Goal: Information Seeking & Learning: Find specific fact

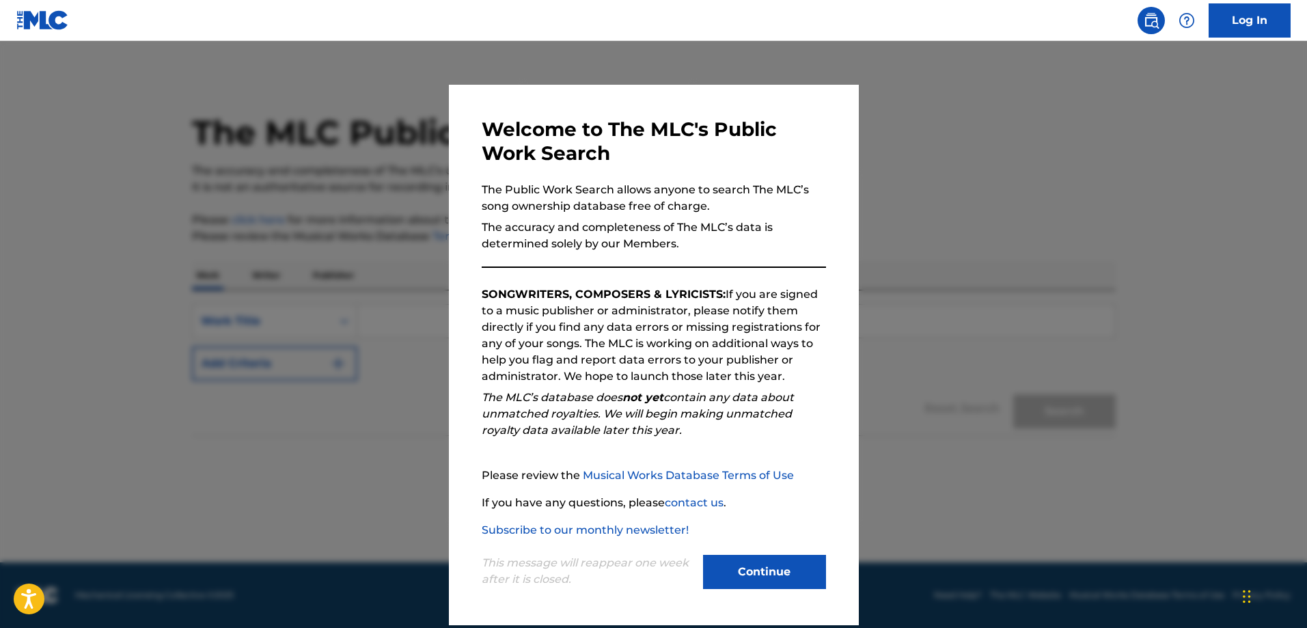
click at [774, 566] on button "Continue" at bounding box center [764, 572] width 123 height 34
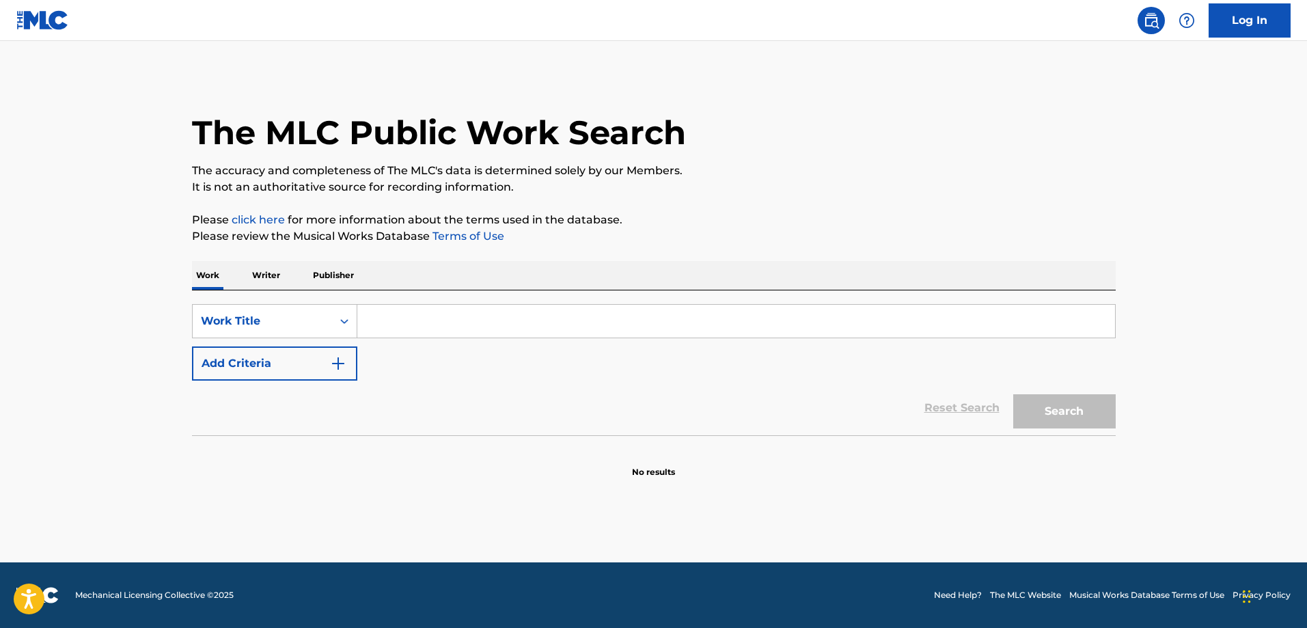
click at [412, 328] on input "Search Form" at bounding box center [736, 321] width 758 height 33
click at [377, 326] on input "Search Form" at bounding box center [736, 321] width 758 height 33
paste input "Hymn To The Sun"
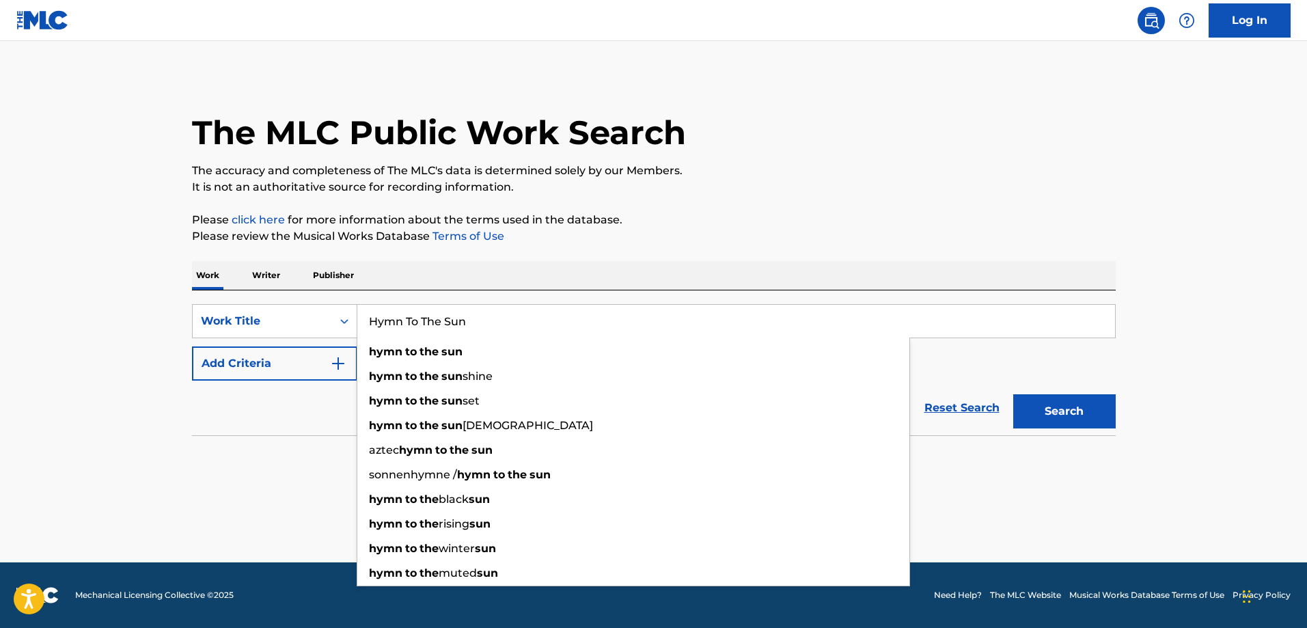
type input "Hymn To The Sun"
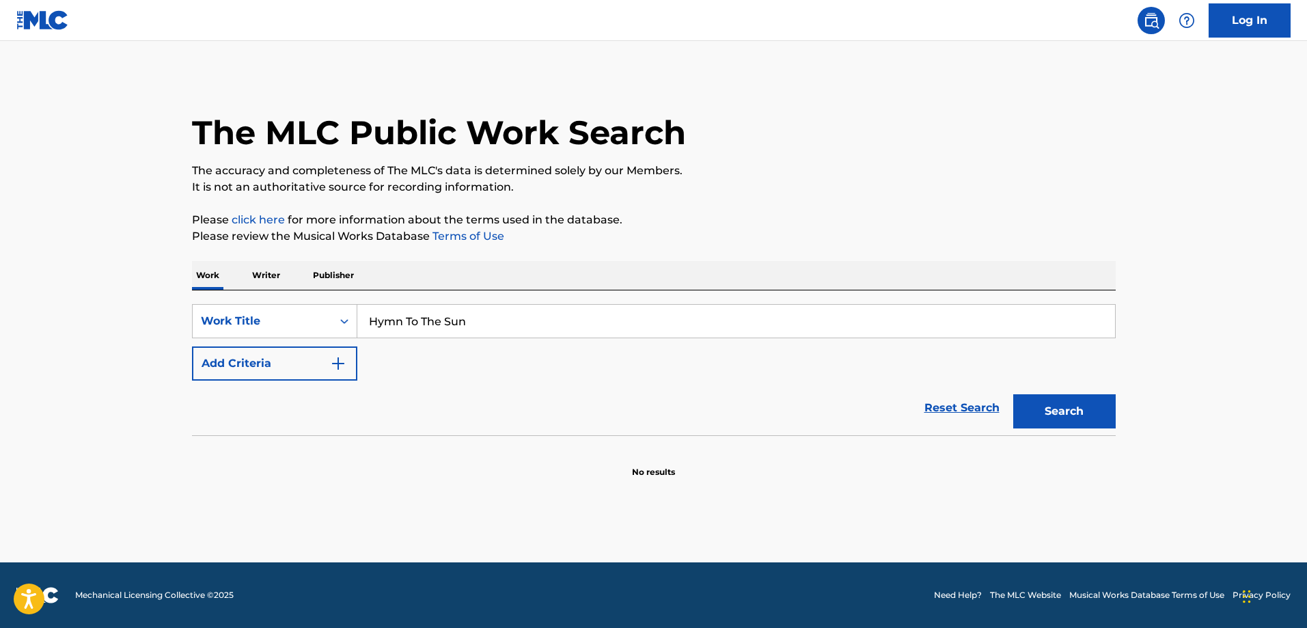
click at [338, 367] on img "Search Form" at bounding box center [338, 363] width 16 height 16
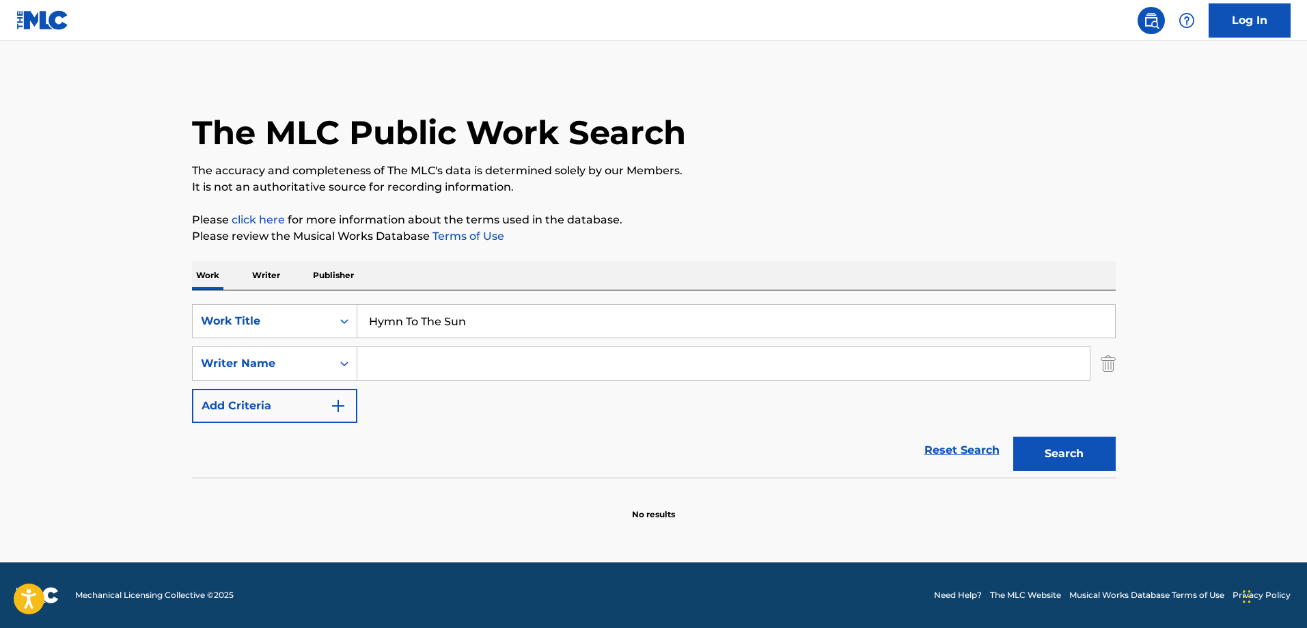
click at [400, 359] on input "Search Form" at bounding box center [723, 363] width 733 height 33
click at [1013, 437] on button "Search" at bounding box center [1064, 454] width 103 height 34
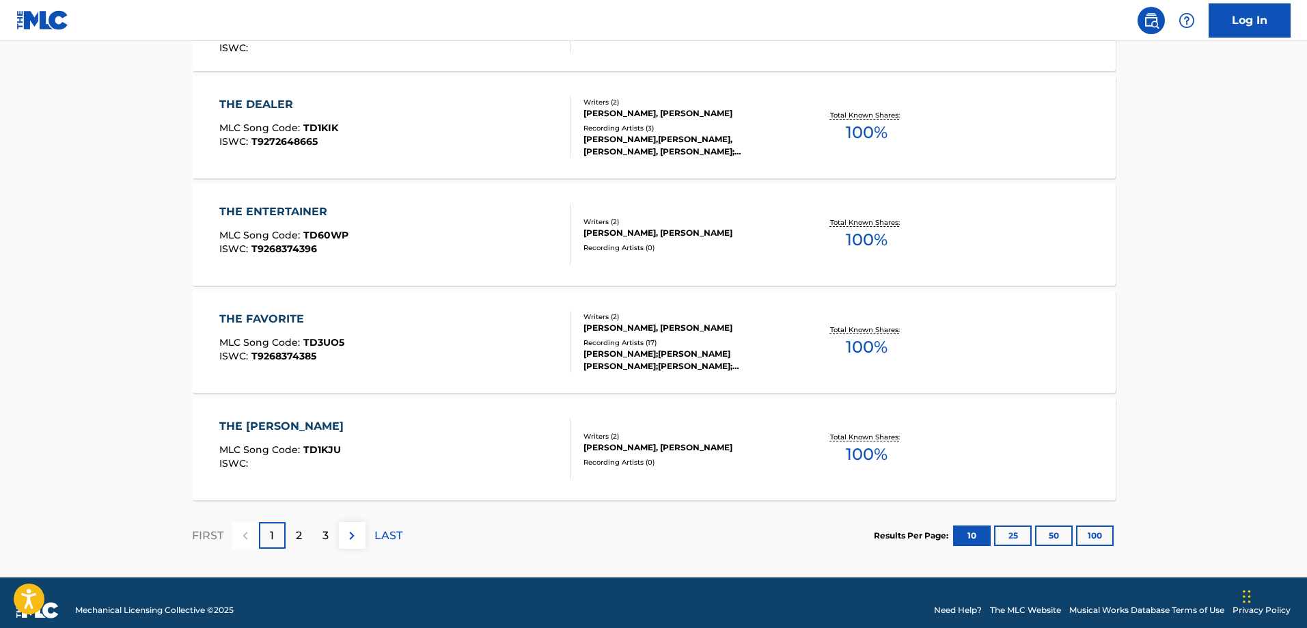
scroll to position [1087, 0]
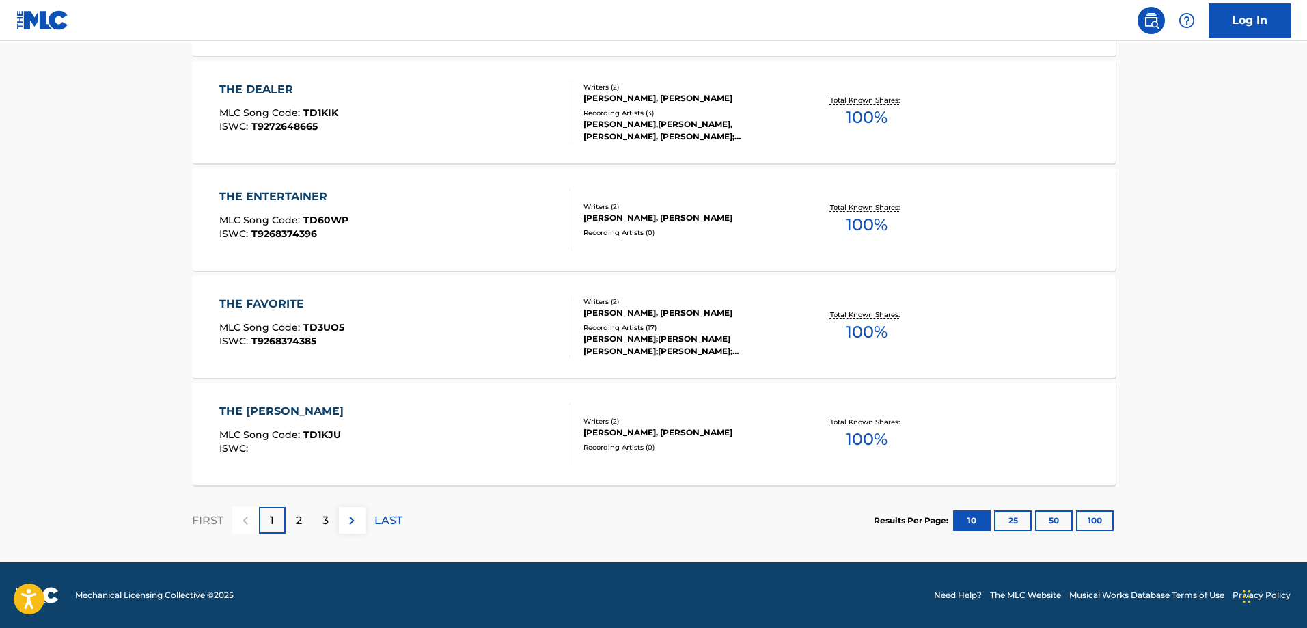
click at [303, 520] on div "2" at bounding box center [299, 520] width 27 height 27
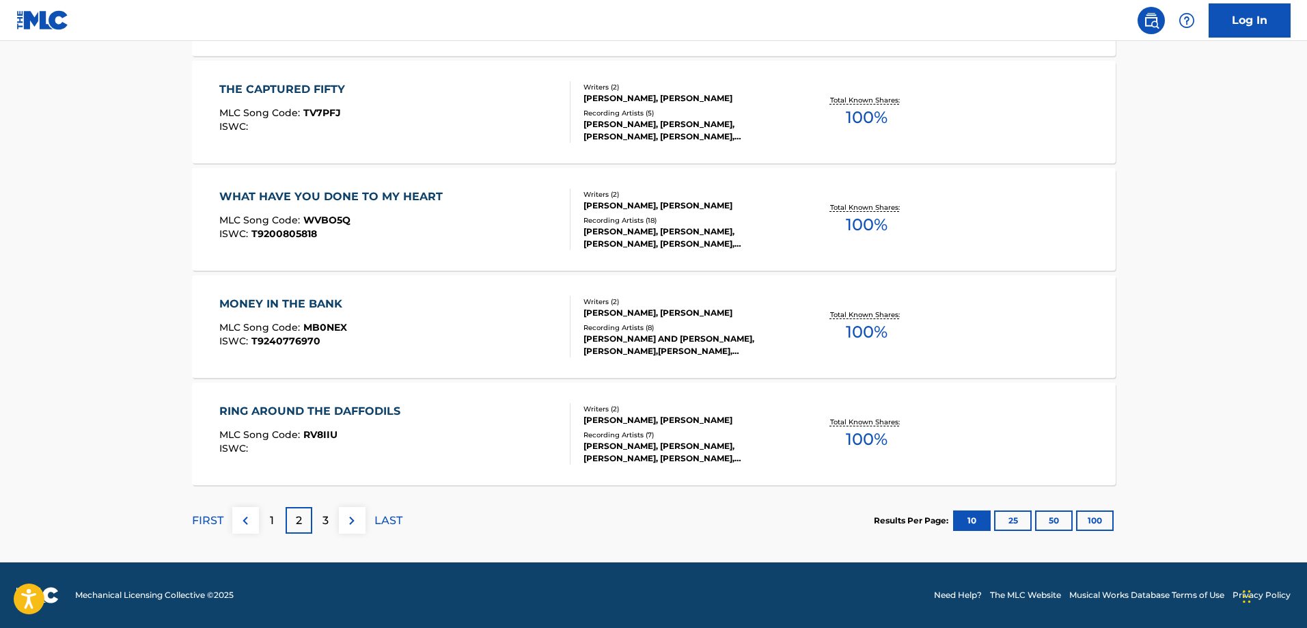
click at [334, 515] on div "3" at bounding box center [325, 520] width 27 height 27
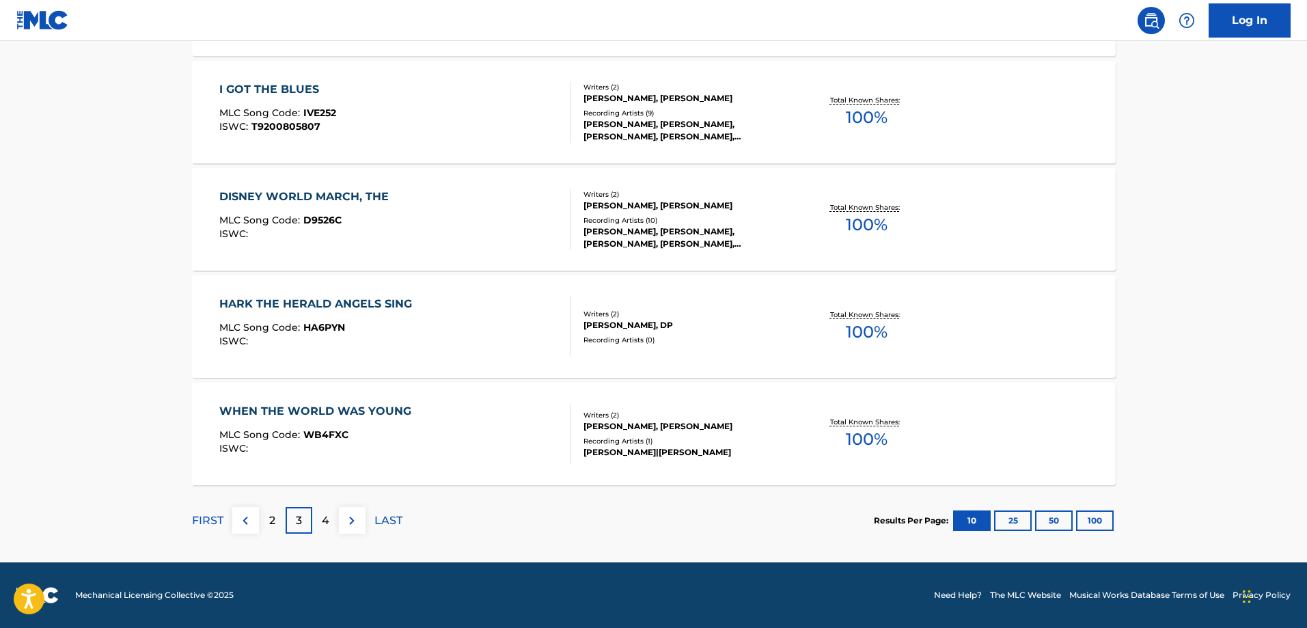
click at [260, 518] on div "2" at bounding box center [272, 520] width 27 height 27
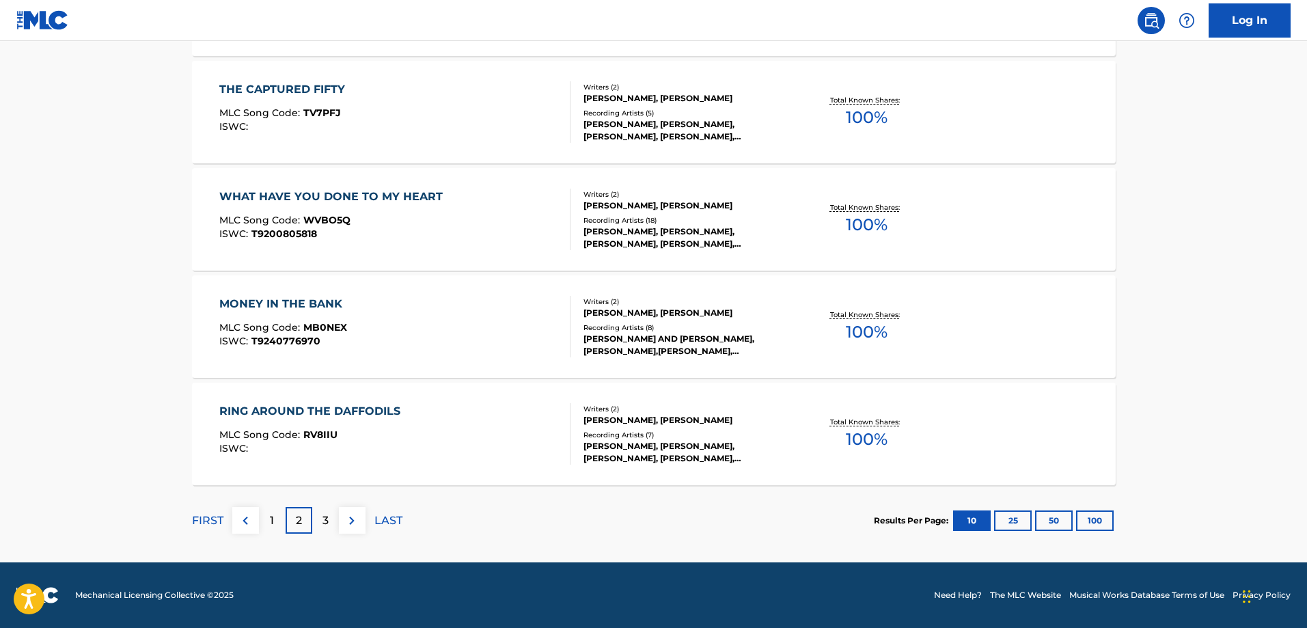
click at [265, 519] on div "1" at bounding box center [272, 520] width 27 height 27
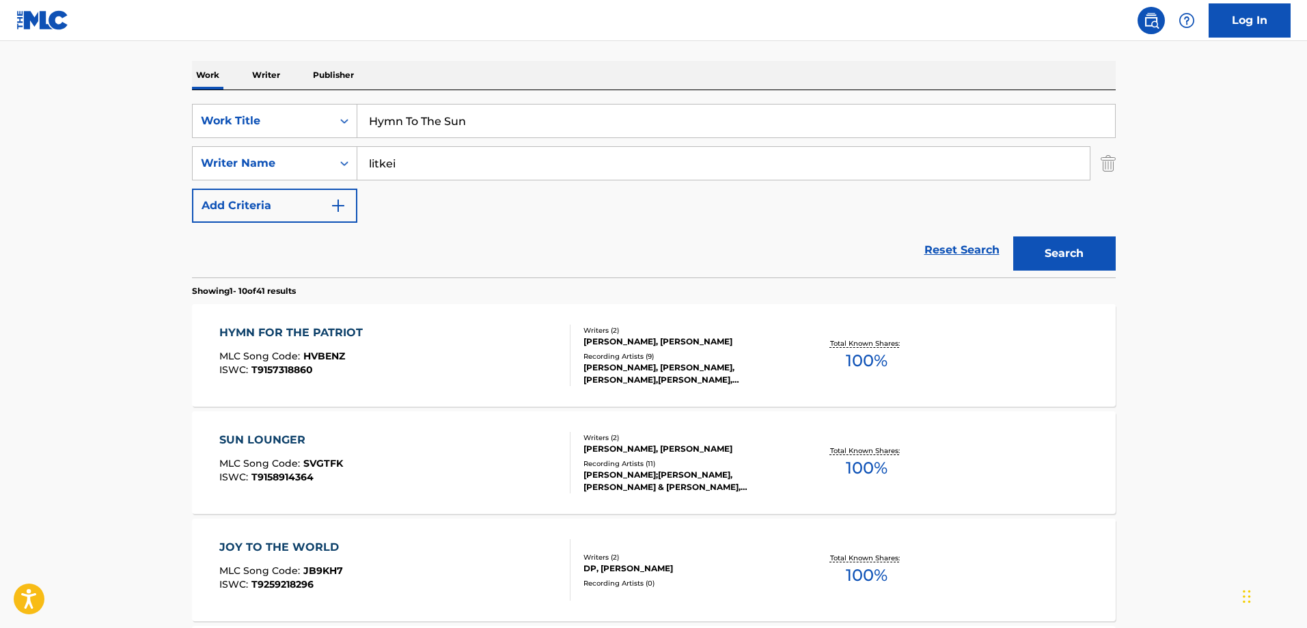
scroll to position [199, 0]
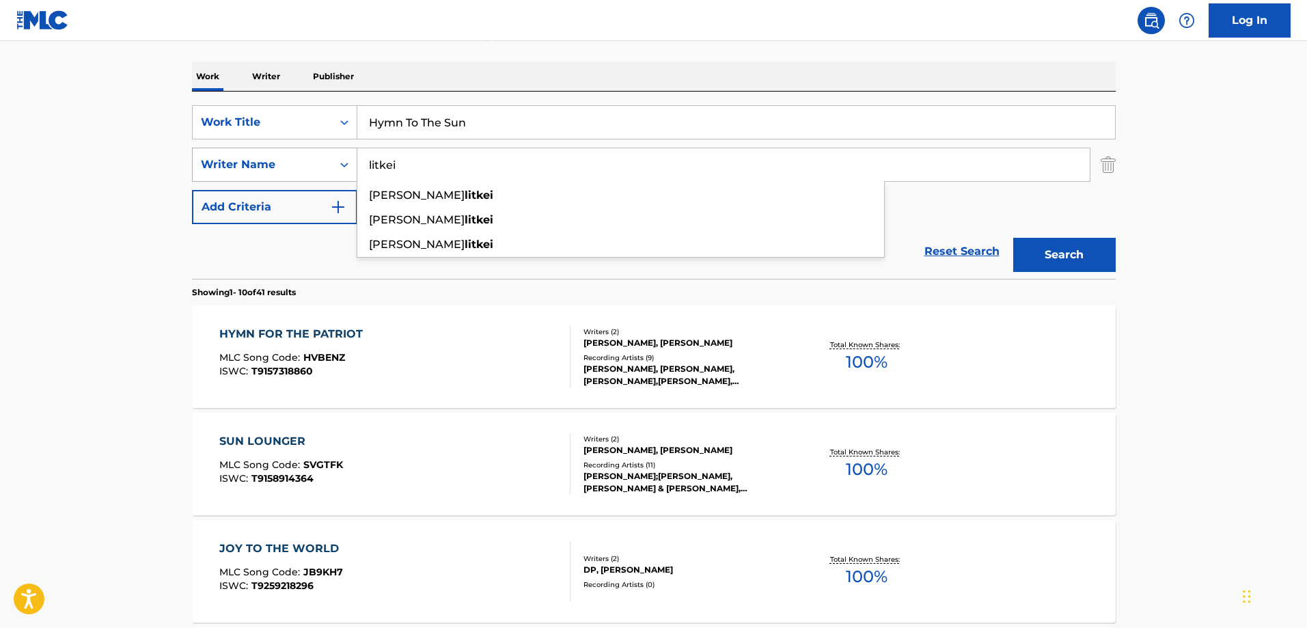
drag, startPoint x: 429, startPoint y: 162, endPoint x: 337, endPoint y: 163, distance: 92.3
click at [337, 163] on div "SearchWithCriteriab0628909-0c6a-4575-b60f-74bd305791ec Writer Name litkei [PERS…" at bounding box center [654, 165] width 924 height 34
drag, startPoint x: 465, startPoint y: 165, endPoint x: 353, endPoint y: 163, distance: 112.8
click at [353, 163] on div "SearchWithCriteriab0628909-0c6a-4575-b60f-74bd305791ec Writer Name [PERSON_NAME]" at bounding box center [654, 165] width 924 height 34
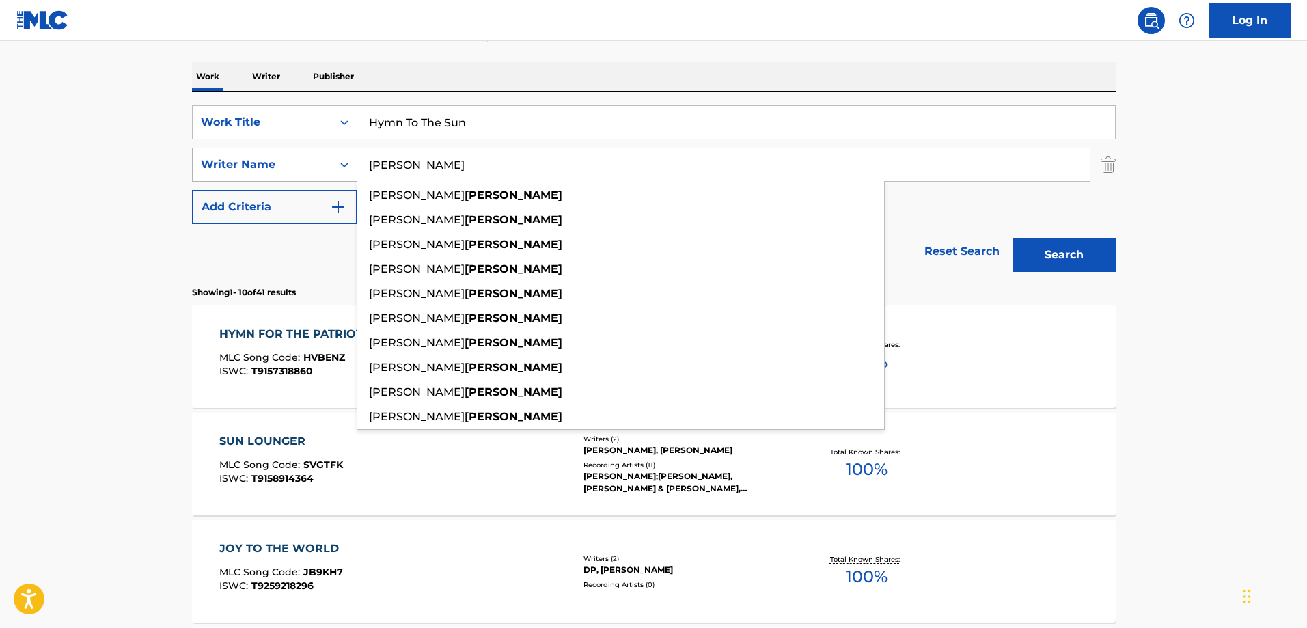
type input "[PERSON_NAME]"
click at [1013, 238] on button "Search" at bounding box center [1064, 255] width 103 height 34
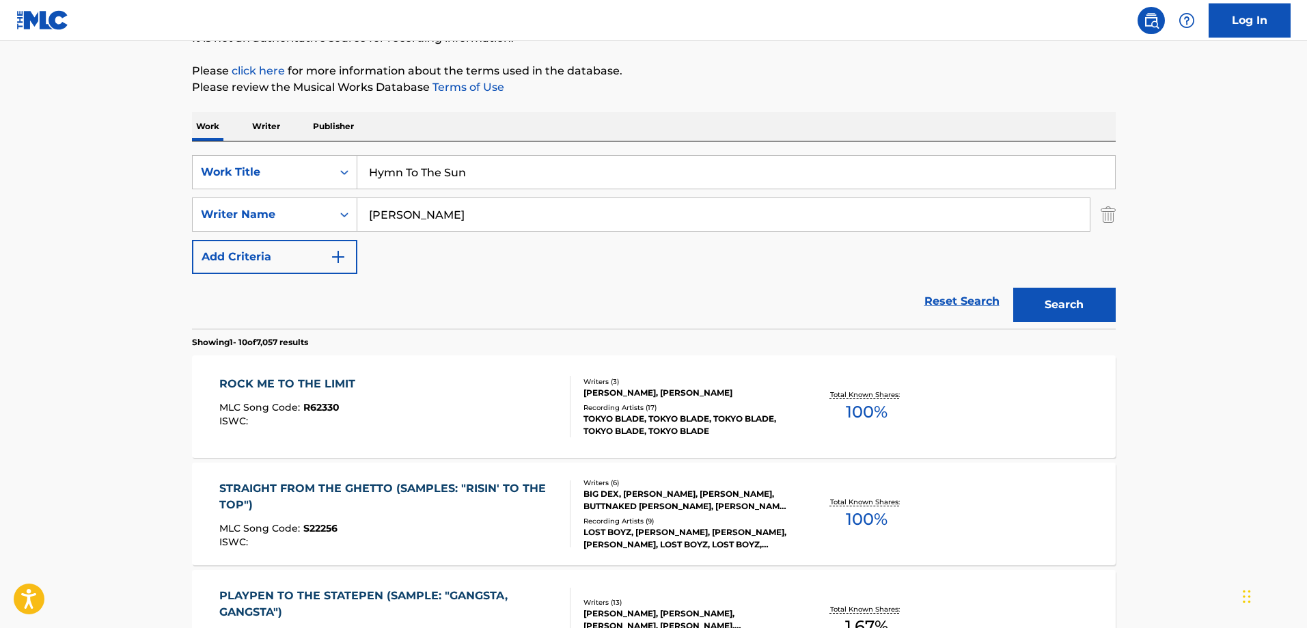
scroll to position [62, 0]
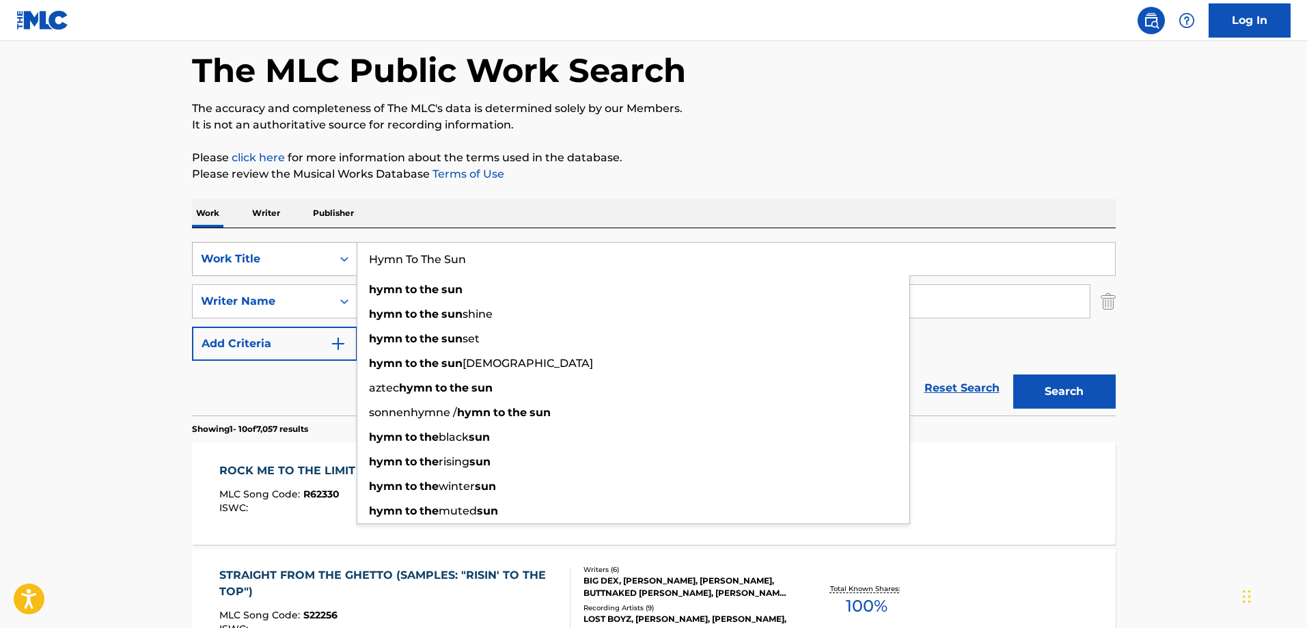
drag, startPoint x: 484, startPoint y: 259, endPoint x: 353, endPoint y: 261, distance: 131.2
click at [353, 261] on div "SearchWithCriteria28bd290a-8c67-419c-ae7b-8c4921d67500 Work Title Hymn To The S…" at bounding box center [654, 259] width 924 height 34
paste input "Scarf Dance"
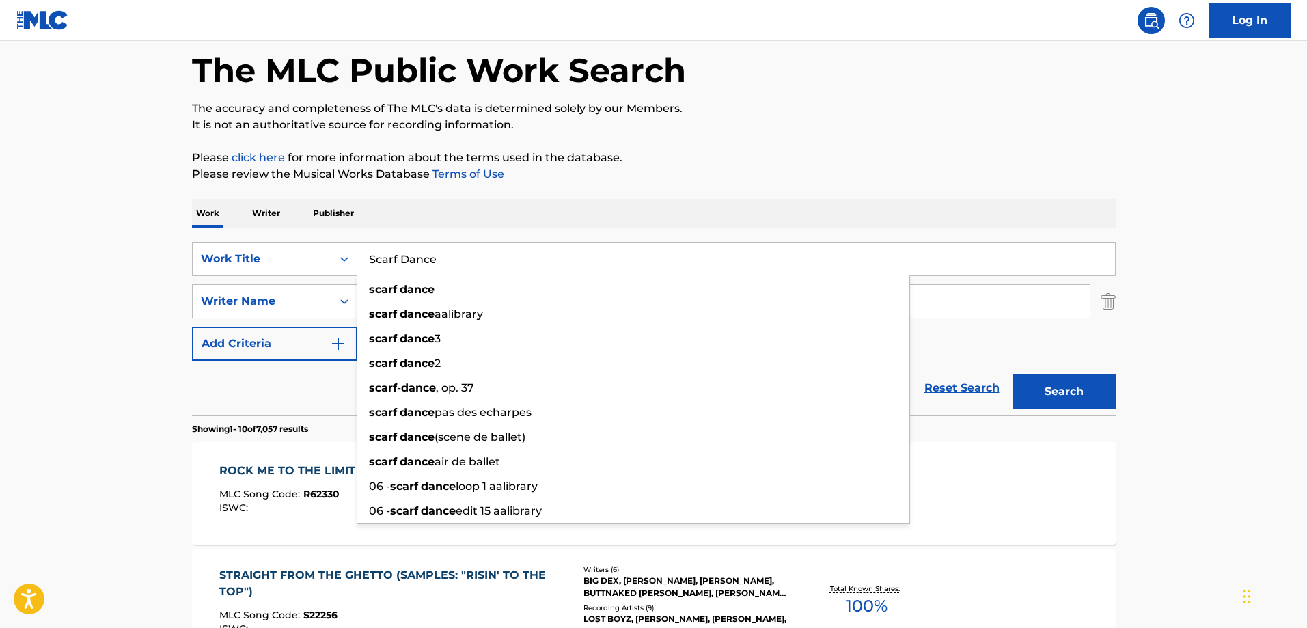
type input "Scarf Dance"
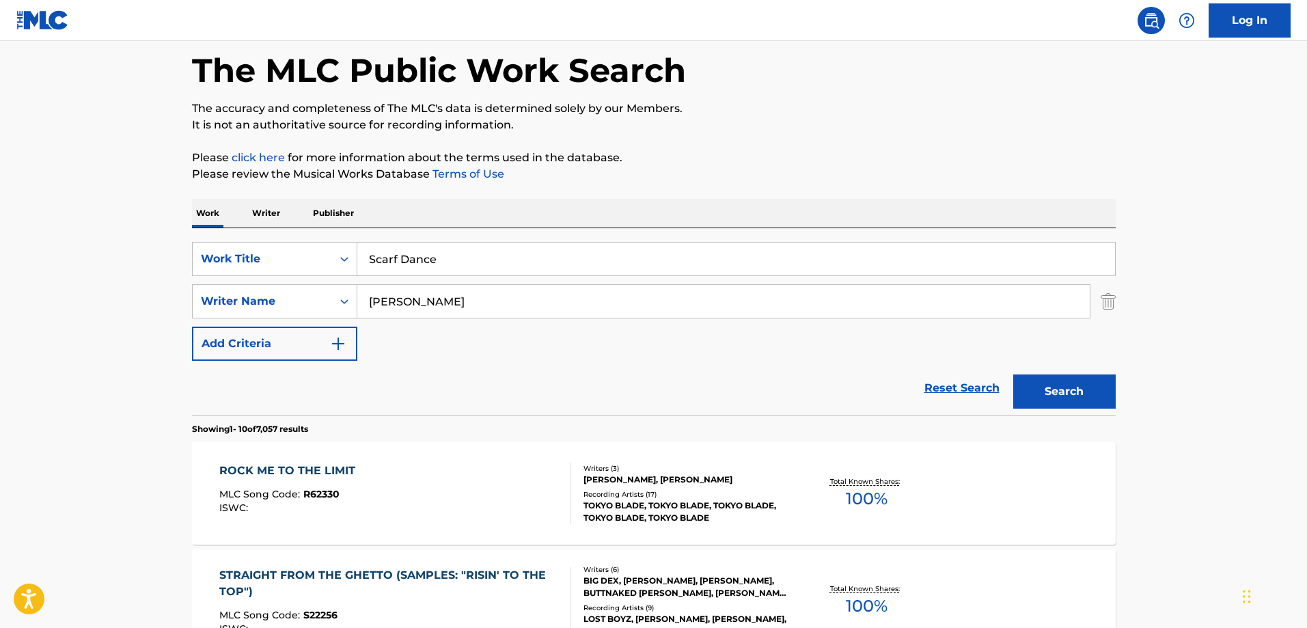
click at [332, 280] on div "SearchWithCriteria28bd290a-8c67-419c-ae7b-8c4921d67500 Work Title Scarf Dance S…" at bounding box center [654, 301] width 924 height 119
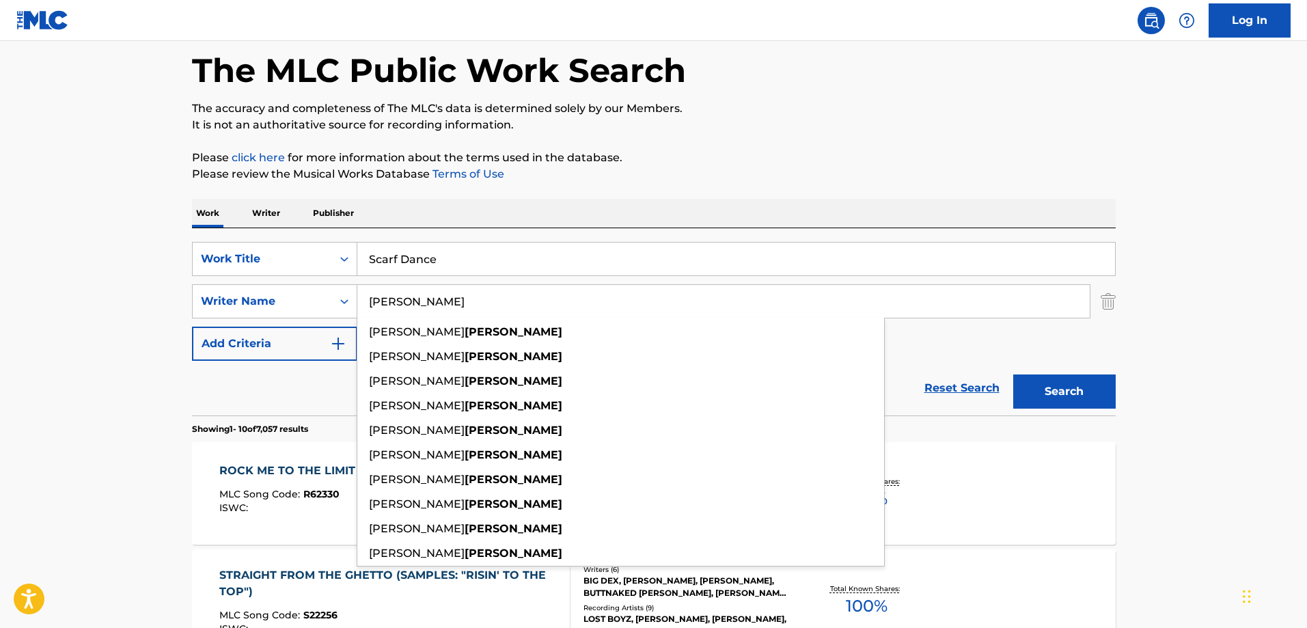
drag, startPoint x: 430, startPoint y: 299, endPoint x: 410, endPoint y: 301, distance: 19.9
click at [410, 301] on input "[PERSON_NAME]" at bounding box center [723, 301] width 733 height 33
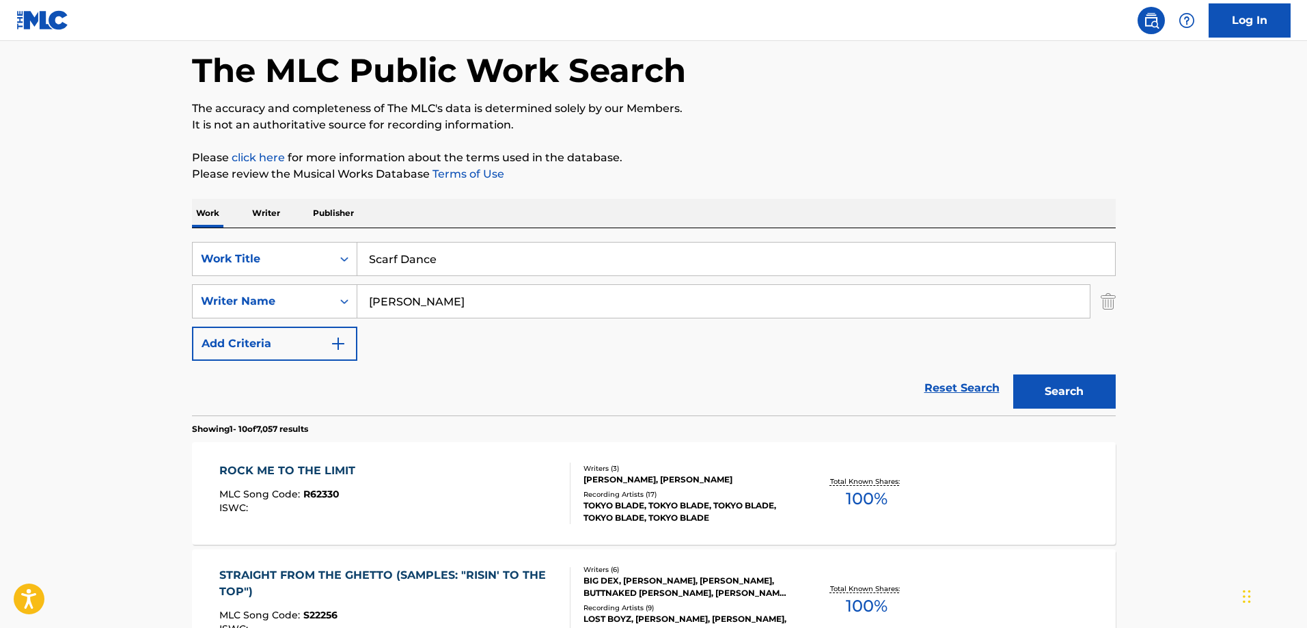
click at [1055, 385] on button "Search" at bounding box center [1064, 391] width 103 height 34
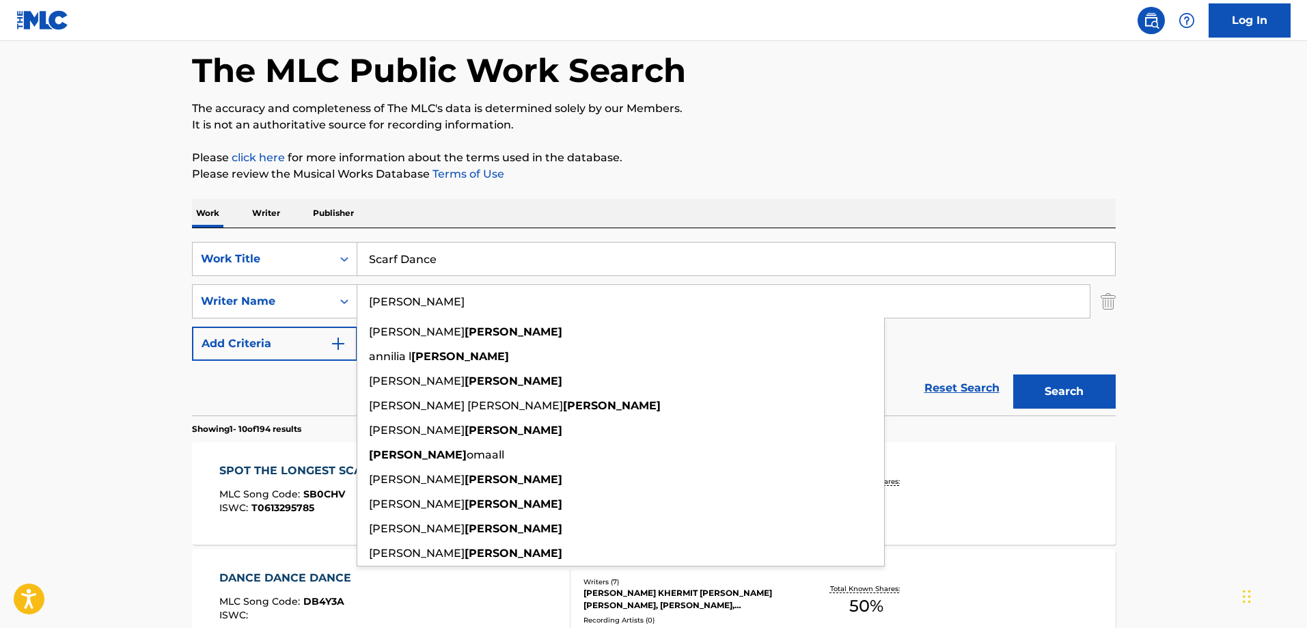
drag, startPoint x: 450, startPoint y: 300, endPoint x: 363, endPoint y: 300, distance: 87.5
click at [363, 300] on input "[PERSON_NAME]" at bounding box center [723, 301] width 733 height 33
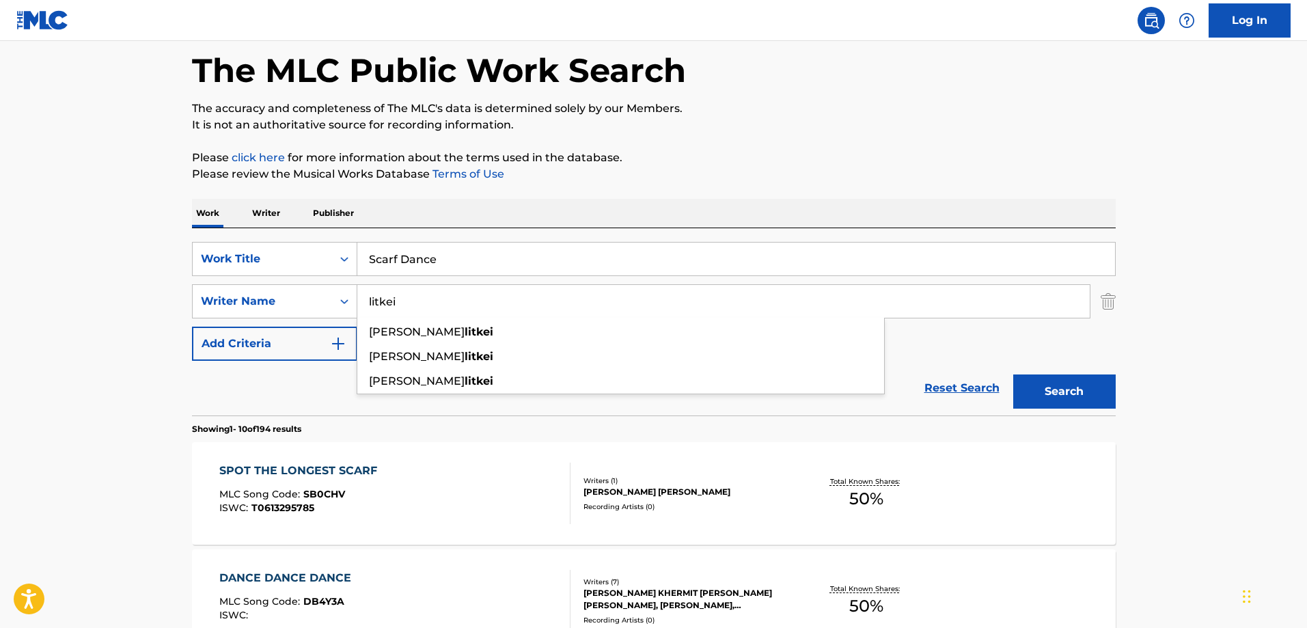
type input "litkei"
click at [1013, 374] on button "Search" at bounding box center [1064, 391] width 103 height 34
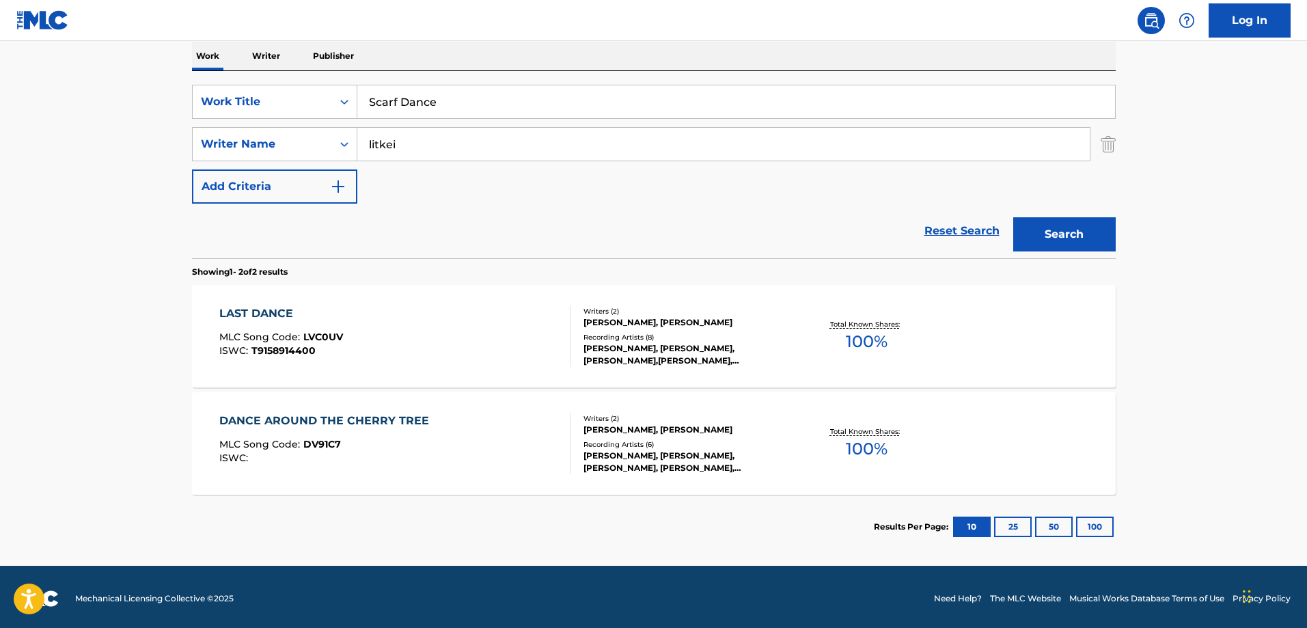
scroll to position [223, 0]
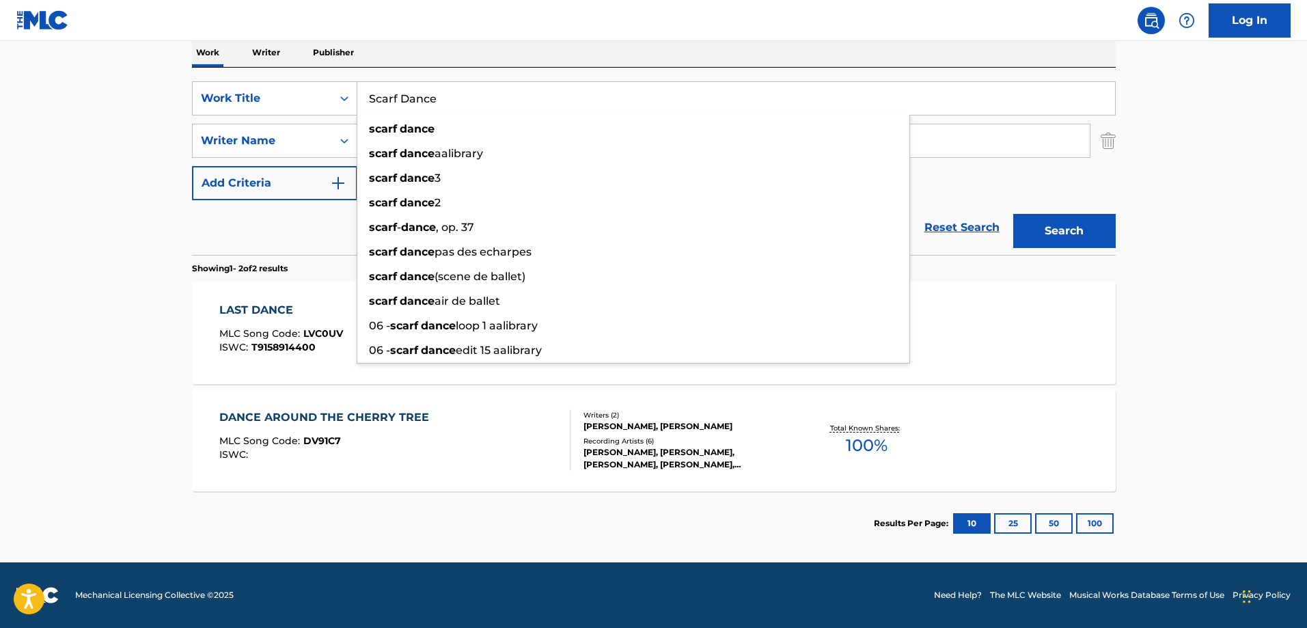
drag, startPoint x: 478, startPoint y: 103, endPoint x: 361, endPoint y: 98, distance: 116.9
click at [361, 98] on input "Scarf Dance" at bounding box center [736, 98] width 758 height 33
paste input "Pizzicato Polka"
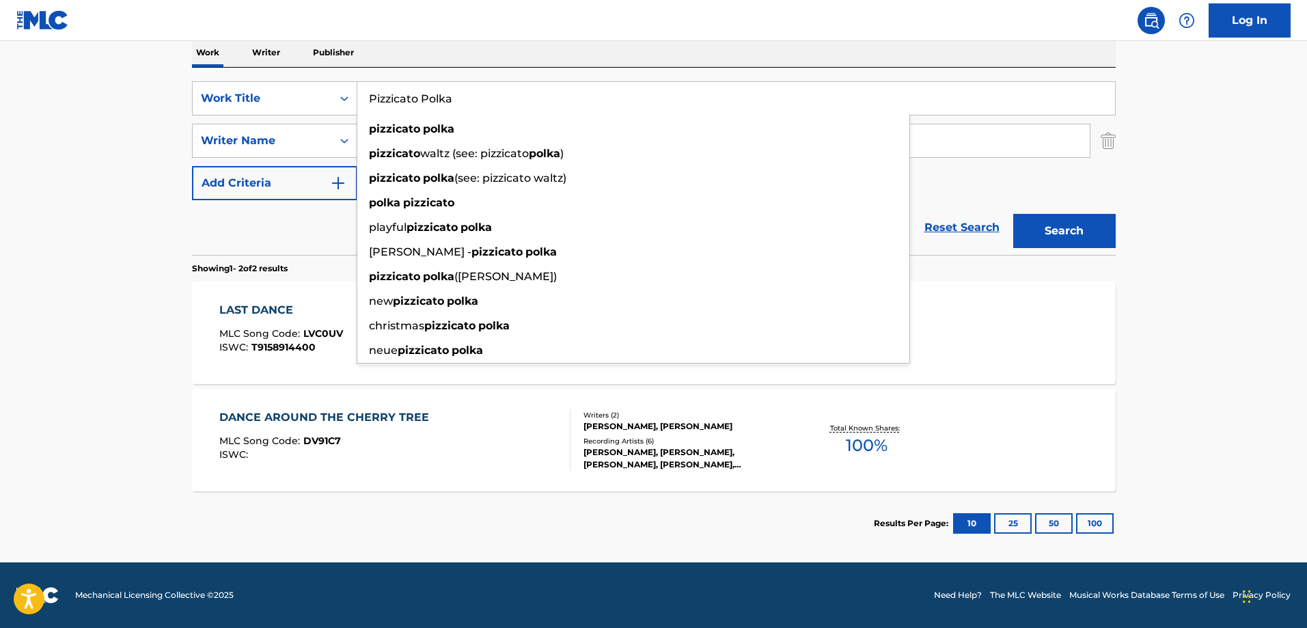
type input "Pizzicato Polka"
click at [1013, 214] on button "Search" at bounding box center [1064, 231] width 103 height 34
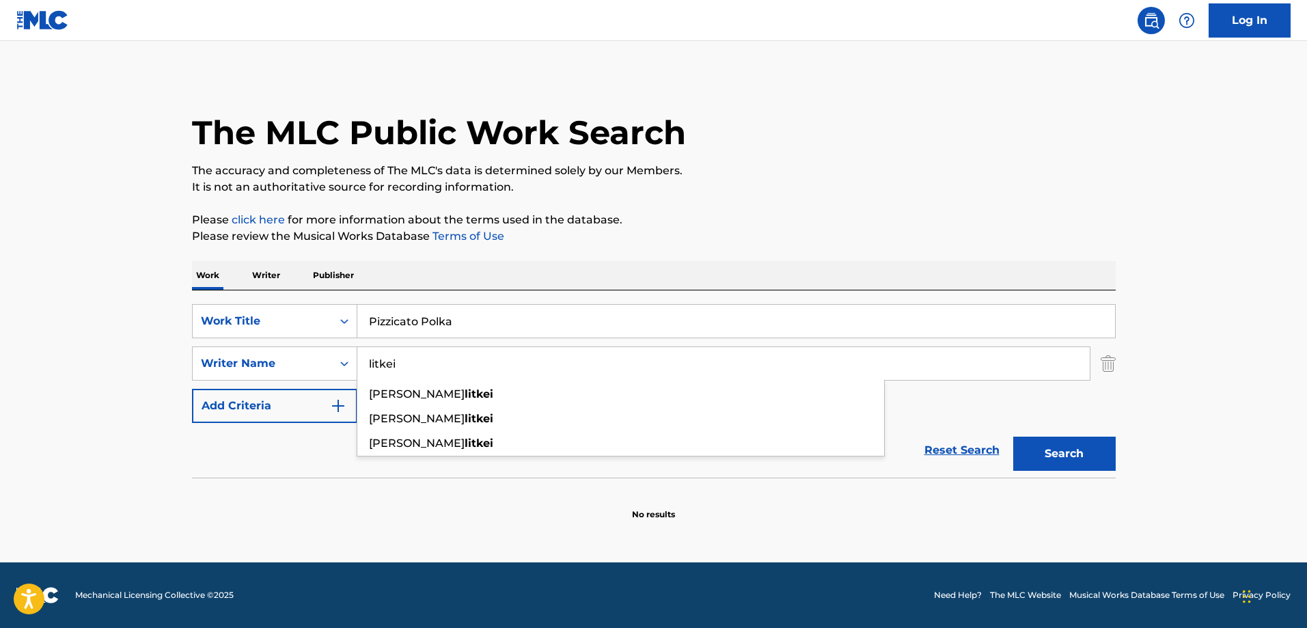
drag, startPoint x: 409, startPoint y: 359, endPoint x: 364, endPoint y: 362, distance: 44.5
click at [364, 362] on input "litkei" at bounding box center [723, 363] width 733 height 33
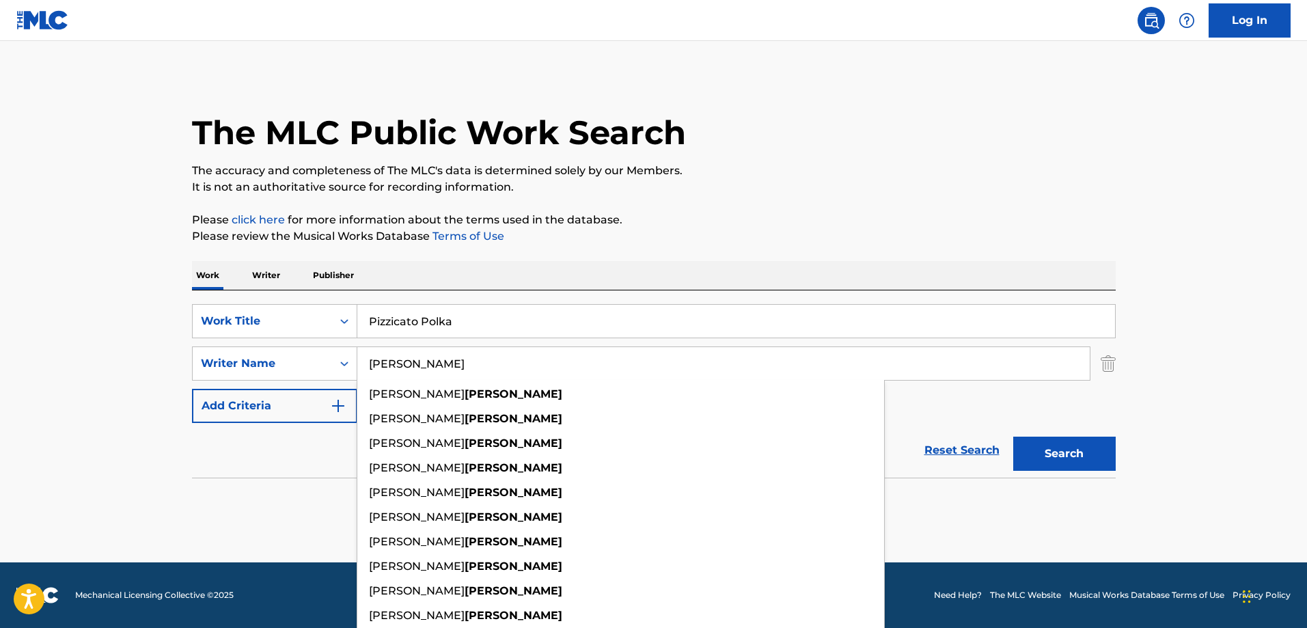
type input "[PERSON_NAME]"
click at [1013, 437] on button "Search" at bounding box center [1064, 454] width 103 height 34
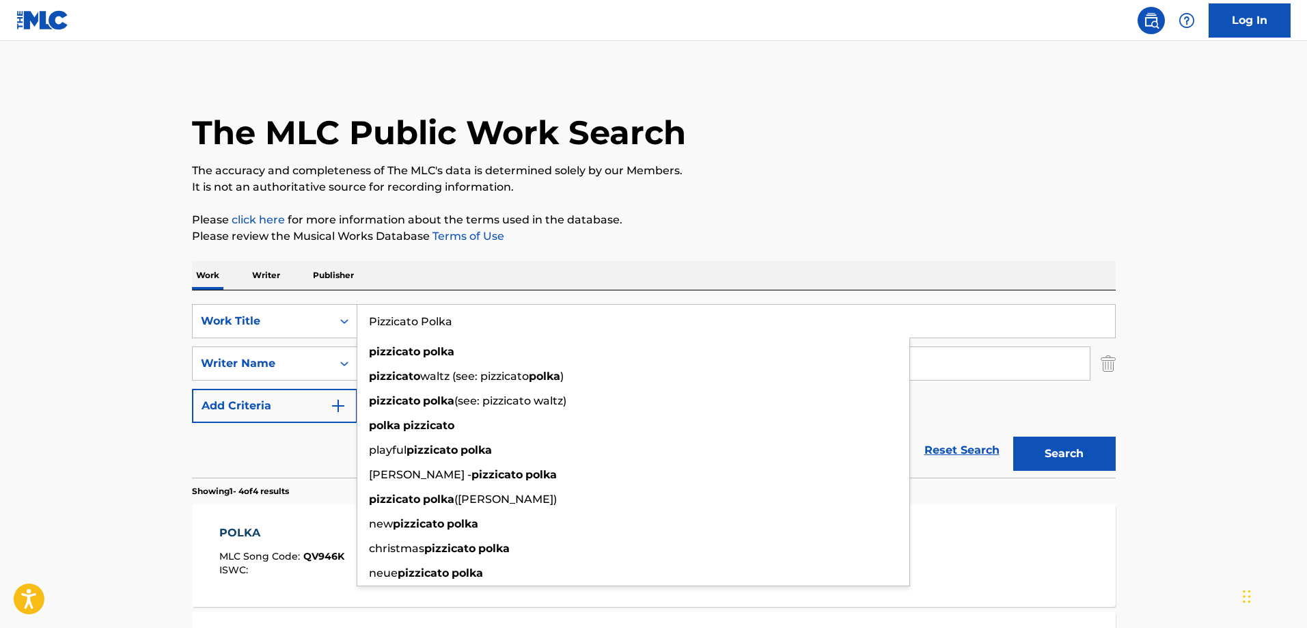
drag, startPoint x: 476, startPoint y: 321, endPoint x: 357, endPoint y: 322, distance: 118.2
click at [357, 322] on input "Pizzicato Polka" at bounding box center [736, 321] width 758 height 33
paste input "Drink To Me Only With Thine Eyes"
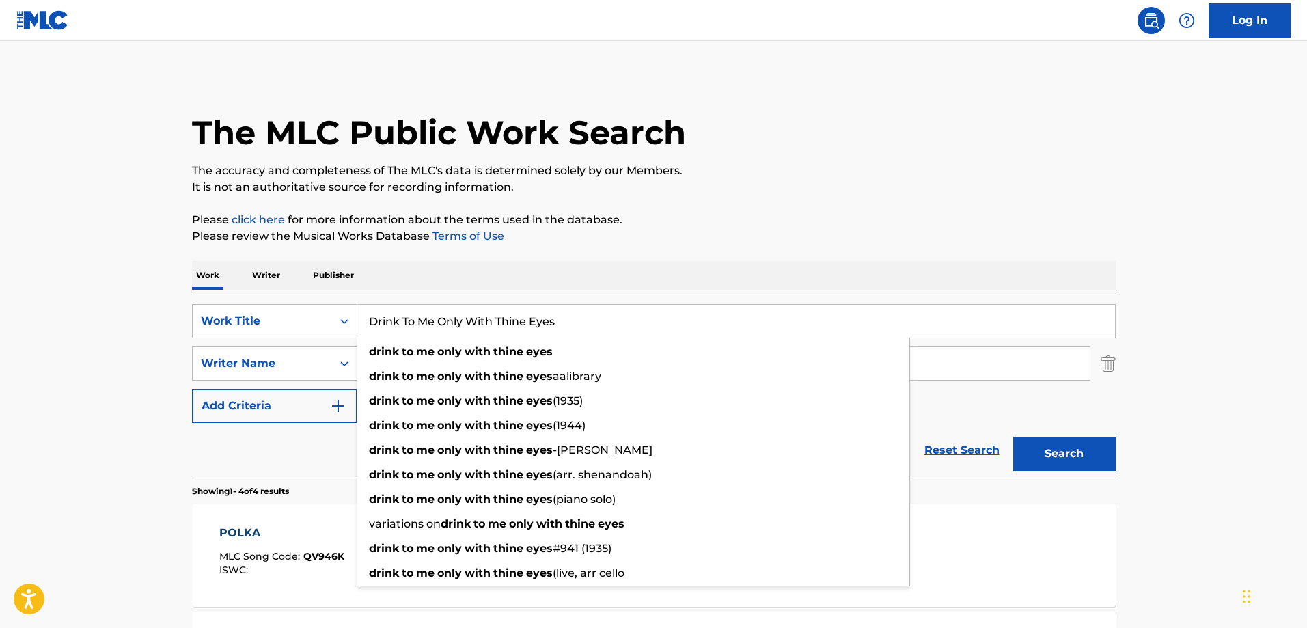
type input "Drink To Me Only With Thine Eyes"
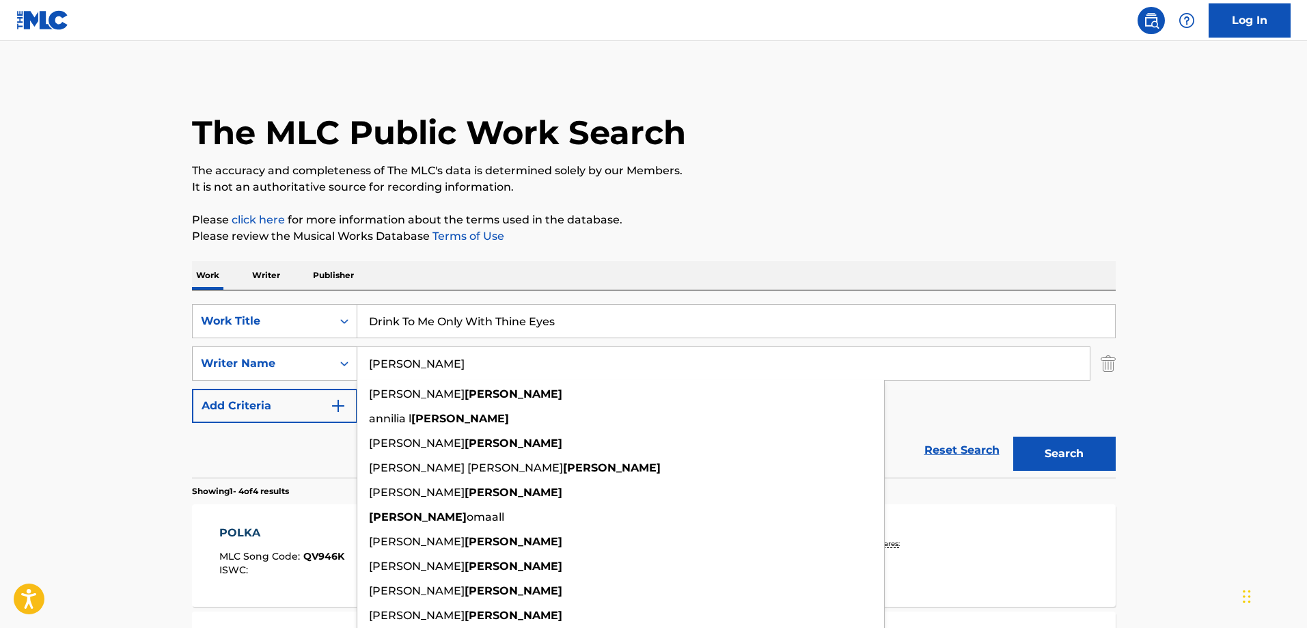
drag, startPoint x: 428, startPoint y: 364, endPoint x: 356, endPoint y: 359, distance: 72.6
click at [356, 359] on div "SearchWithCriteriab0628909-0c6a-4575-b60f-74bd305791ec Writer Name [PERSON_NAME…" at bounding box center [654, 363] width 924 height 34
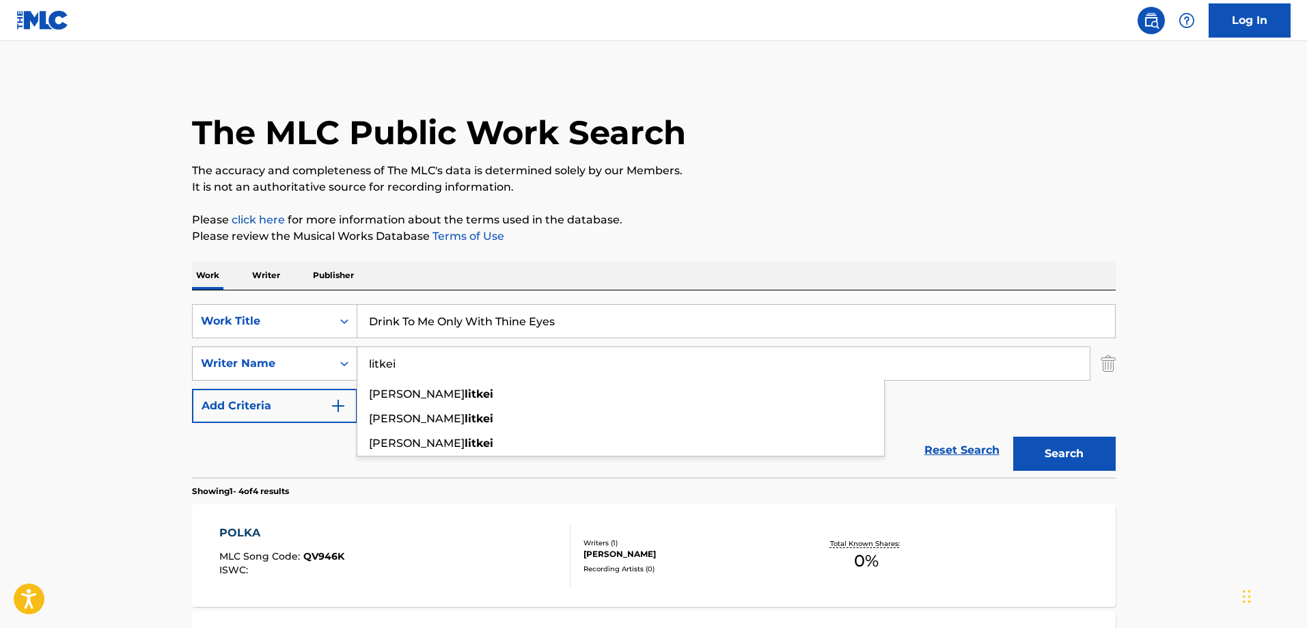
click at [1013, 437] on button "Search" at bounding box center [1064, 454] width 103 height 34
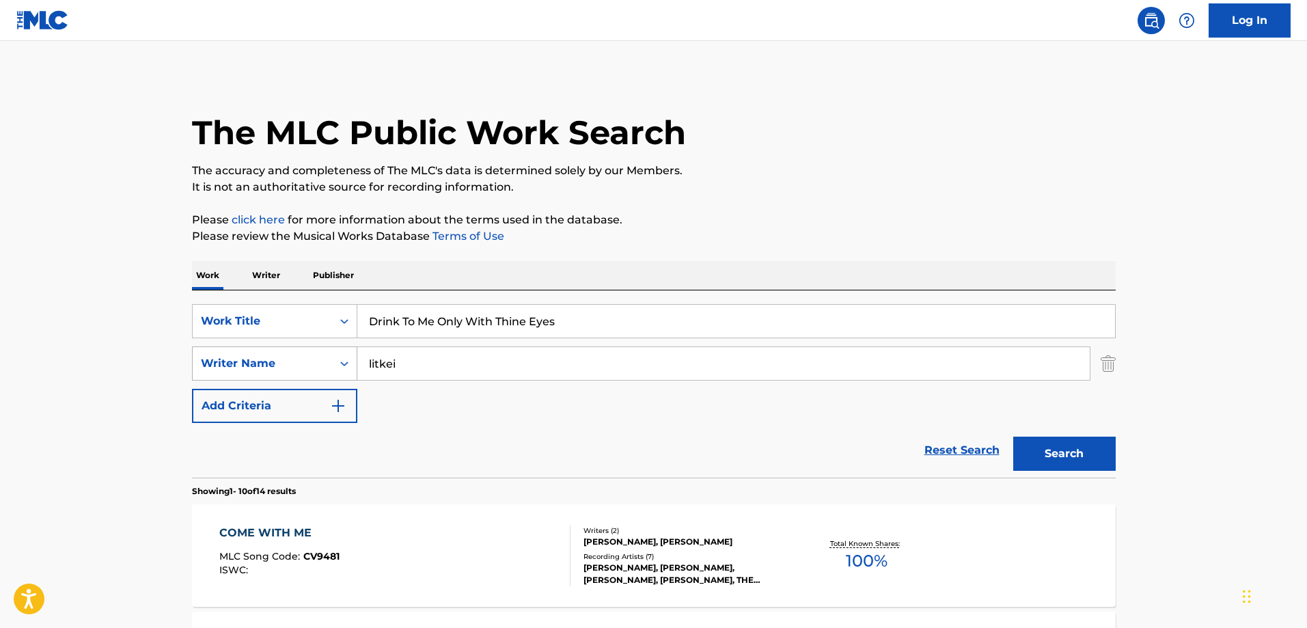
drag, startPoint x: 409, startPoint y: 363, endPoint x: 351, endPoint y: 365, distance: 58.8
click at [351, 365] on div "SearchWithCriteriab0628909-0c6a-4575-b60f-74bd305791ec Writer Name [PERSON_NAME]" at bounding box center [654, 363] width 924 height 34
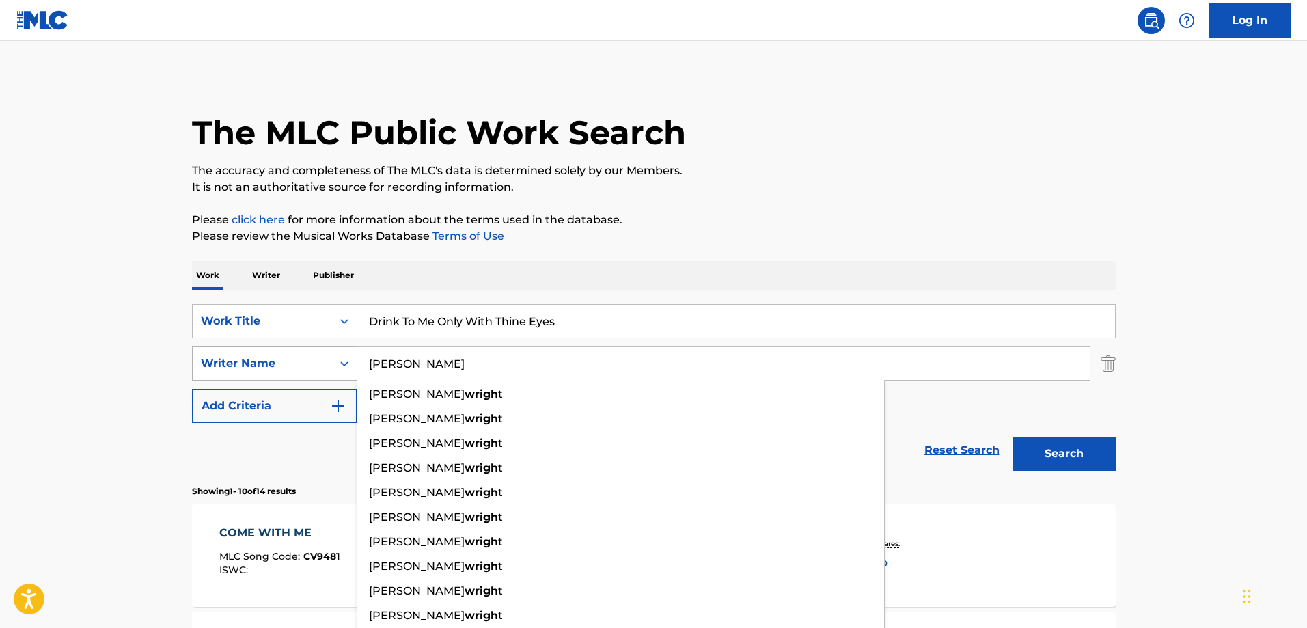
type input "[PERSON_NAME]"
click at [1013, 437] on button "Search" at bounding box center [1064, 454] width 103 height 34
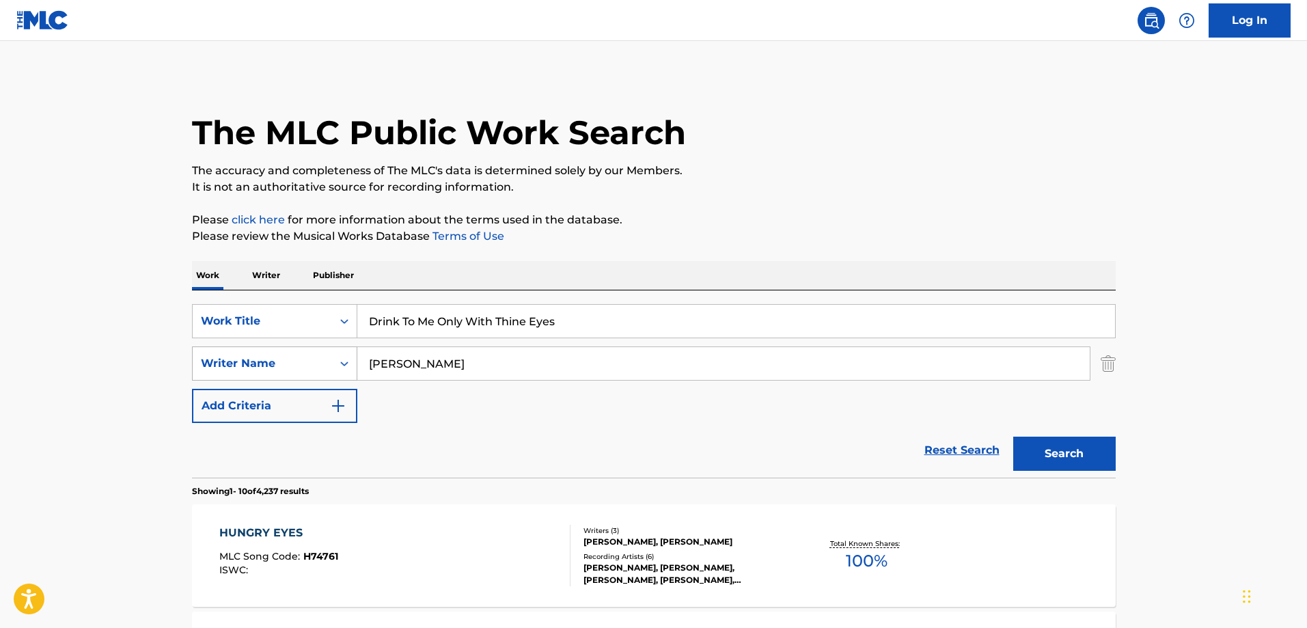
click at [346, 367] on icon "Search Form" at bounding box center [345, 364] width 14 height 14
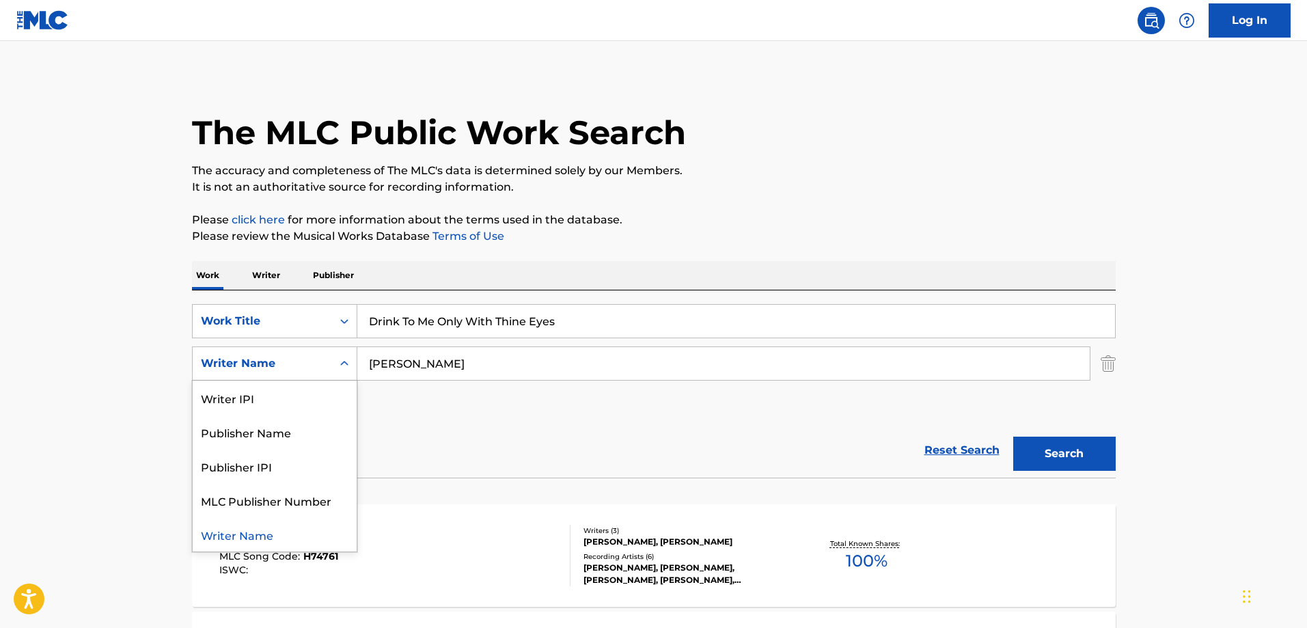
click at [346, 367] on icon "Search Form" at bounding box center [345, 364] width 14 height 14
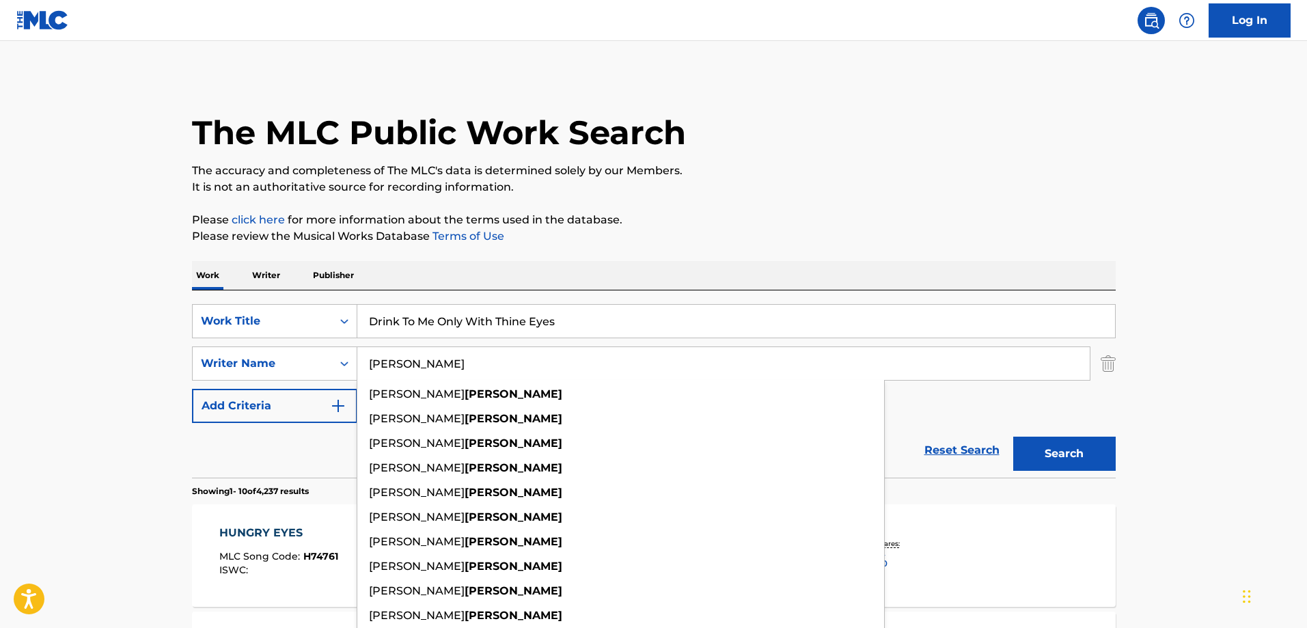
drag, startPoint x: 478, startPoint y: 368, endPoint x: 362, endPoint y: 362, distance: 116.3
click at [362, 362] on input "[PERSON_NAME]" at bounding box center [723, 363] width 733 height 33
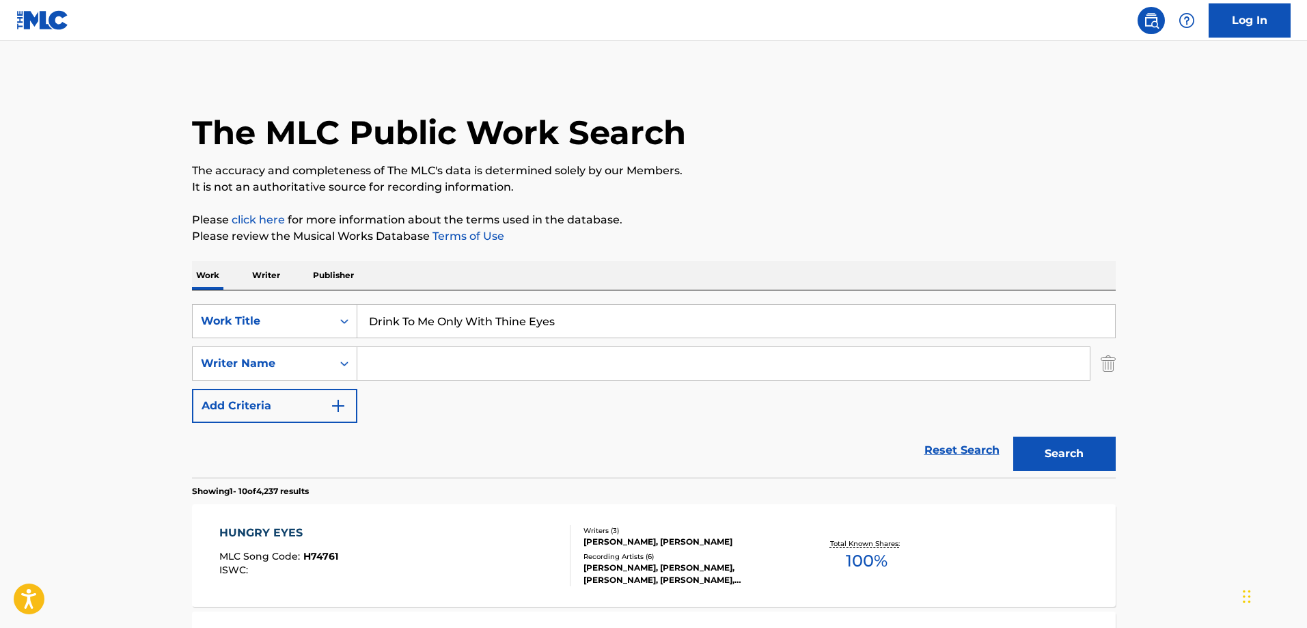
click at [1013, 437] on button "Search" at bounding box center [1064, 454] width 103 height 34
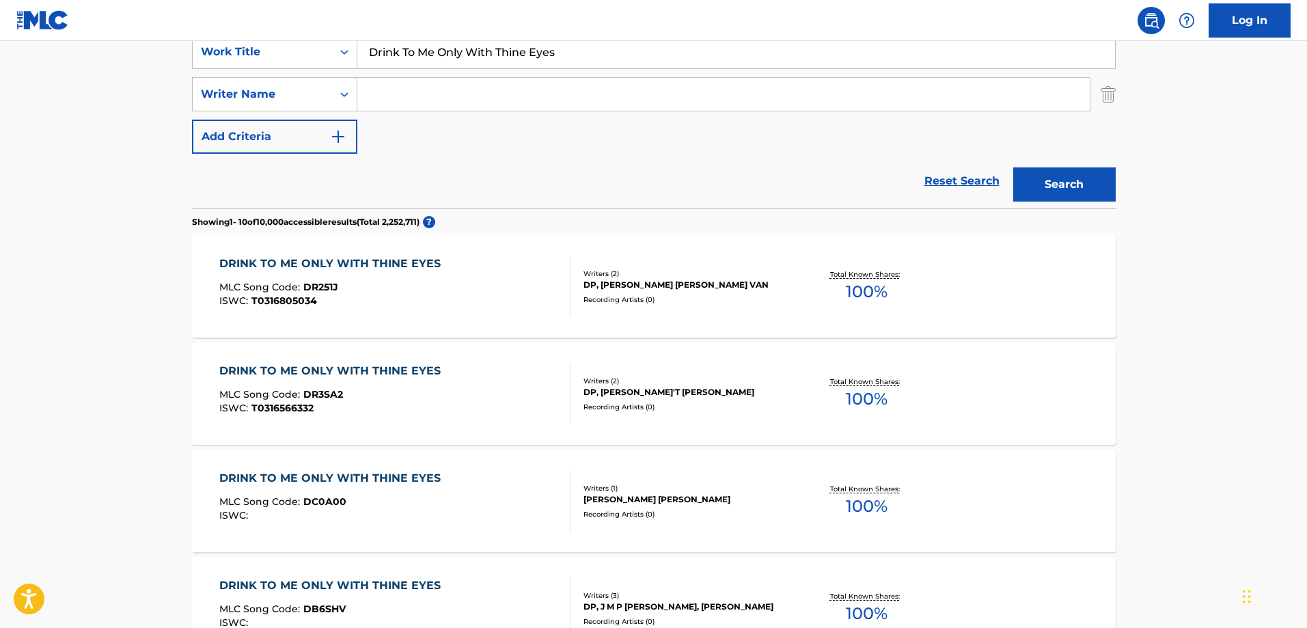
scroll to position [137, 0]
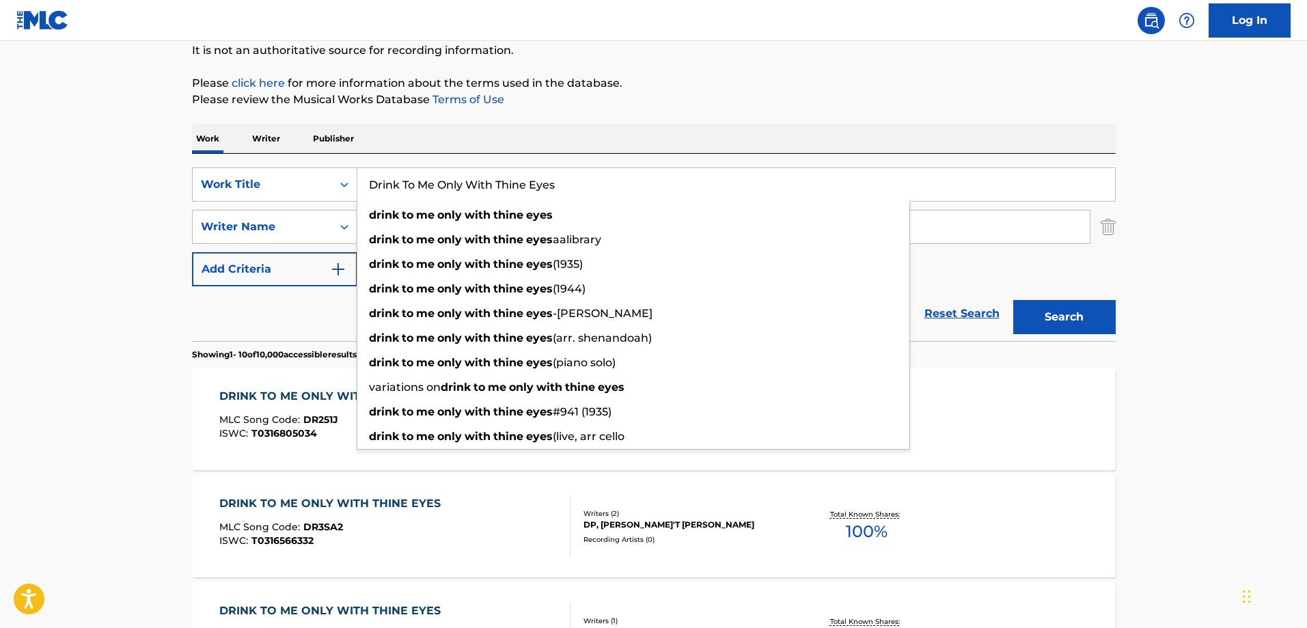
drag, startPoint x: 599, startPoint y: 185, endPoint x: 361, endPoint y: 186, distance: 237.8
click at [361, 186] on input "Drink To Me Only With Thine Eyes" at bounding box center [736, 184] width 758 height 33
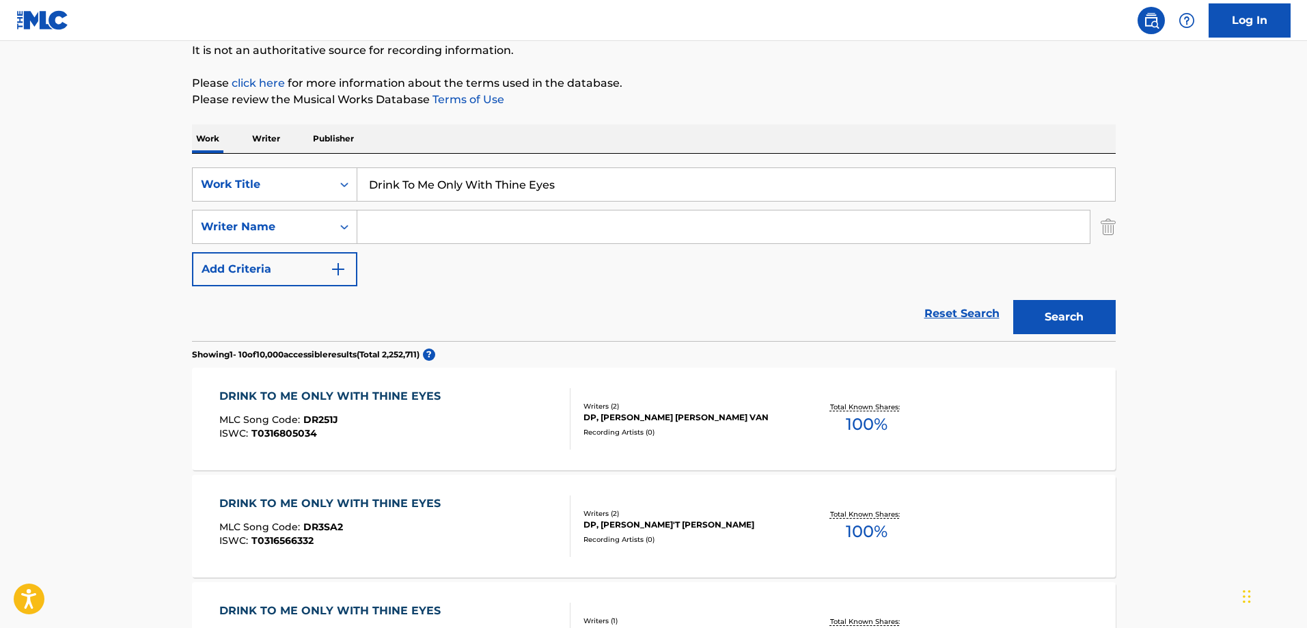
click at [569, 191] on input "Drink To Me Only With Thine Eyes" at bounding box center [736, 184] width 758 height 33
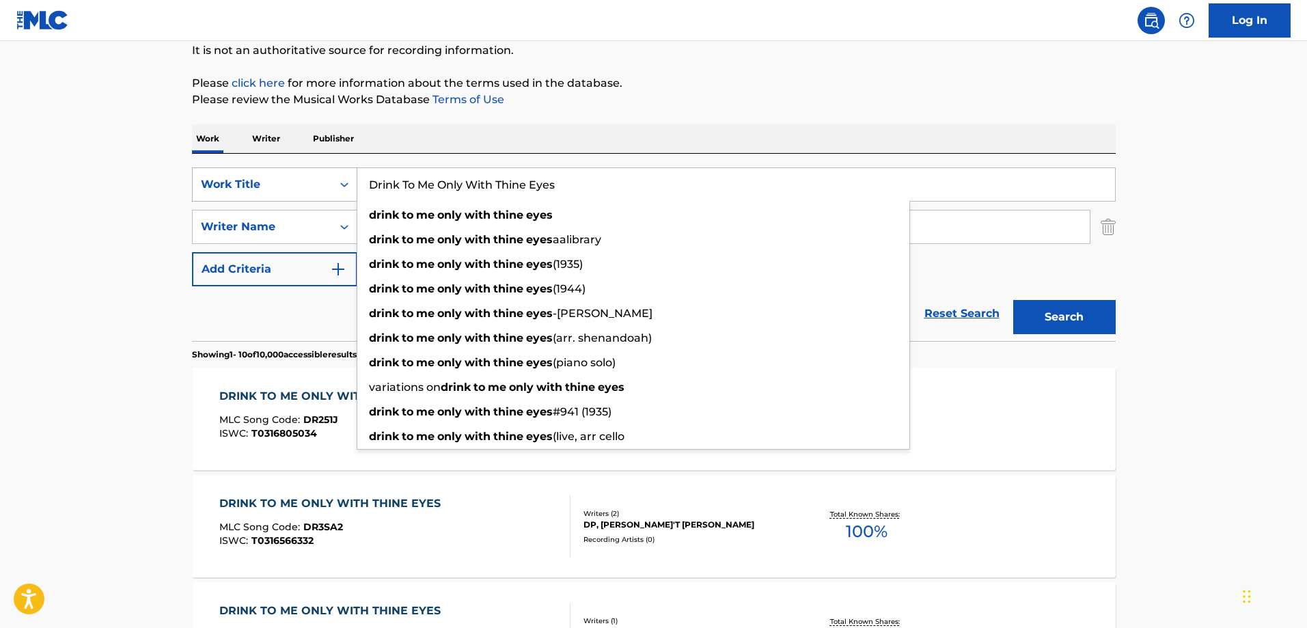
drag, startPoint x: 571, startPoint y: 185, endPoint x: 332, endPoint y: 187, distance: 238.5
click at [332, 187] on div "SearchWithCriteria28bd290a-8c67-419c-ae7b-8c4921d67500 Work Title Drink To Me O…" at bounding box center [654, 184] width 924 height 34
paste input "La Paloma"
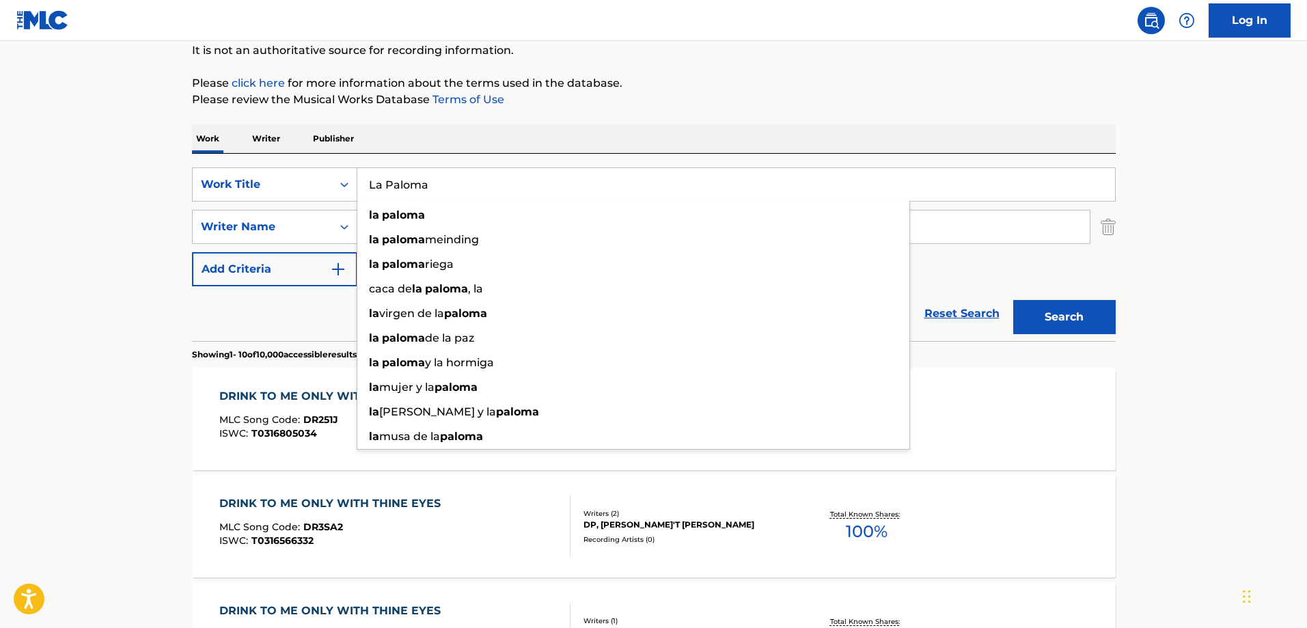
type input "La Paloma"
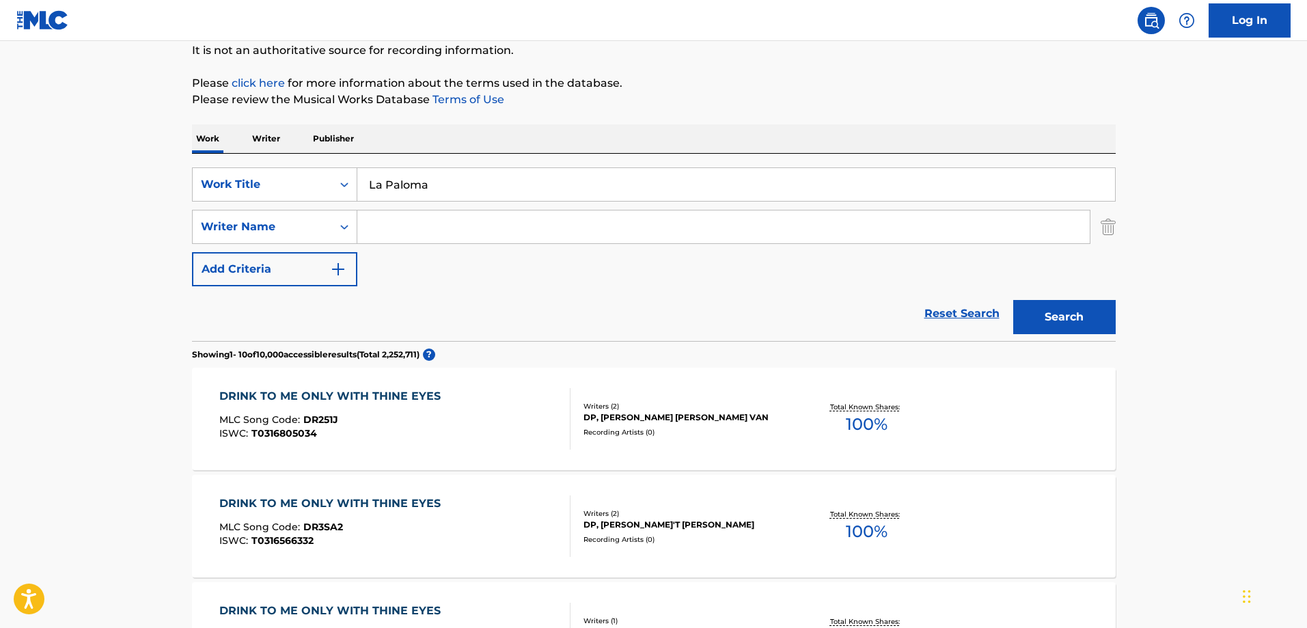
click at [372, 226] on input "Search Form" at bounding box center [723, 226] width 733 height 33
click at [1013, 300] on button "Search" at bounding box center [1064, 317] width 103 height 34
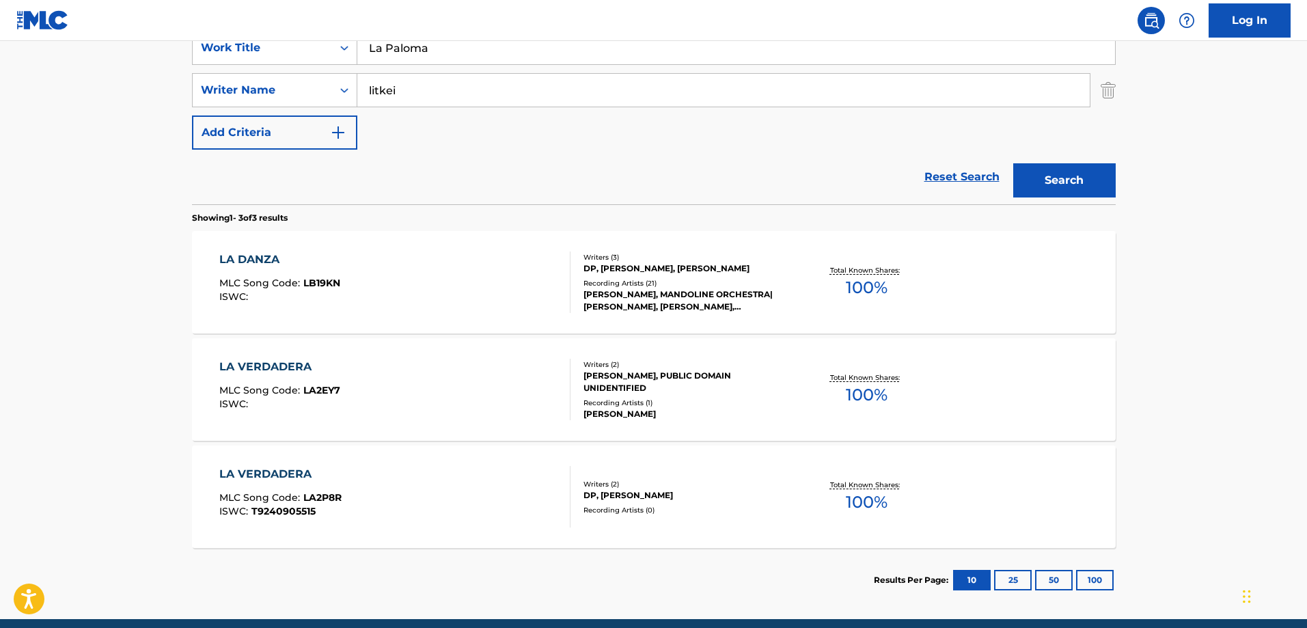
scroll to position [205, 0]
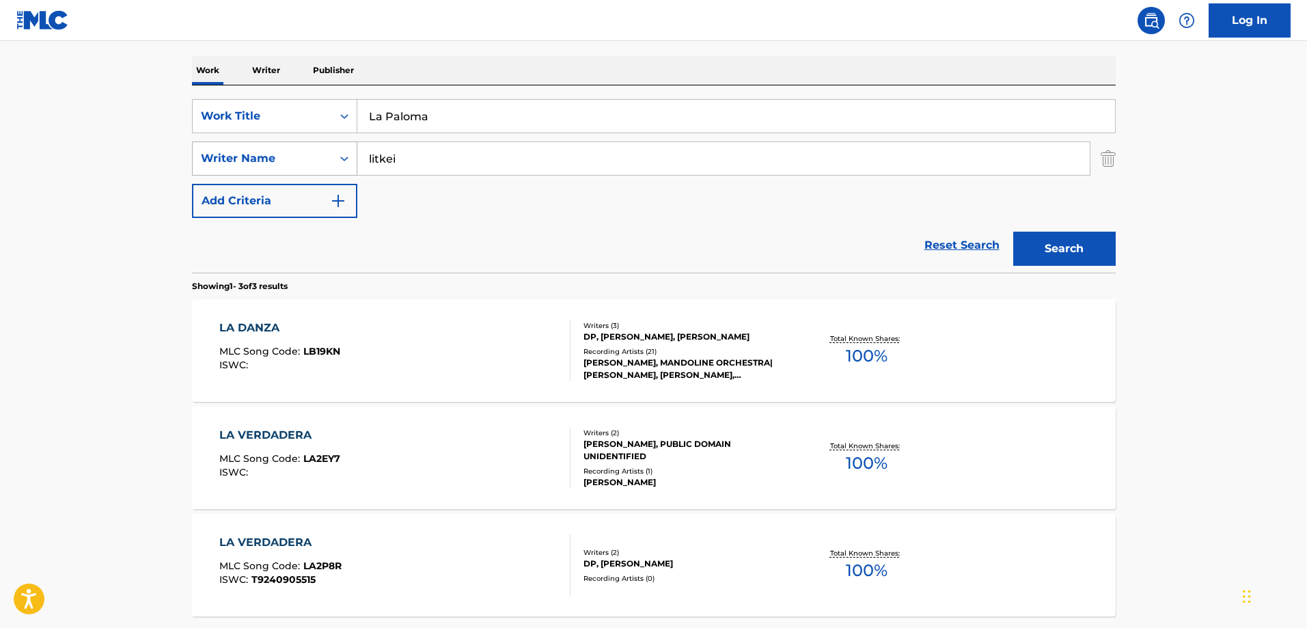
drag, startPoint x: 417, startPoint y: 162, endPoint x: 343, endPoint y: 157, distance: 74.0
click at [343, 157] on div "SearchWithCriteriab0628909-0c6a-4575-b60f-74bd305791ec Writer Name [PERSON_NAME]" at bounding box center [654, 158] width 924 height 34
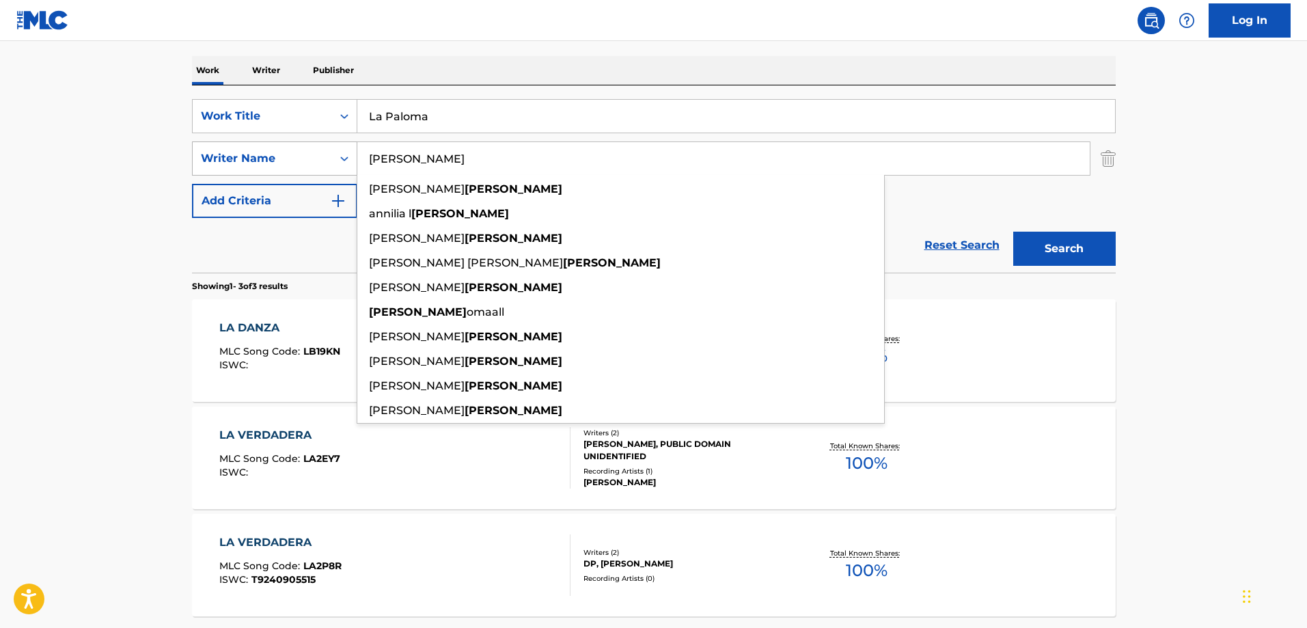
type input "[PERSON_NAME]"
click at [1013, 232] on button "Search" at bounding box center [1064, 249] width 103 height 34
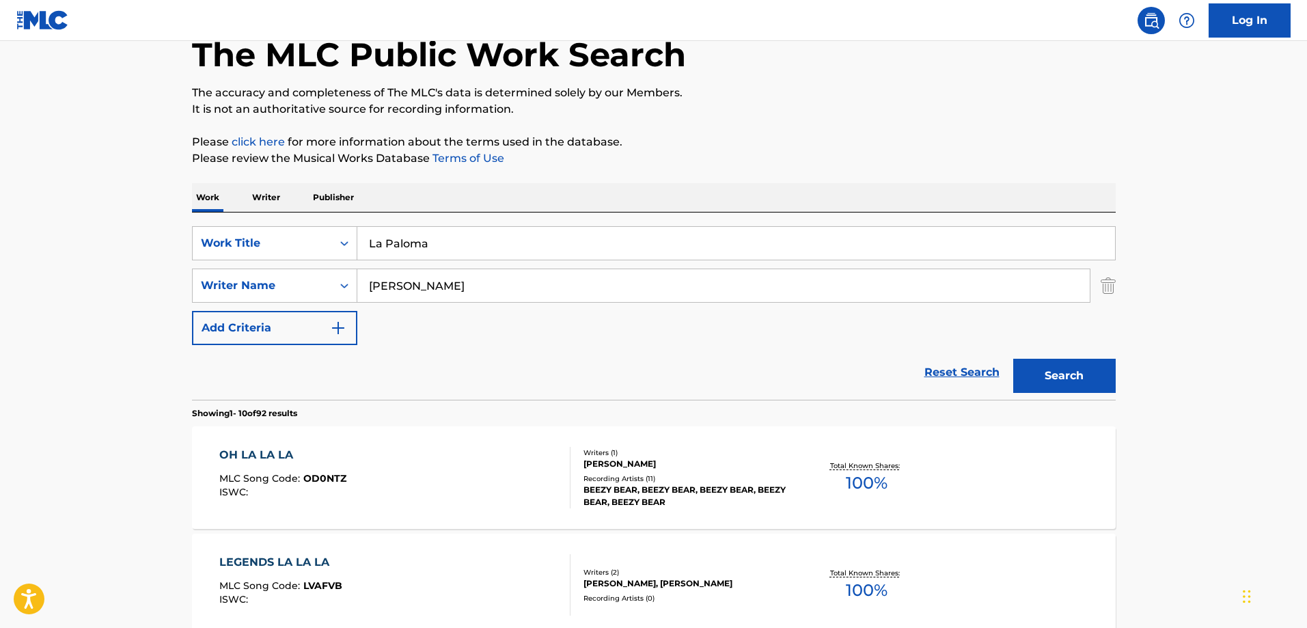
scroll to position [0, 0]
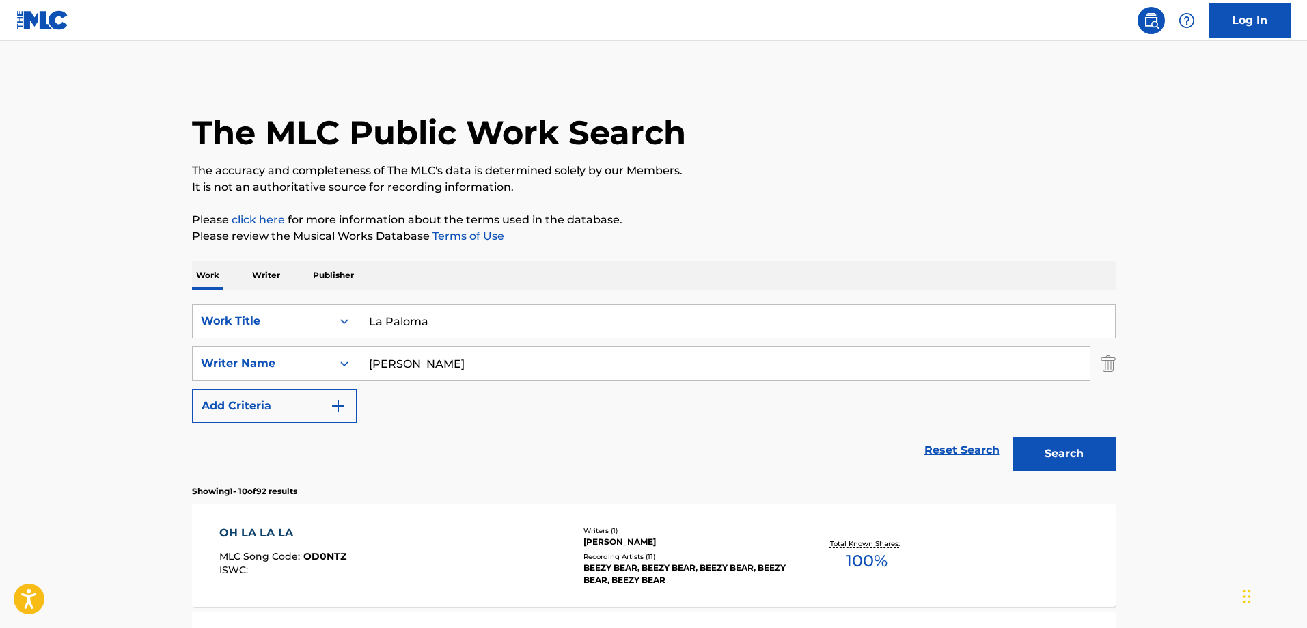
drag, startPoint x: 452, startPoint y: 318, endPoint x: 358, endPoint y: 317, distance: 93.6
click at [358, 317] on input "La Paloma" at bounding box center [736, 321] width 758 height 33
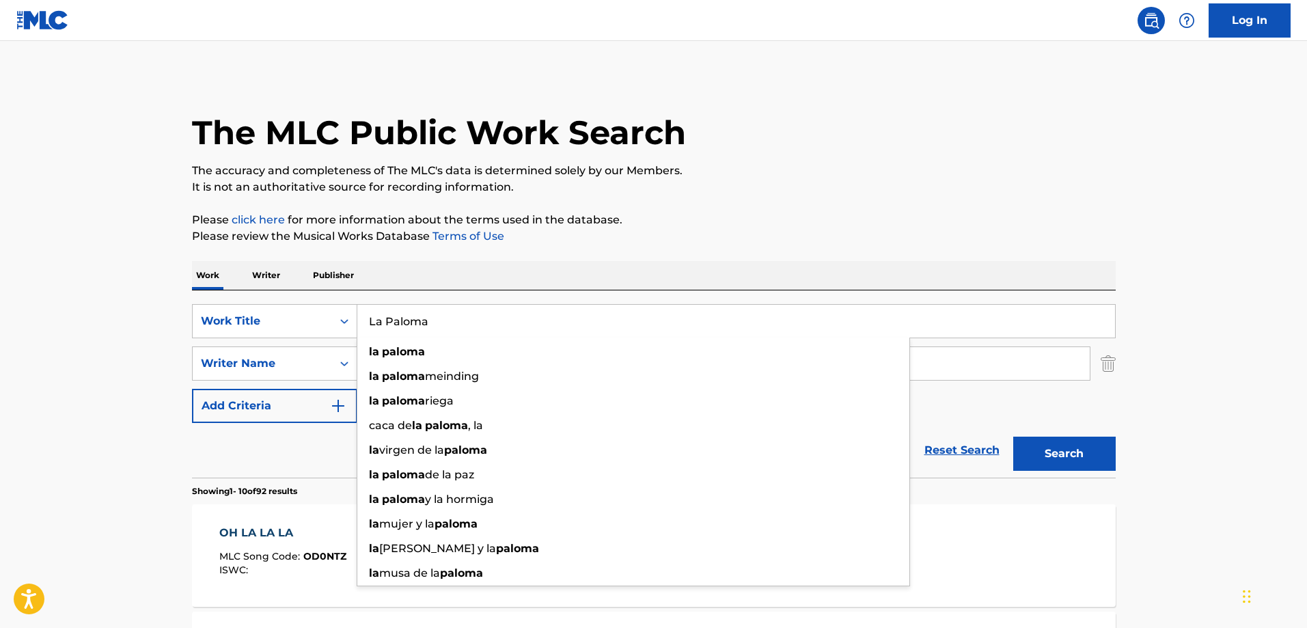
paste input "Golindrin"
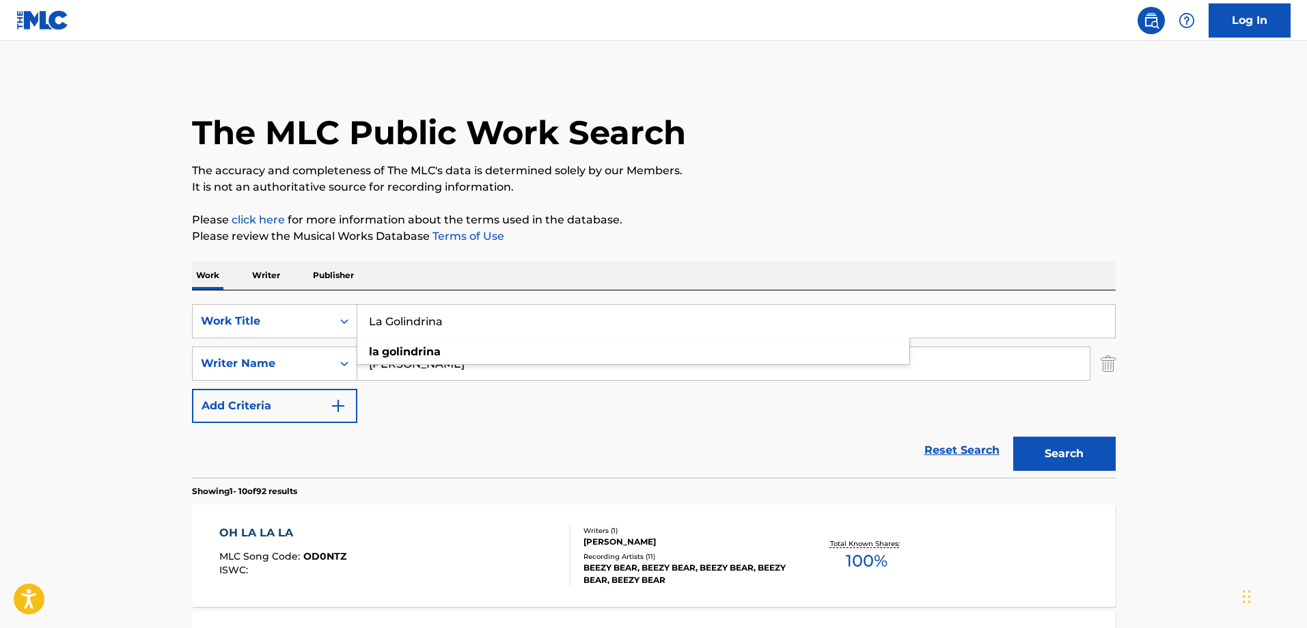
type input "La Golindrina"
click at [1013, 437] on button "Search" at bounding box center [1064, 454] width 103 height 34
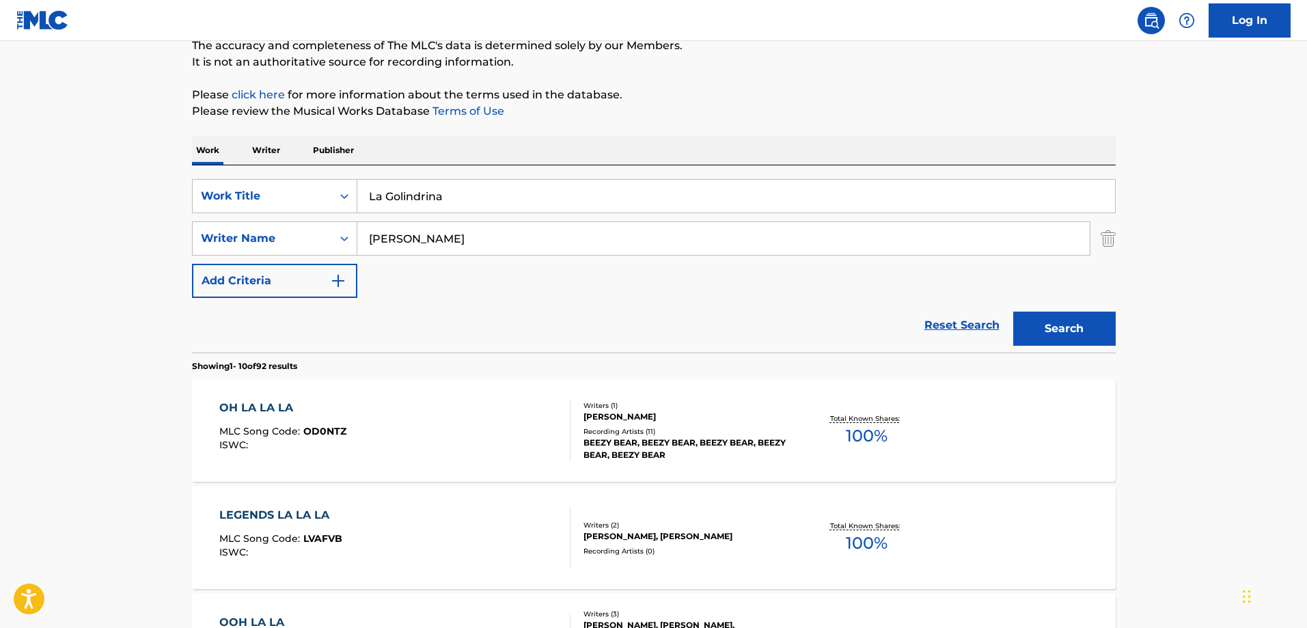
scroll to position [137, 0]
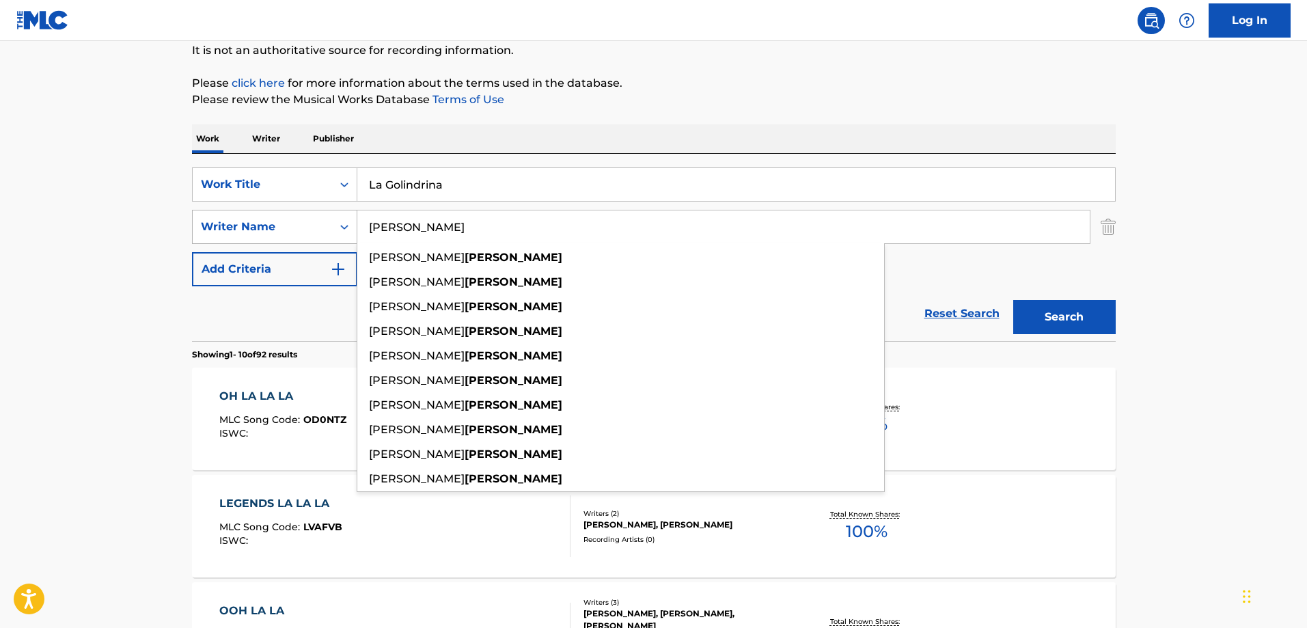
drag, startPoint x: 420, startPoint y: 230, endPoint x: 353, endPoint y: 228, distance: 67.0
click at [353, 228] on div "SearchWithCriteriab0628909-0c6a-4575-b60f-74bd305791ec Writer Name [PERSON_NAME…" at bounding box center [654, 227] width 924 height 34
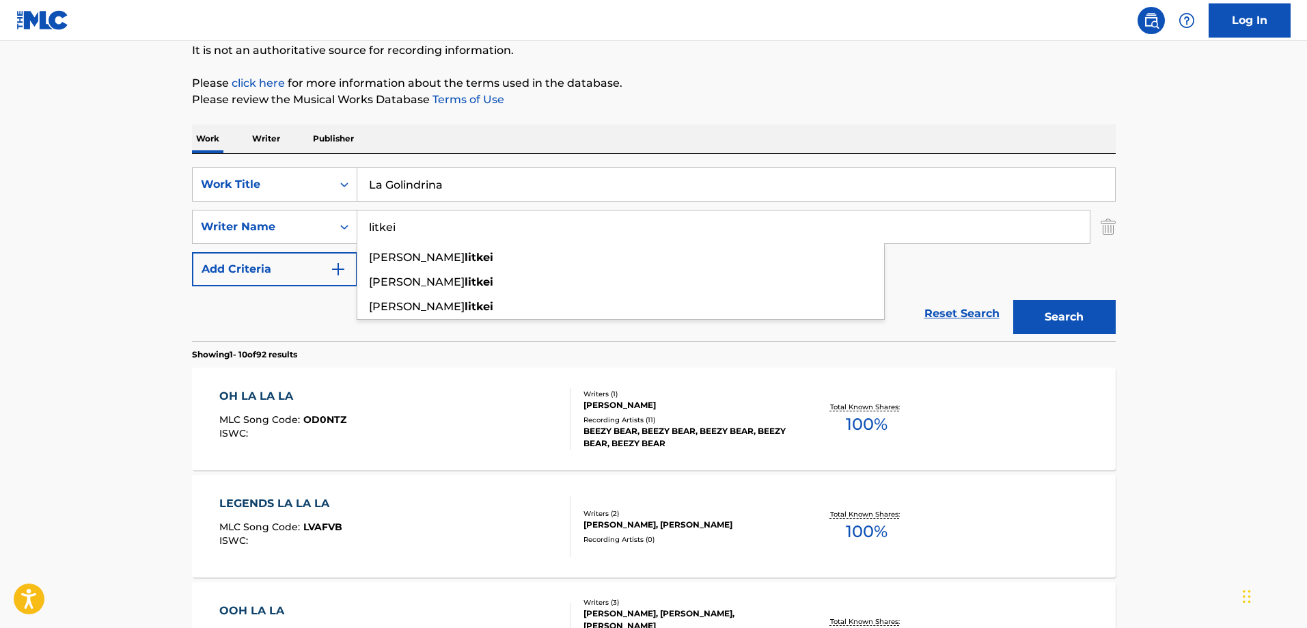
type input "litkei"
click at [1013, 300] on button "Search" at bounding box center [1064, 317] width 103 height 34
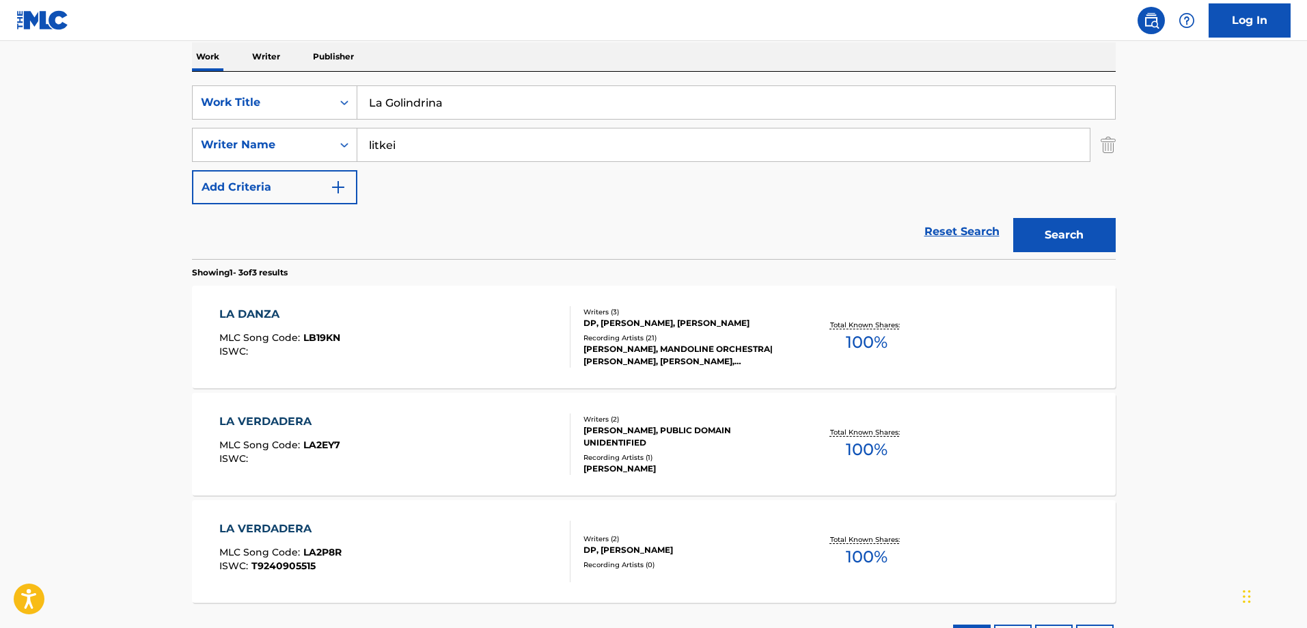
scroll to position [57, 0]
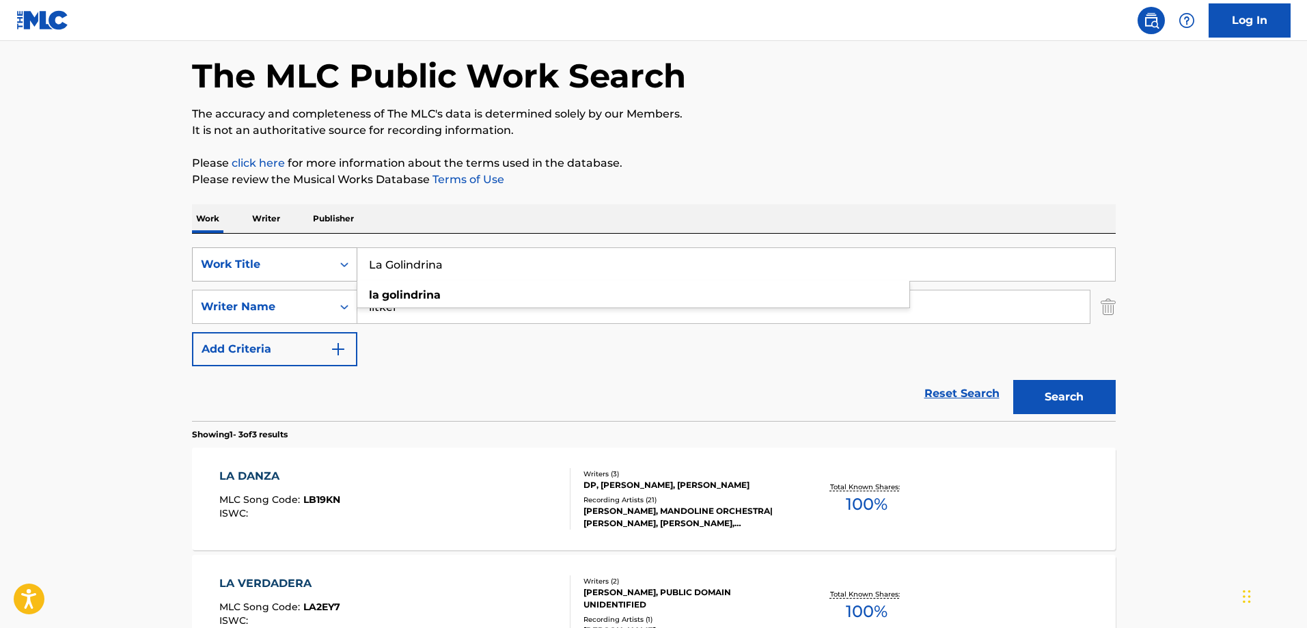
drag, startPoint x: 455, startPoint y: 262, endPoint x: 349, endPoint y: 264, distance: 106.6
click at [349, 264] on div "SearchWithCriteria28bd290a-8c67-419c-ae7b-8c4921d67500 Work Title La Golindrina…" at bounding box center [654, 264] width 924 height 34
paste input "Berceuse"
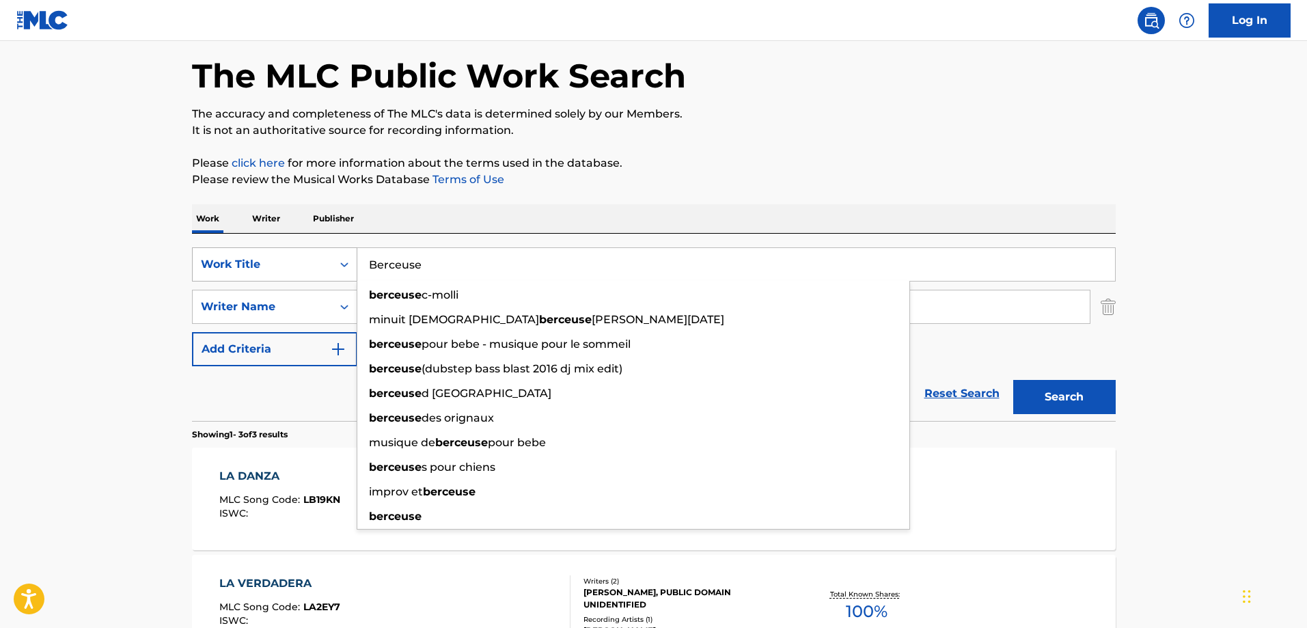
type input "Berceuse"
click at [1013, 380] on button "Search" at bounding box center [1064, 397] width 103 height 34
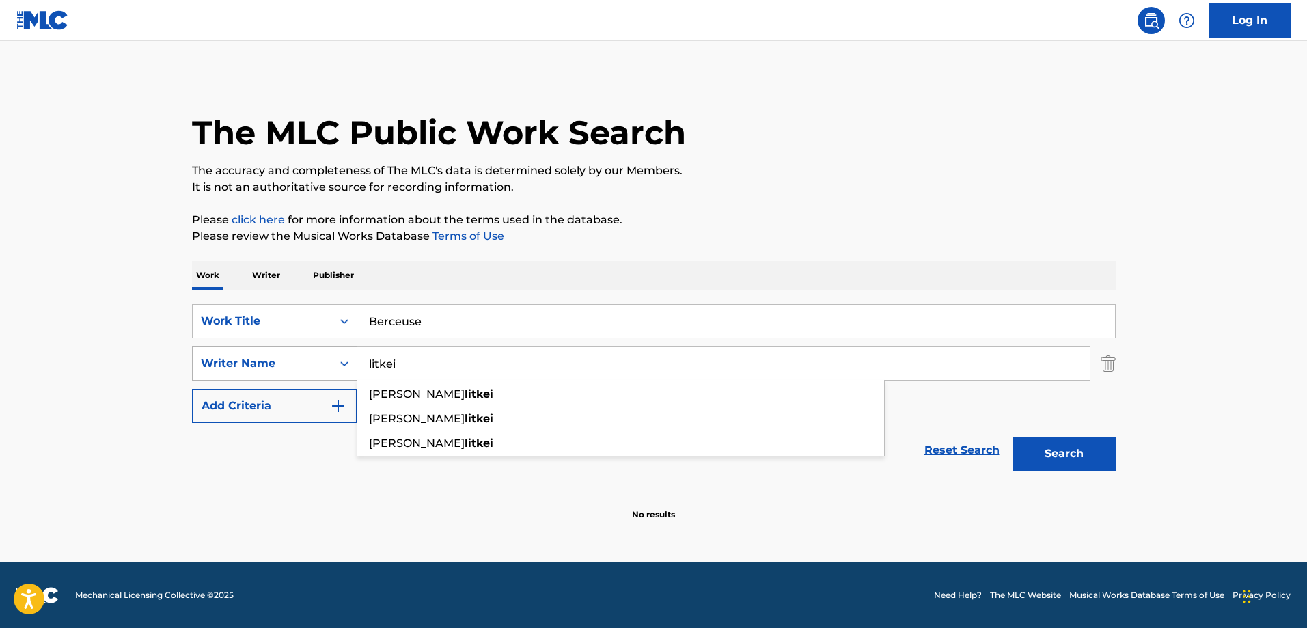
drag, startPoint x: 434, startPoint y: 368, endPoint x: 338, endPoint y: 356, distance: 96.5
click at [338, 356] on div "SearchWithCriteriab0628909-0c6a-4575-b60f-74bd305791ec Writer Name litkei [PERS…" at bounding box center [654, 363] width 924 height 34
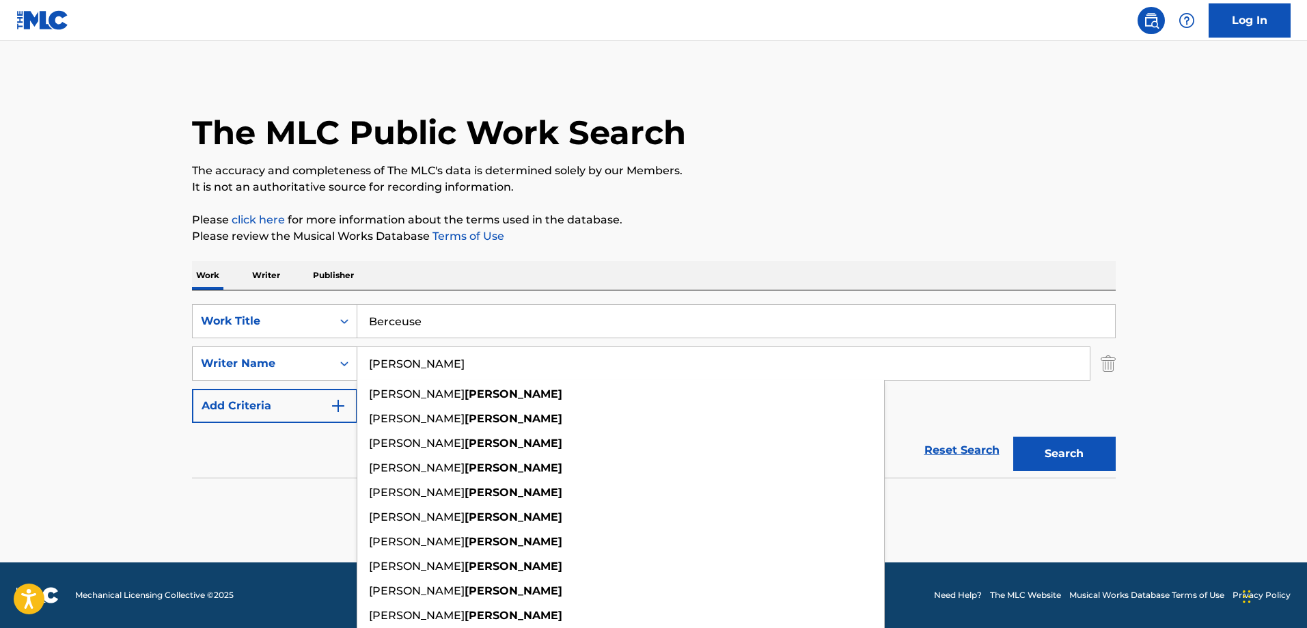
type input "[PERSON_NAME]"
click at [1013, 437] on button "Search" at bounding box center [1064, 454] width 103 height 34
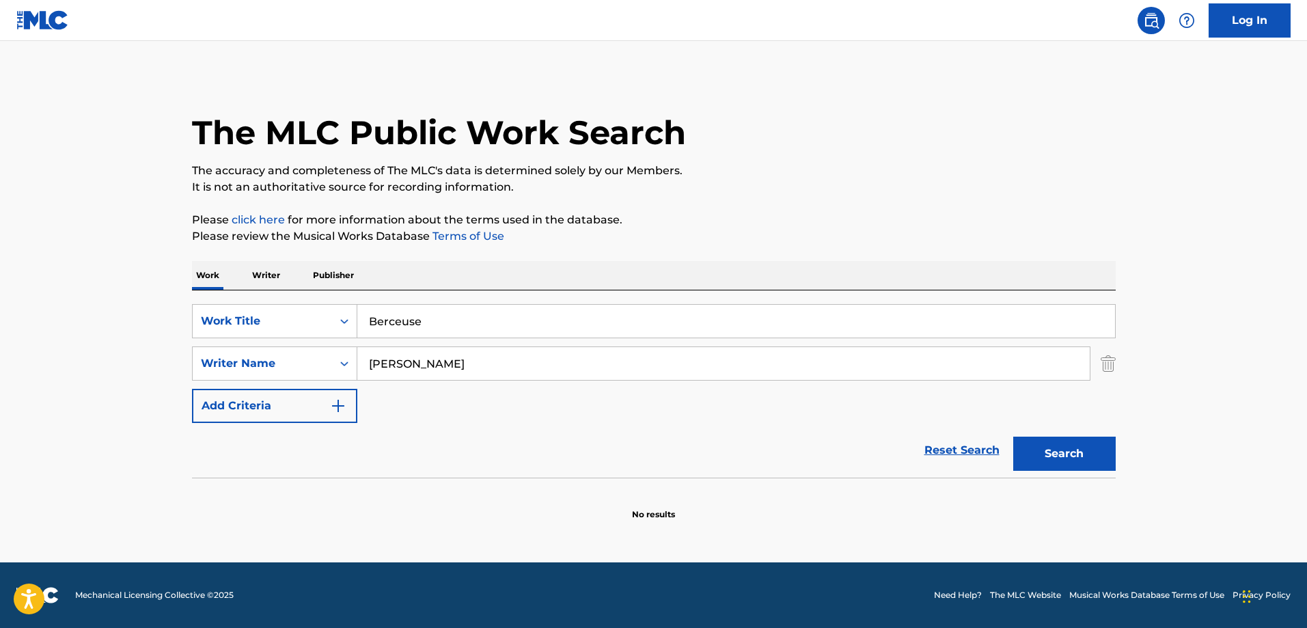
click at [1056, 454] on button "Search" at bounding box center [1064, 454] width 103 height 34
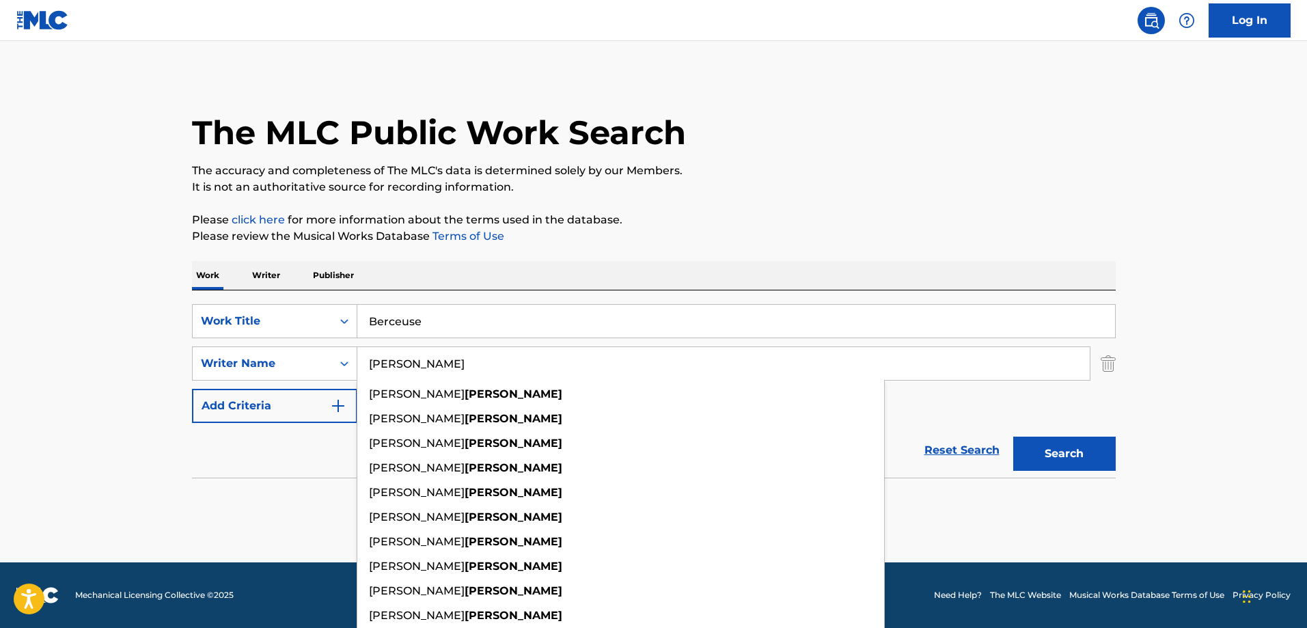
drag, startPoint x: 433, startPoint y: 368, endPoint x: 373, endPoint y: 359, distance: 60.0
click at [373, 359] on input "[PERSON_NAME]" at bounding box center [723, 363] width 733 height 33
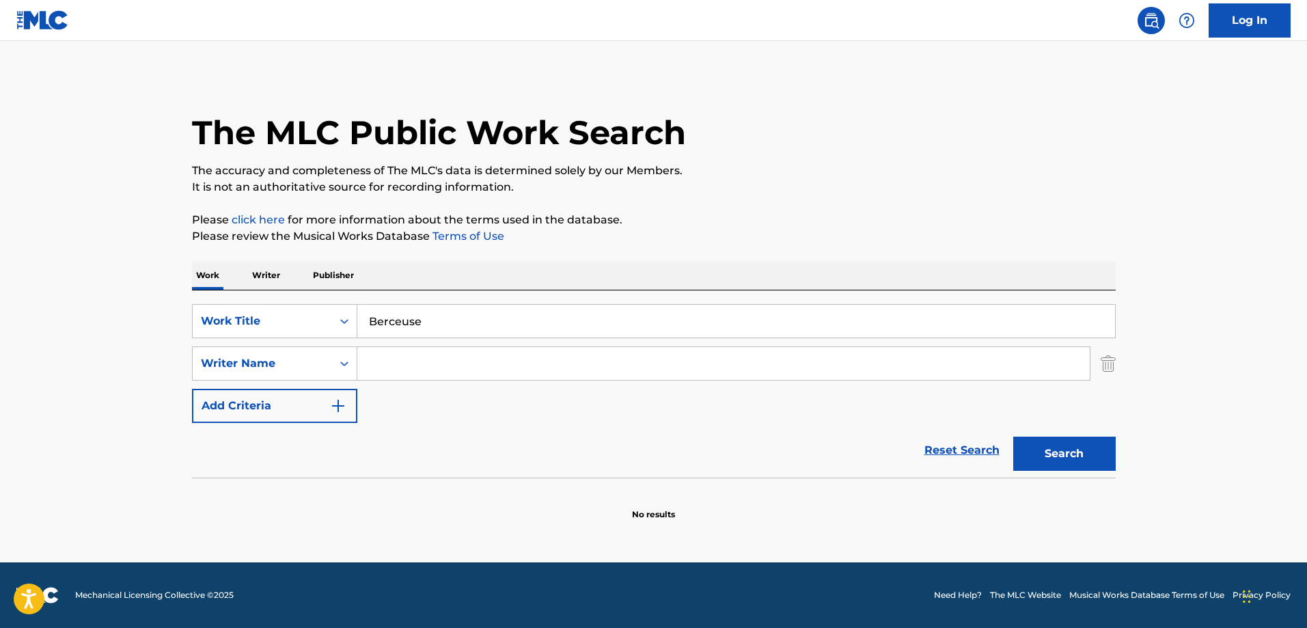
click at [1061, 450] on button "Search" at bounding box center [1064, 454] width 103 height 34
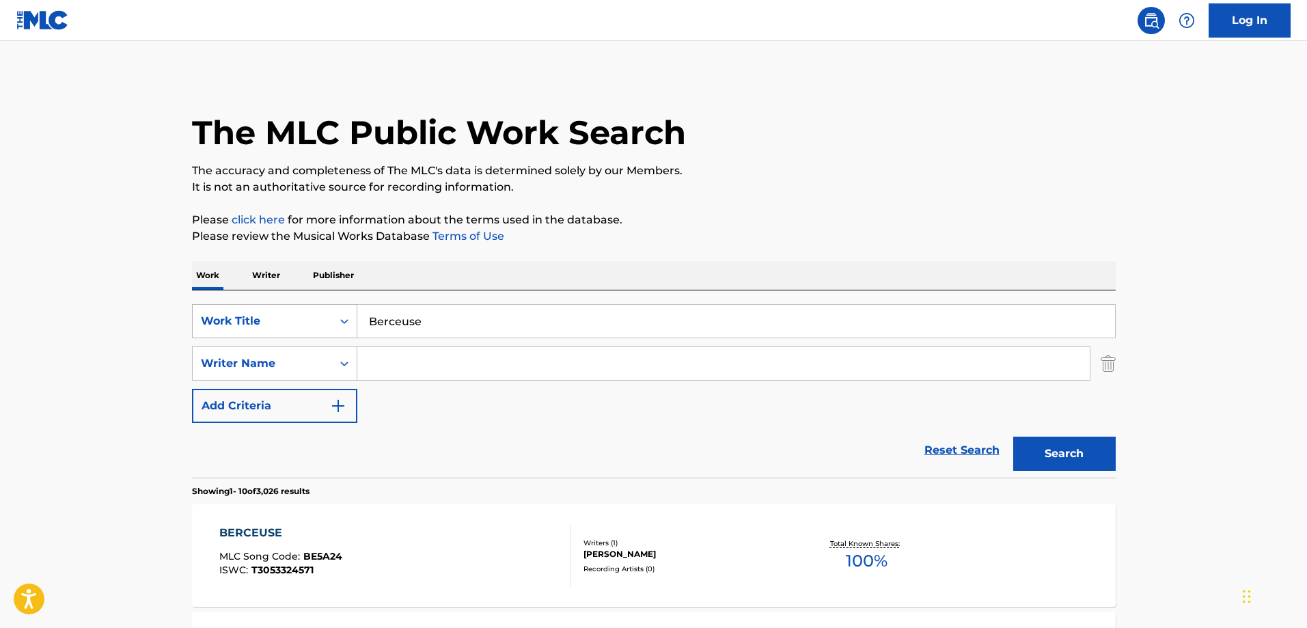
drag, startPoint x: 422, startPoint y: 323, endPoint x: 336, endPoint y: 321, distance: 86.1
click at [336, 321] on div "SearchWithCriteria28bd290a-8c67-419c-ae7b-8c4921d67500 Work Title Berceuse" at bounding box center [654, 321] width 924 height 34
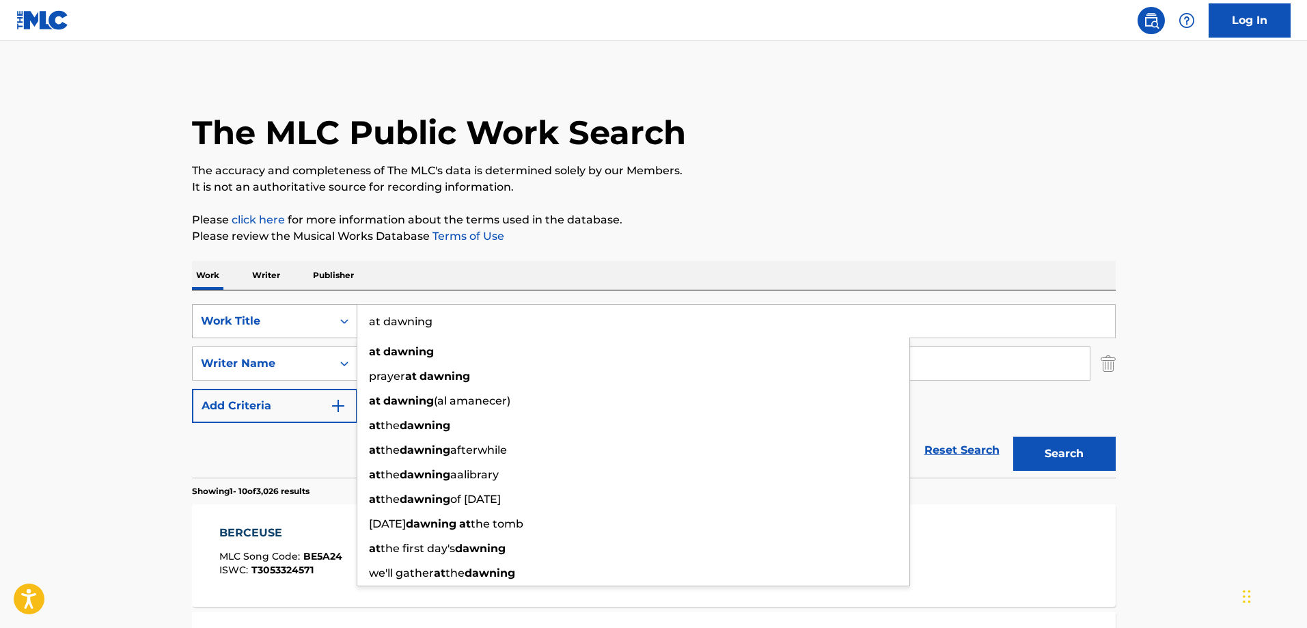
type input "at dawning"
click at [1013, 437] on button "Search" at bounding box center [1064, 454] width 103 height 34
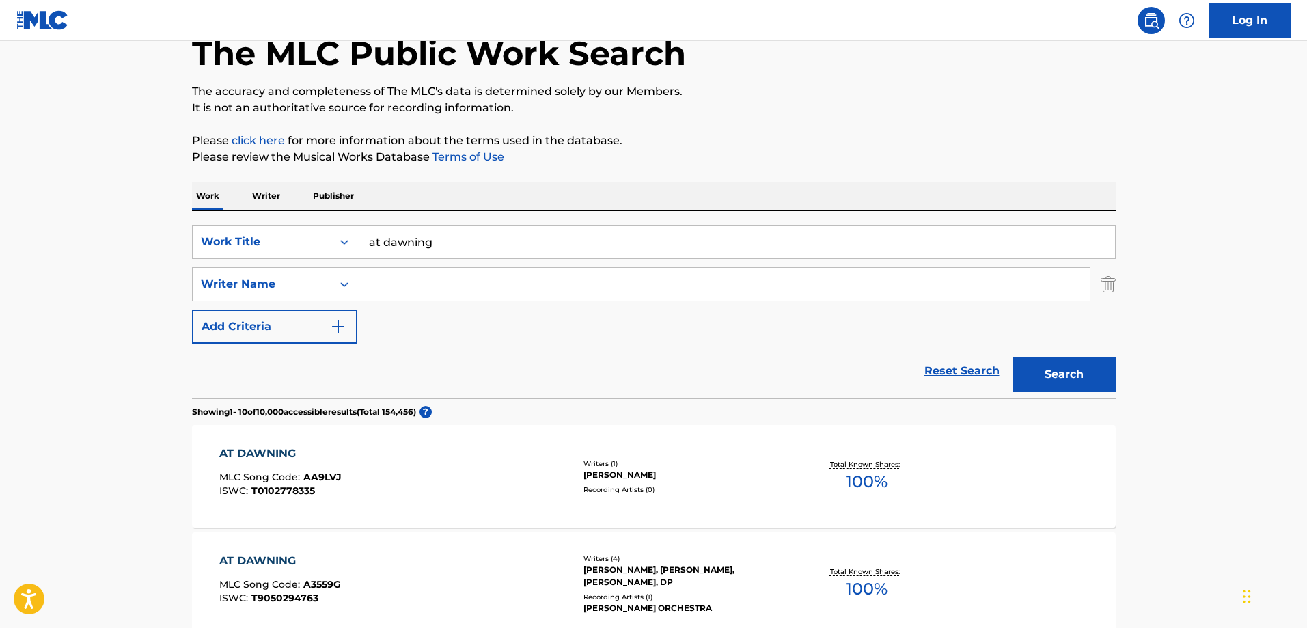
scroll to position [68, 0]
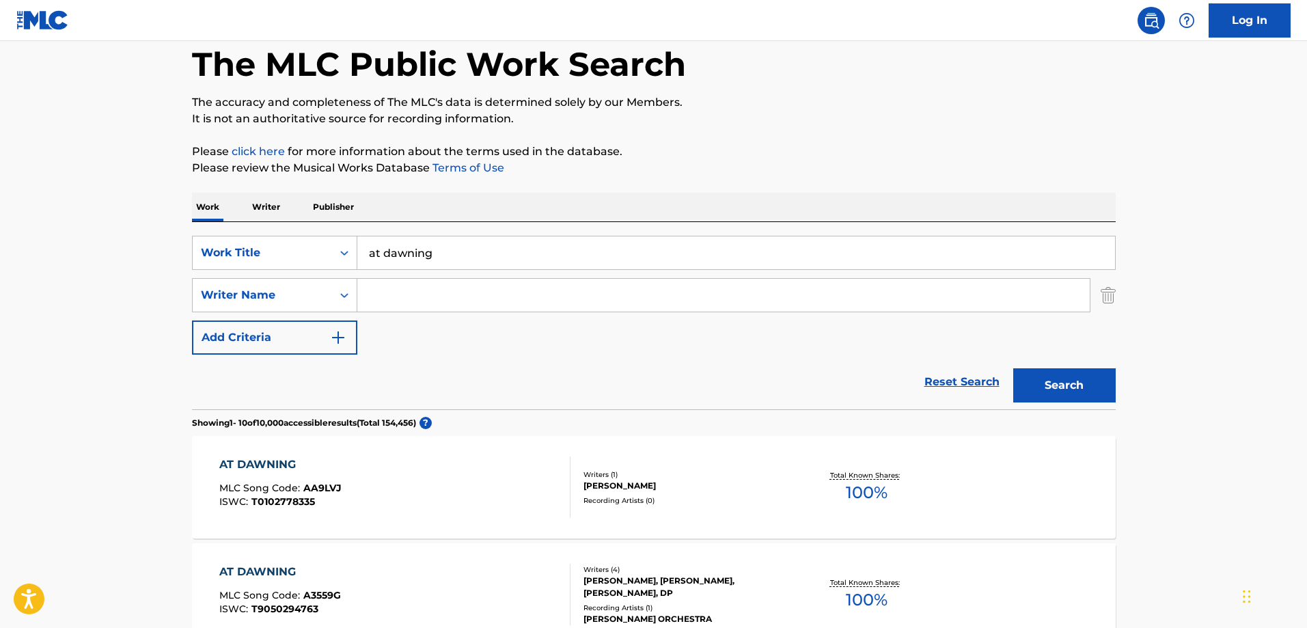
click at [409, 296] on input "Search Form" at bounding box center [723, 295] width 733 height 33
type input "litkei"
click at [1013, 368] on button "Search" at bounding box center [1064, 385] width 103 height 34
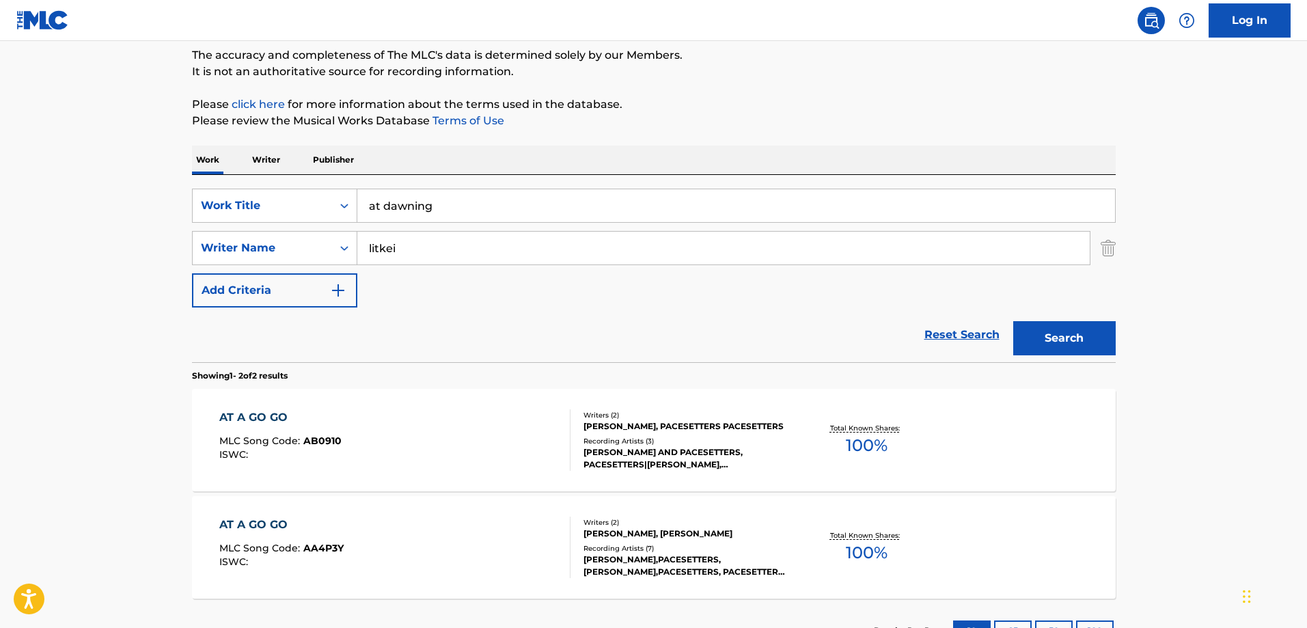
scroll to position [137, 0]
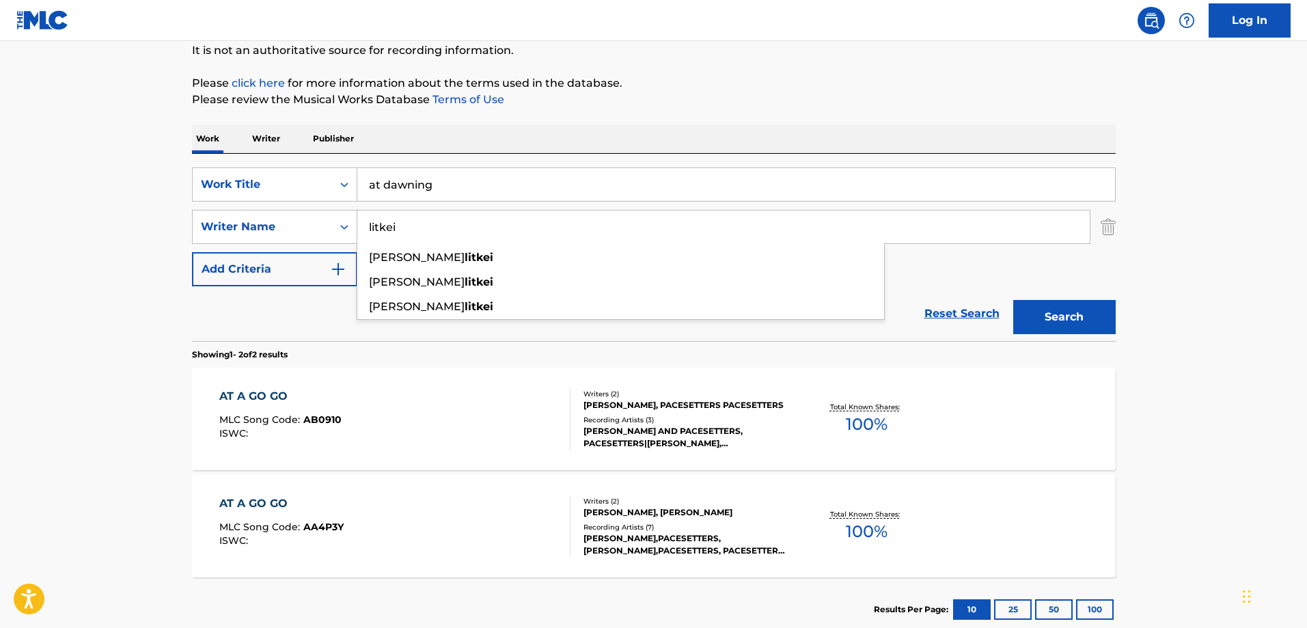
click at [908, 100] on p "Please review the Musical Works Database Terms of Use" at bounding box center [654, 100] width 924 height 16
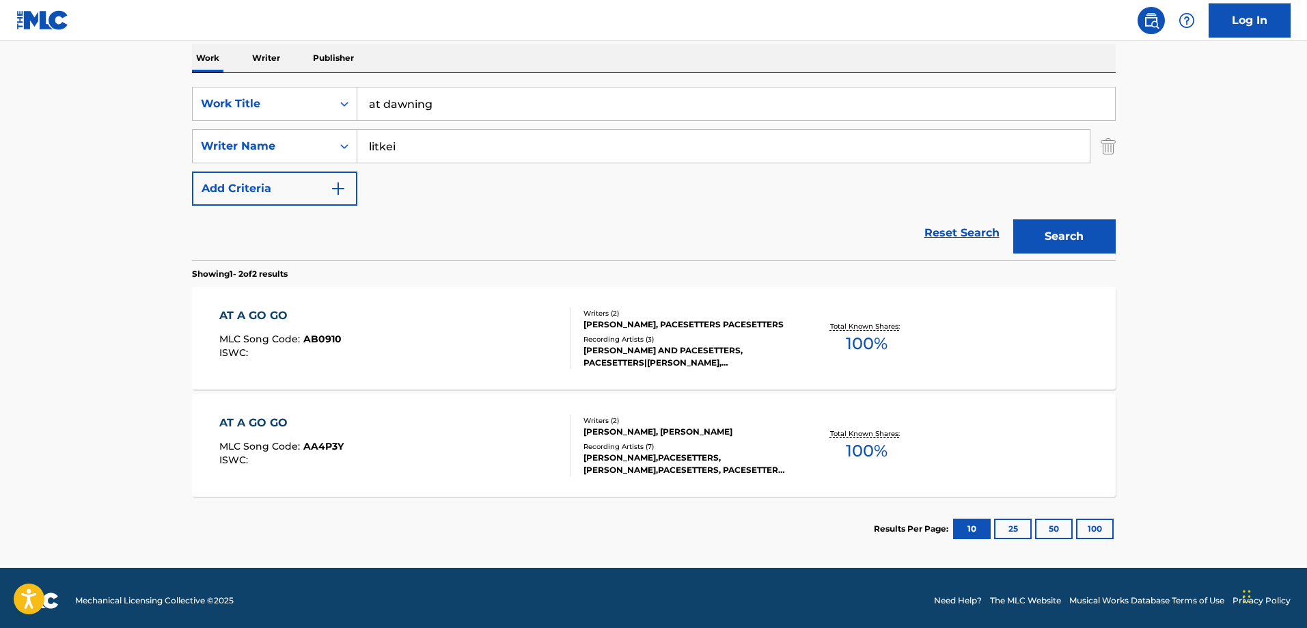
scroll to position [223, 0]
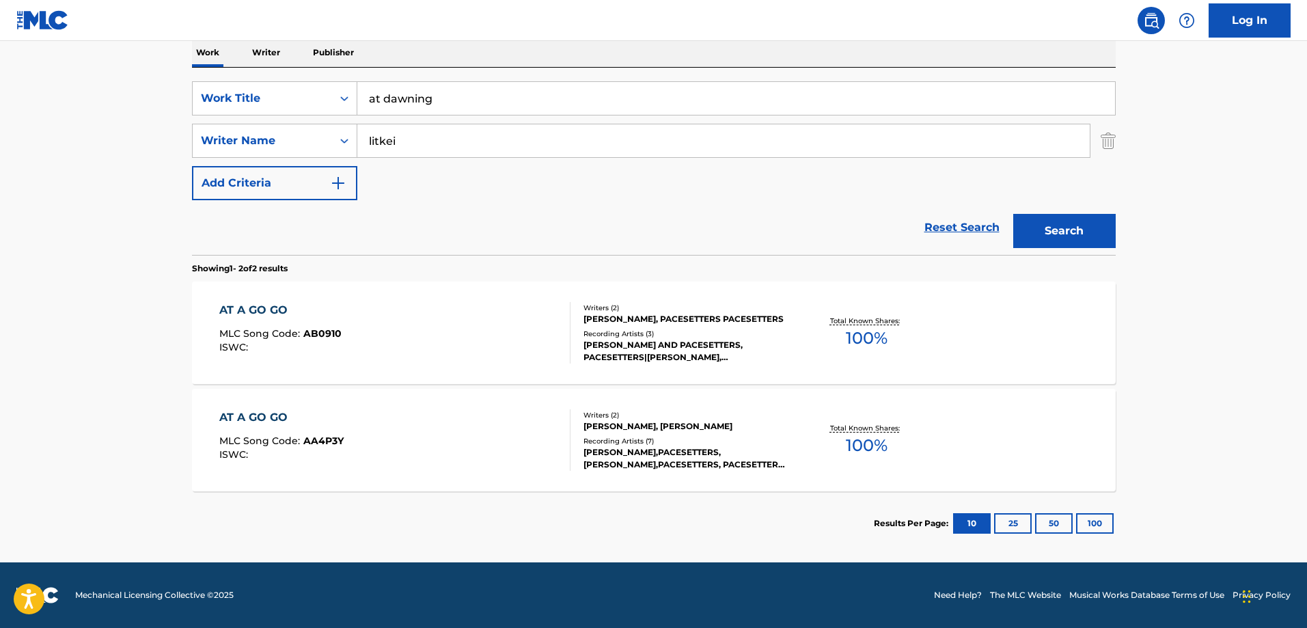
click at [452, 101] on input "at dawning" at bounding box center [736, 98] width 758 height 33
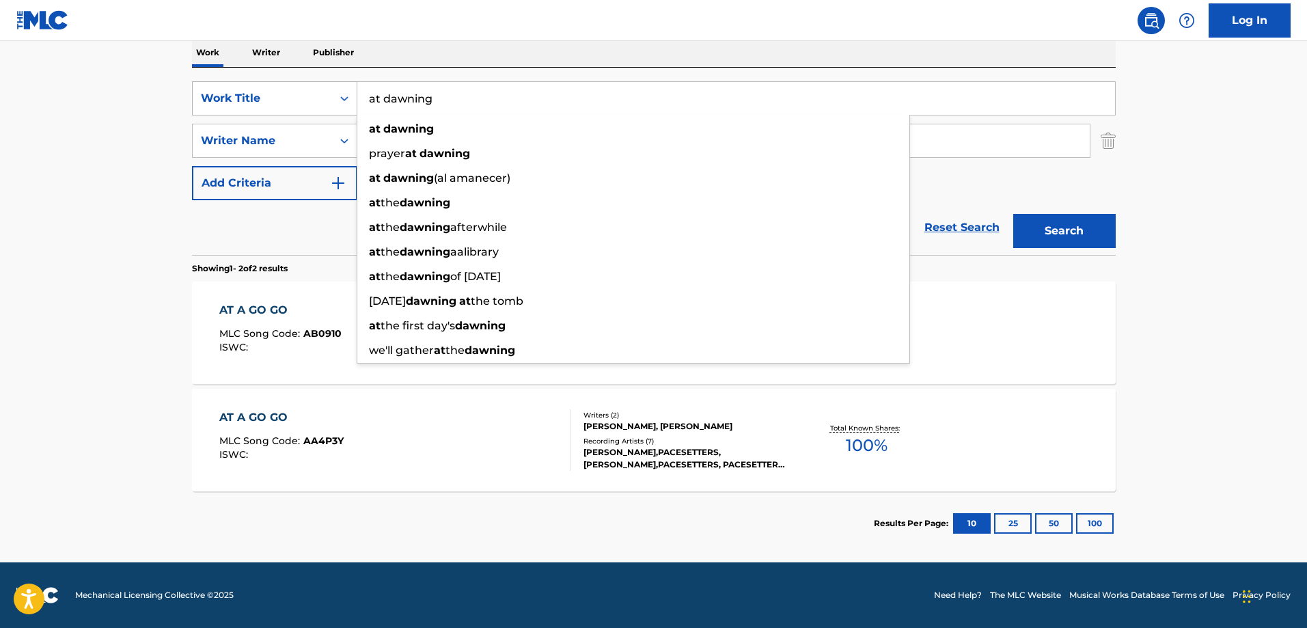
drag, startPoint x: 452, startPoint y: 101, endPoint x: 339, endPoint y: 99, distance: 112.8
click at [339, 99] on div "SearchWithCriteria28bd290a-8c67-419c-ae7b-8c4921d67500 Work Title at dawning at…" at bounding box center [654, 98] width 924 height 34
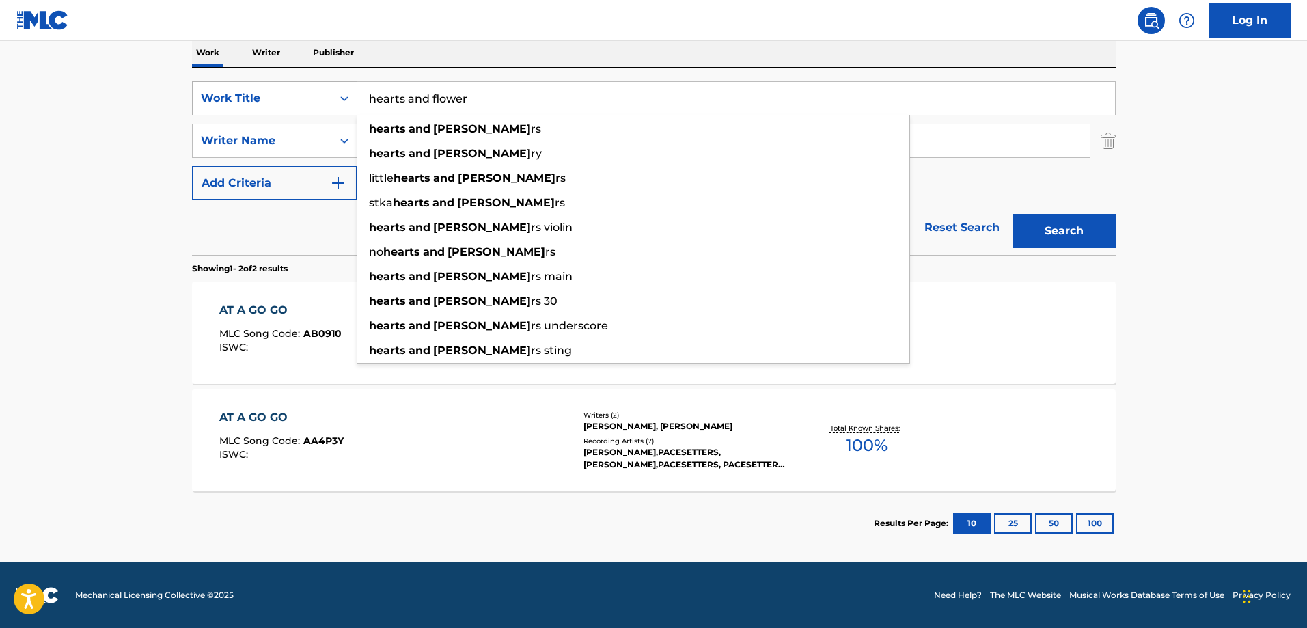
type input "hearts and flower"
click at [1013, 214] on button "Search" at bounding box center [1064, 231] width 103 height 34
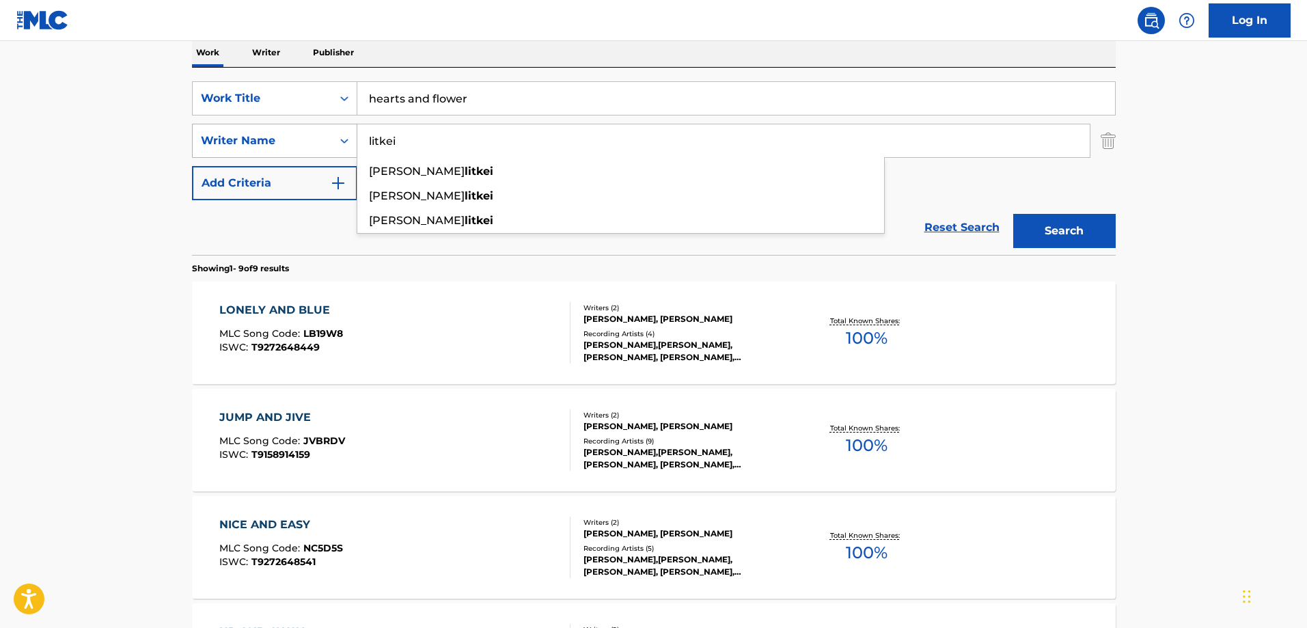
drag, startPoint x: 408, startPoint y: 139, endPoint x: 328, endPoint y: 133, distance: 80.2
click at [328, 133] on div "SearchWithCriteriab0628909-0c6a-4575-b60f-74bd305791ec Writer Name litkei [PERS…" at bounding box center [654, 141] width 924 height 34
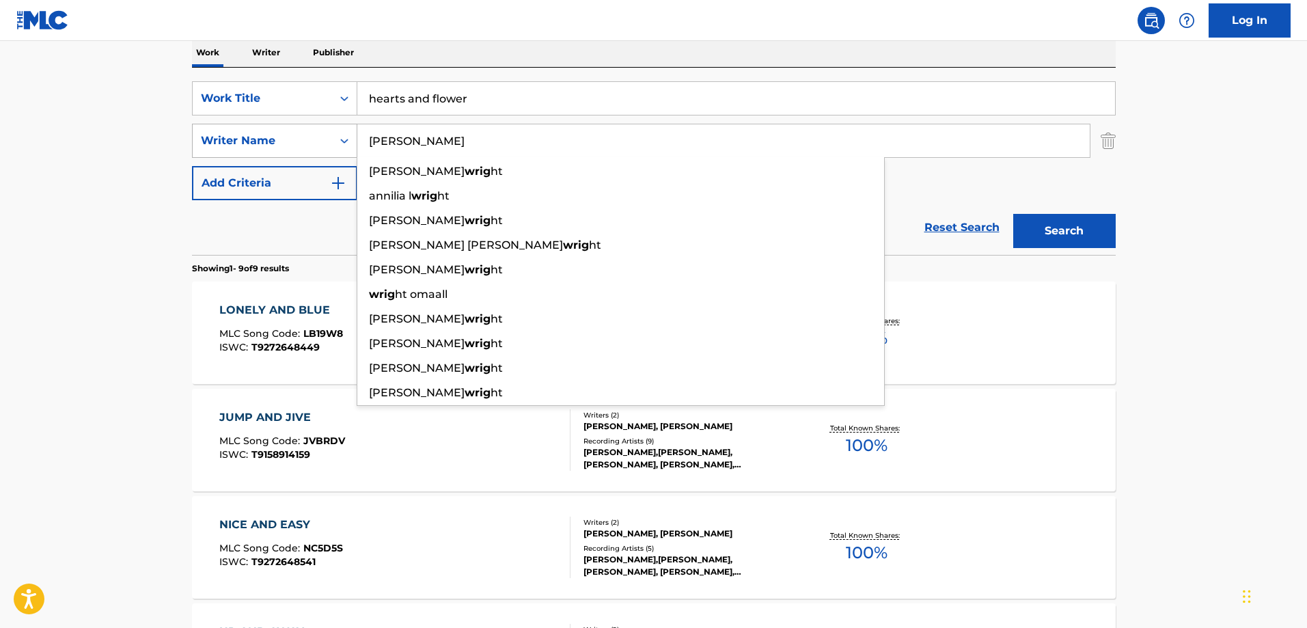
type input "[PERSON_NAME]"
click at [1013, 214] on button "Search" at bounding box center [1064, 231] width 103 height 34
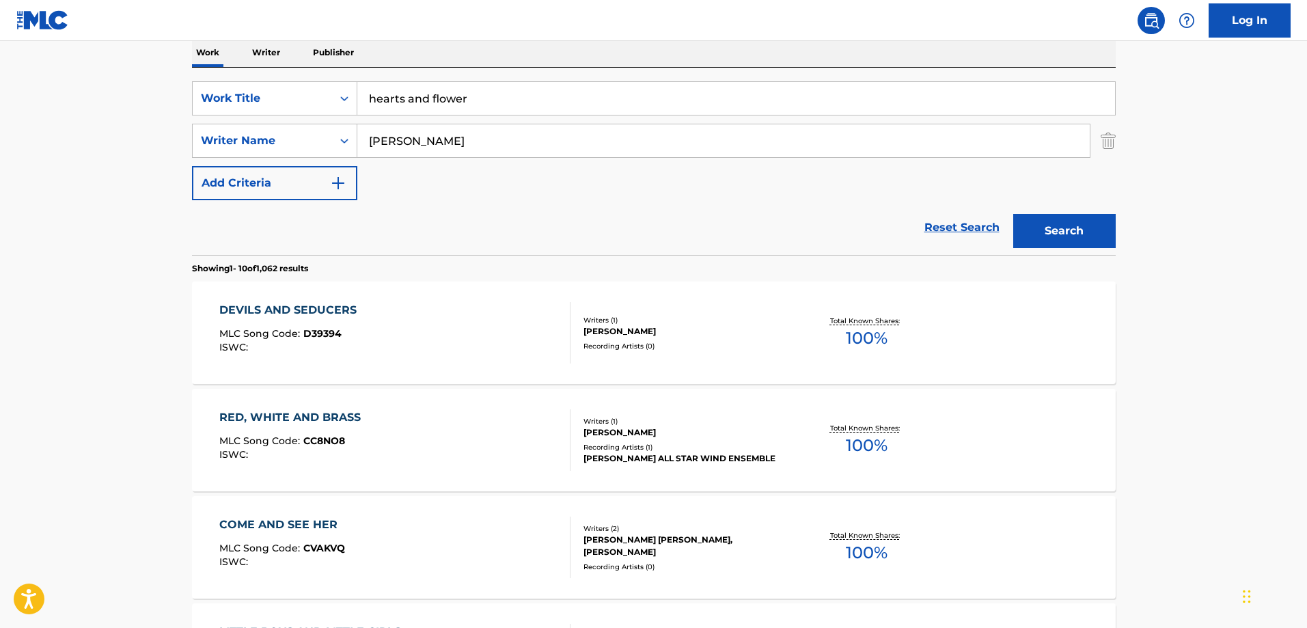
drag, startPoint x: 428, startPoint y: 134, endPoint x: 364, endPoint y: 137, distance: 64.3
click at [364, 137] on input "[PERSON_NAME]" at bounding box center [723, 140] width 733 height 33
click at [1013, 214] on button "Search" at bounding box center [1064, 231] width 103 height 34
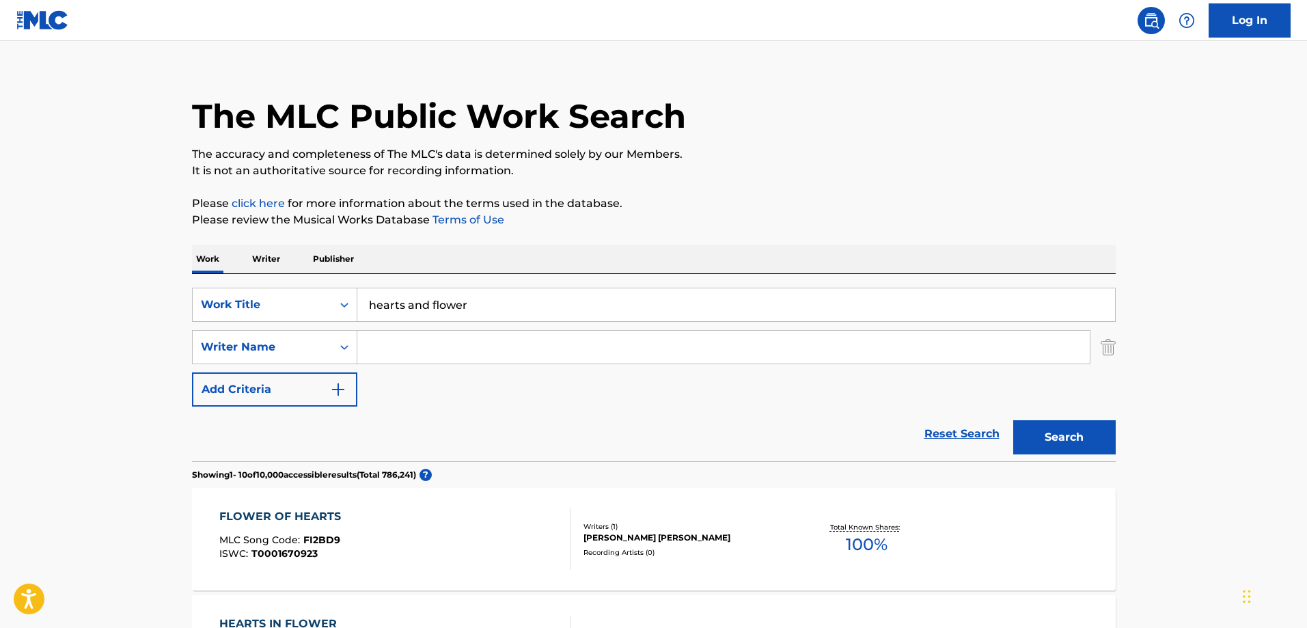
scroll to position [0, 0]
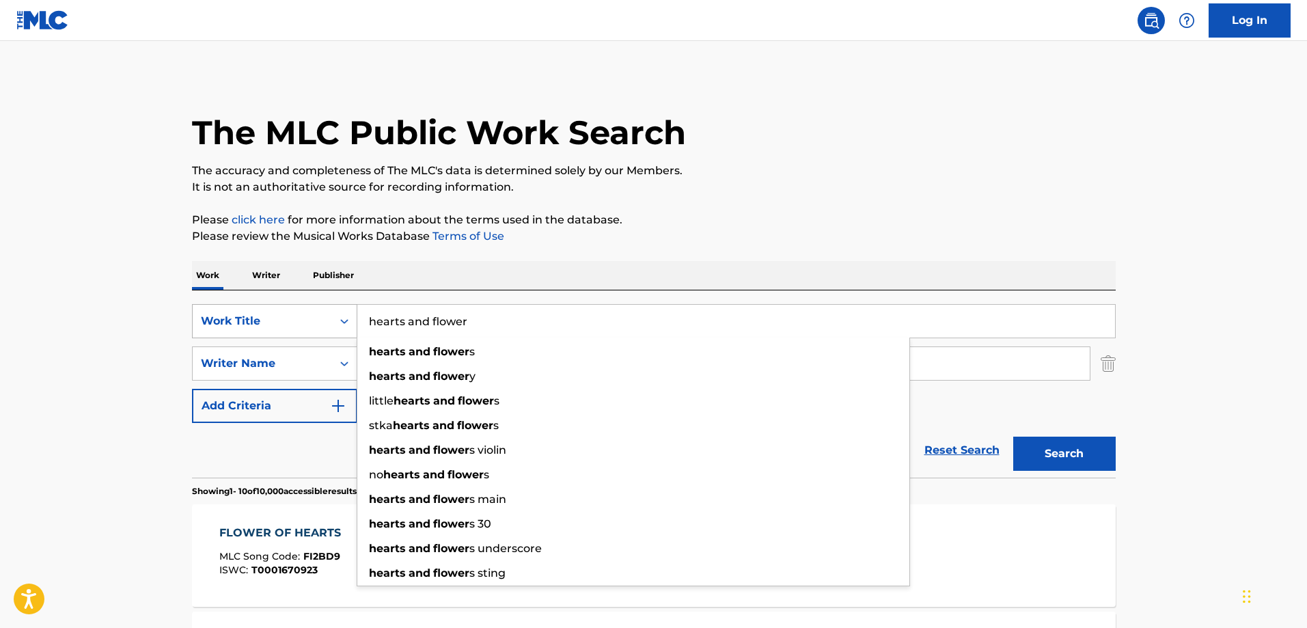
drag, startPoint x: 488, startPoint y: 323, endPoint x: 336, endPoint y: 320, distance: 151.7
click at [336, 320] on div "SearchWithCriteria28bd290a-8c67-419c-ae7b-8c4921d67500 Work Title hearts and fl…" at bounding box center [654, 321] width 924 height 34
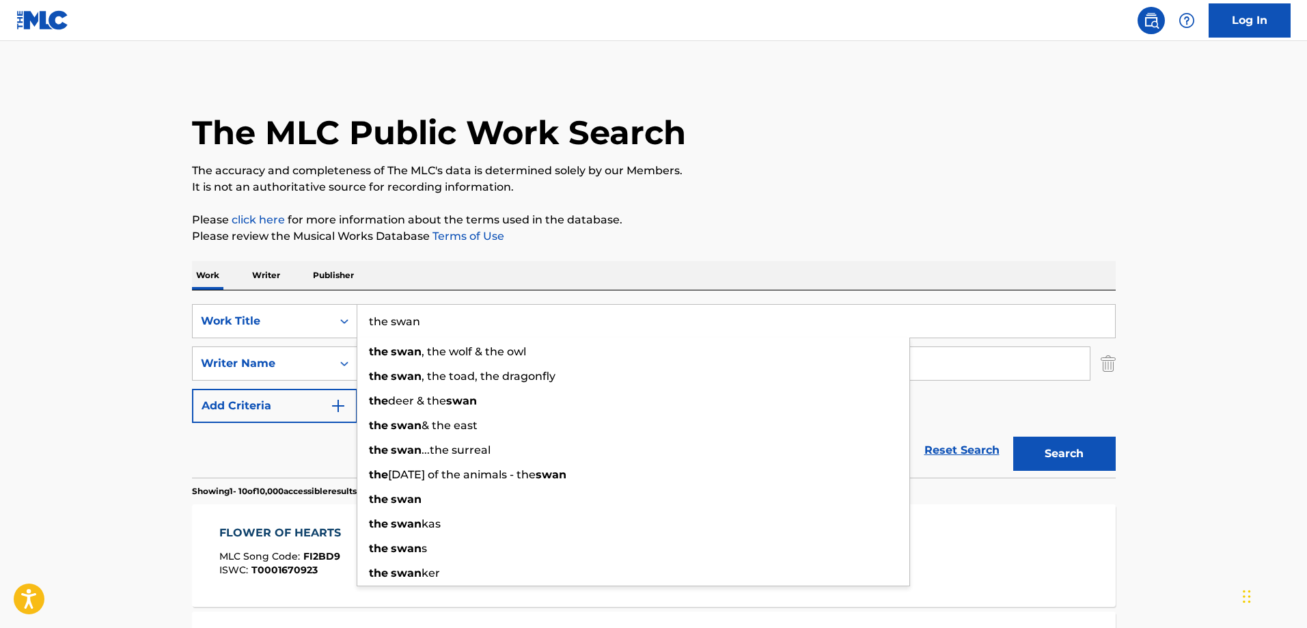
click at [787, 139] on div "The MLC Public Work Search" at bounding box center [654, 125] width 924 height 100
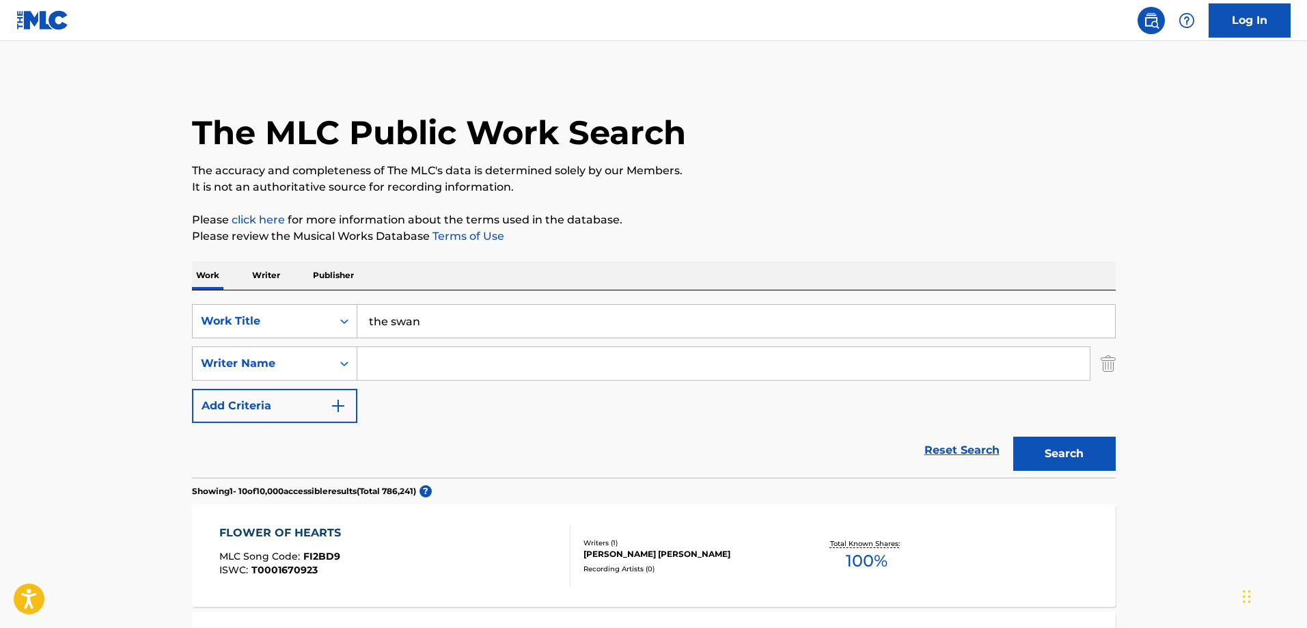
click at [1067, 459] on button "Search" at bounding box center [1064, 454] width 103 height 34
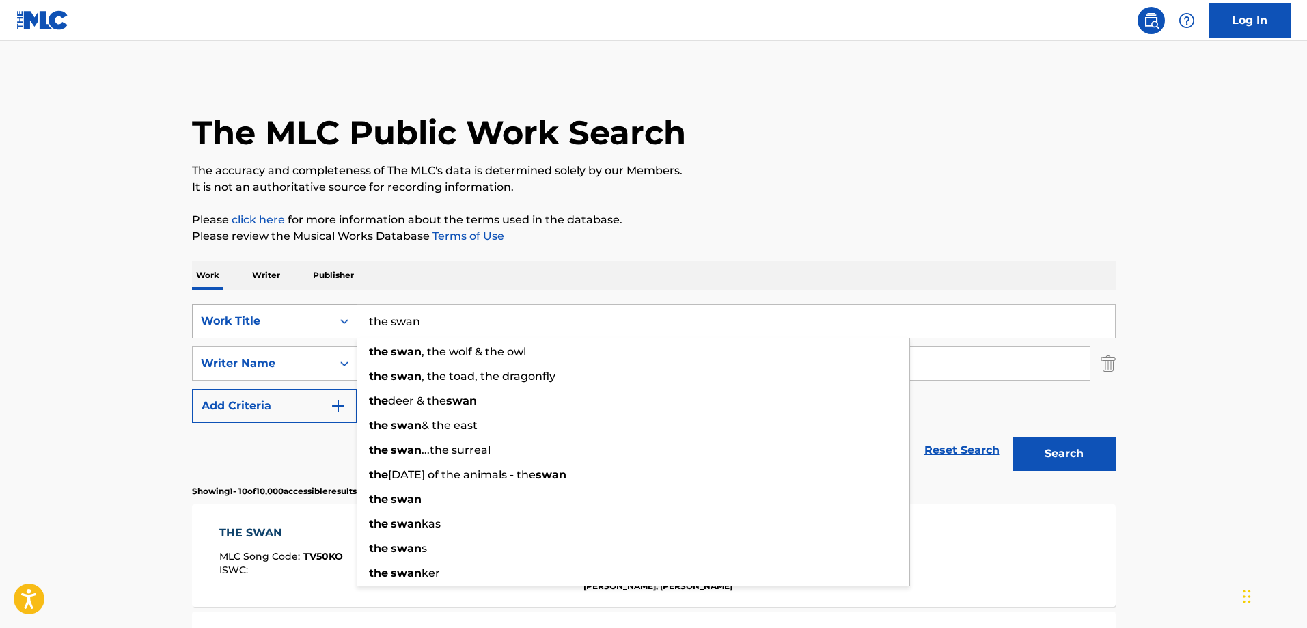
drag, startPoint x: 432, startPoint y: 326, endPoint x: 339, endPoint y: 319, distance: 93.2
click at [339, 319] on div "SearchWithCriteria28bd290a-8c67-419c-ae7b-8c4921d67500 Work Title the swan the …" at bounding box center [654, 321] width 924 height 34
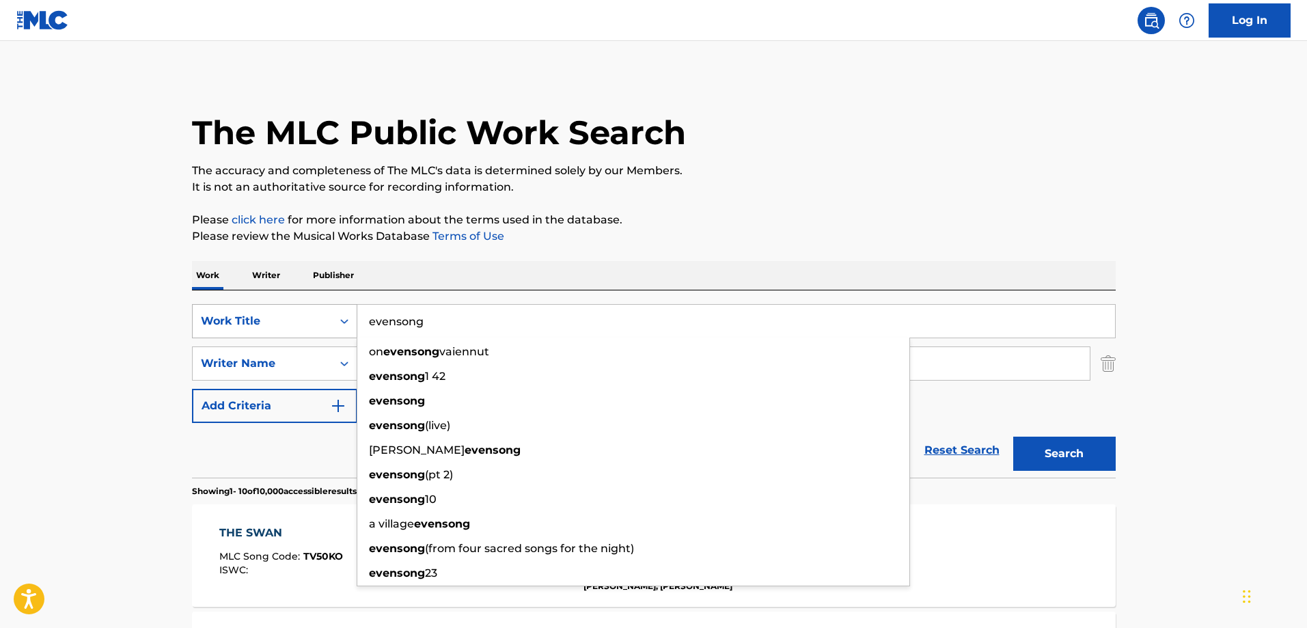
type input "evensong"
click at [1013, 437] on button "Search" at bounding box center [1064, 454] width 103 height 34
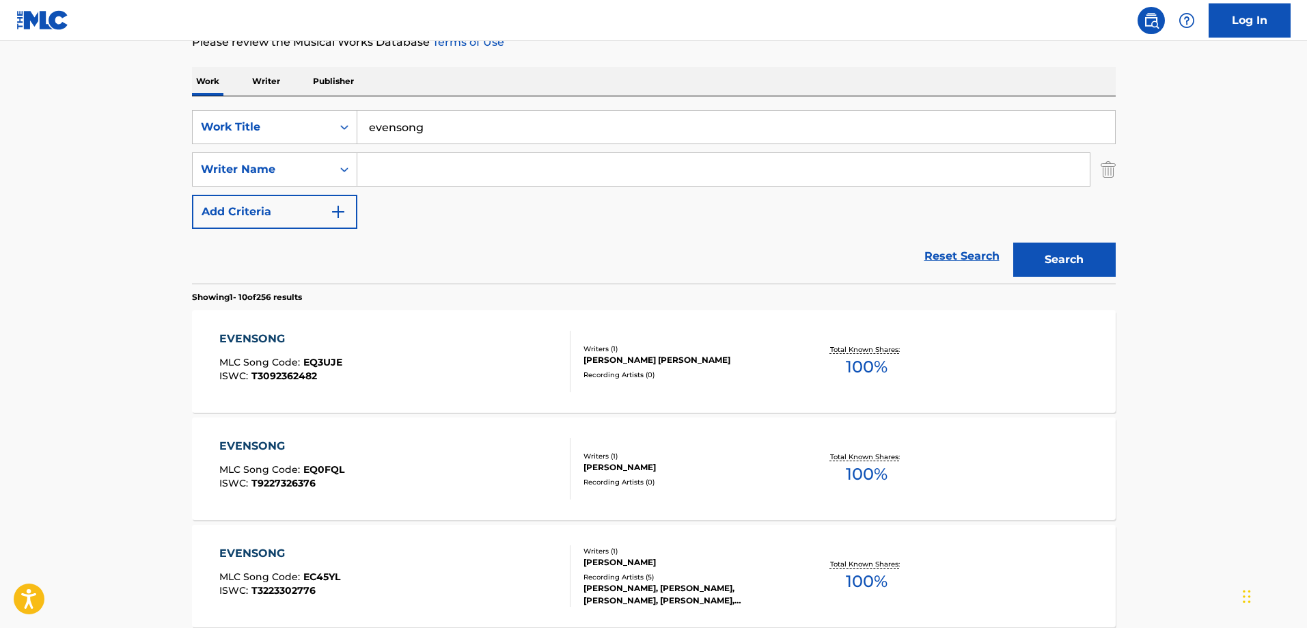
scroll to position [273, 0]
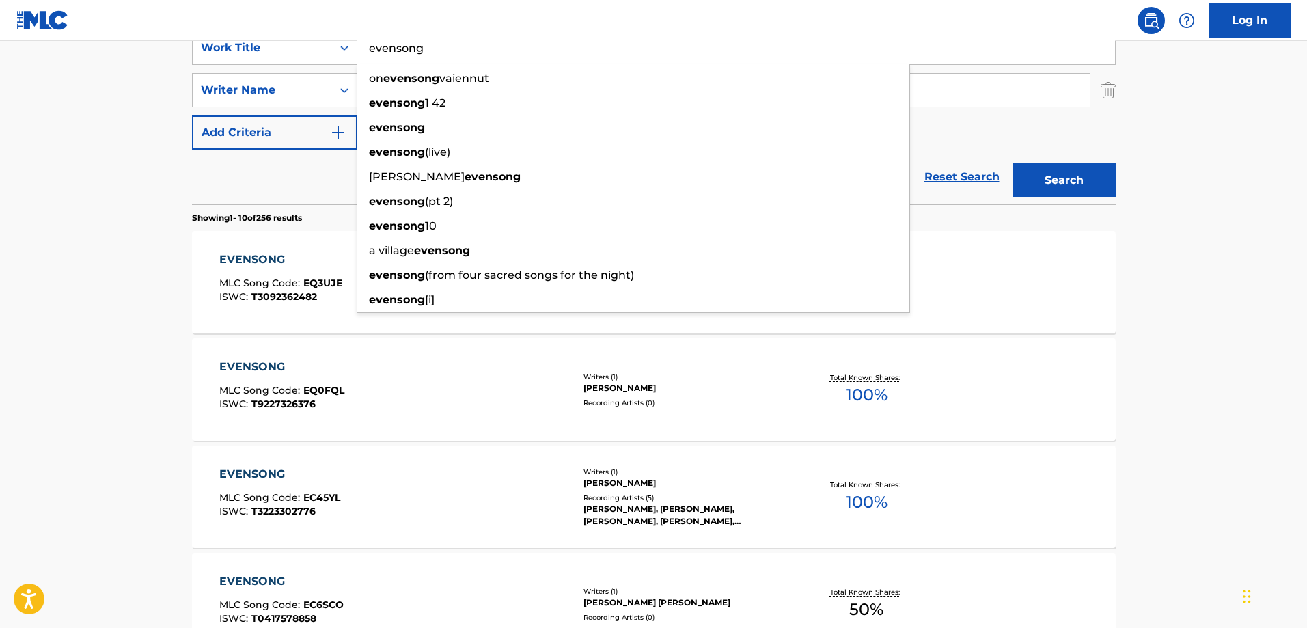
click at [73, 74] on main "The MLC Public Work Search The accuracy and completeness of The MLC's data is d…" at bounding box center [653, 572] width 1307 height 1609
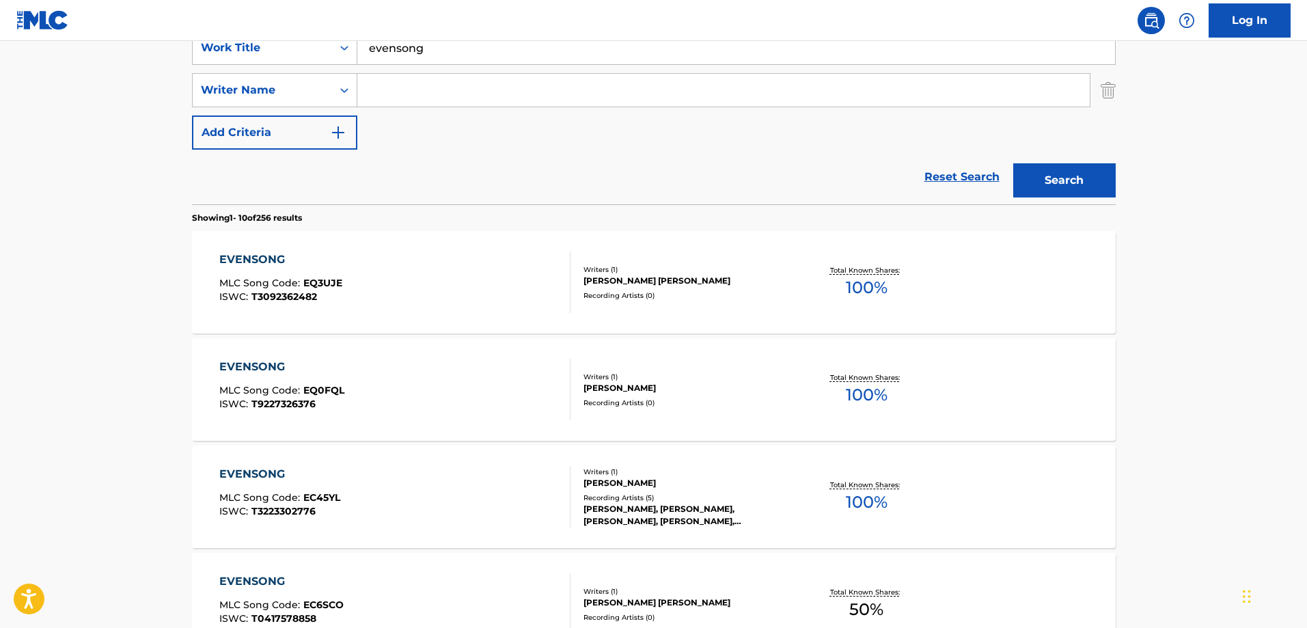
click at [401, 92] on input "Search Form" at bounding box center [723, 90] width 733 height 33
click at [1013, 163] on button "Search" at bounding box center [1064, 180] width 103 height 34
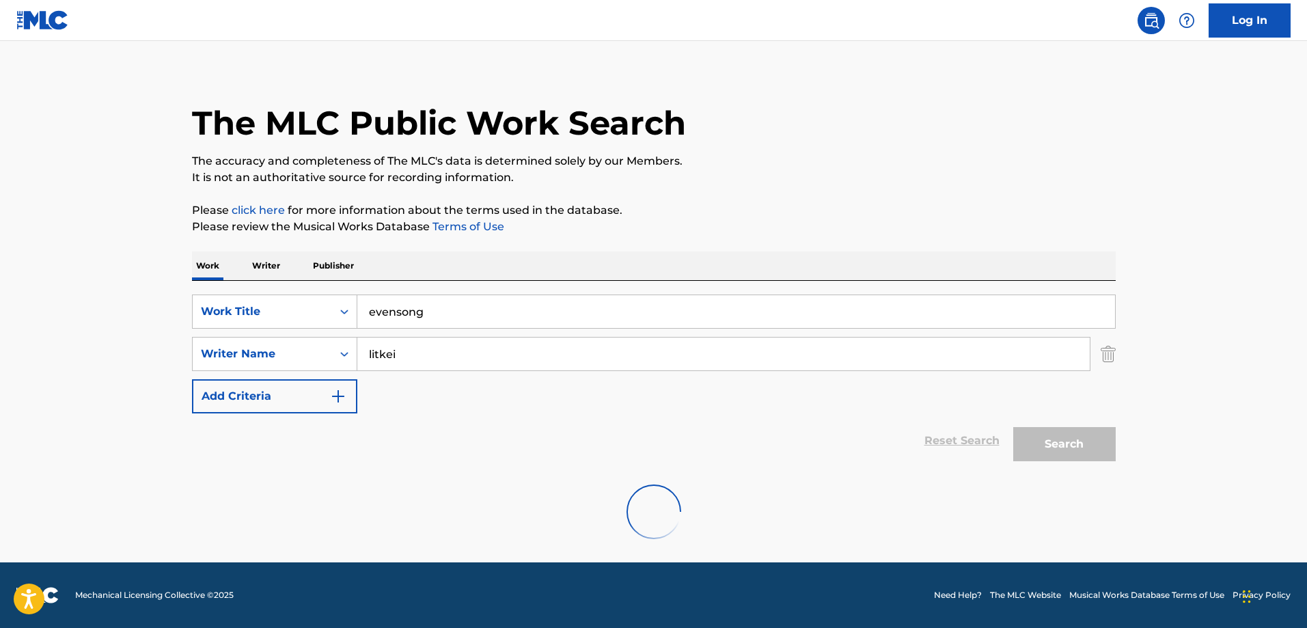
scroll to position [0, 0]
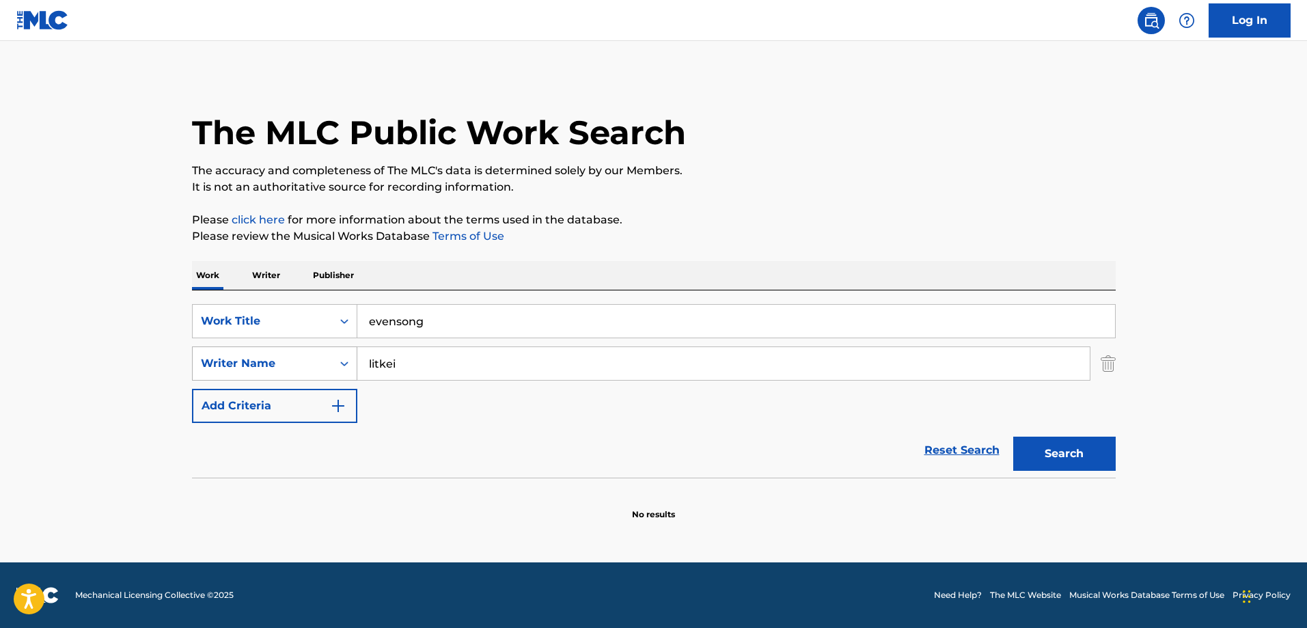
drag, startPoint x: 409, startPoint y: 365, endPoint x: 322, endPoint y: 365, distance: 87.5
click at [322, 365] on div "SearchWithCriteriab0628909-0c6a-4575-b60f-74bd305791ec Writer Name [PERSON_NAME]" at bounding box center [654, 363] width 924 height 34
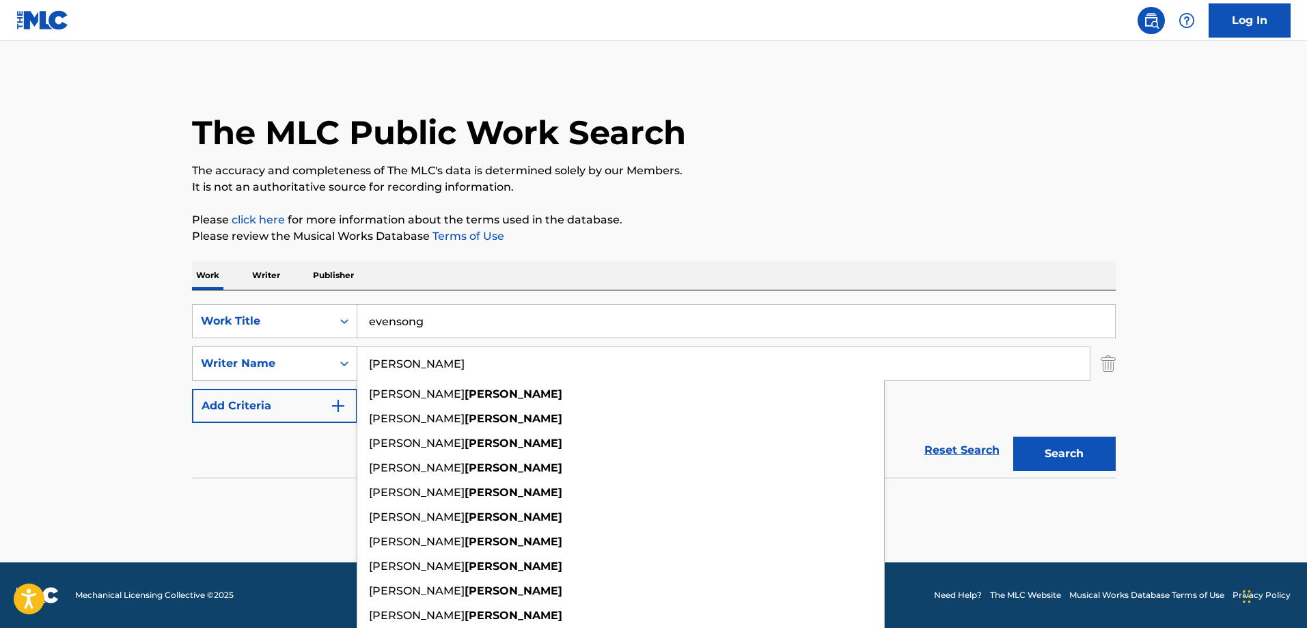
type input "[PERSON_NAME]"
click at [1013, 437] on button "Search" at bounding box center [1064, 454] width 103 height 34
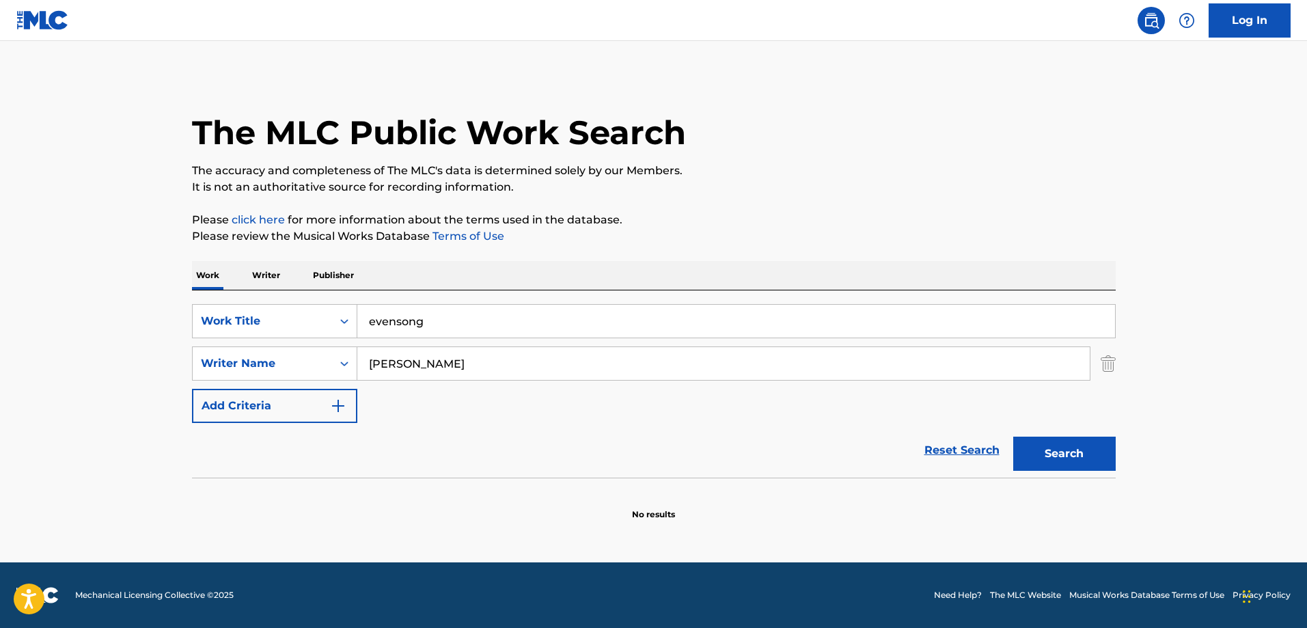
click at [1043, 454] on button "Search" at bounding box center [1064, 454] width 103 height 34
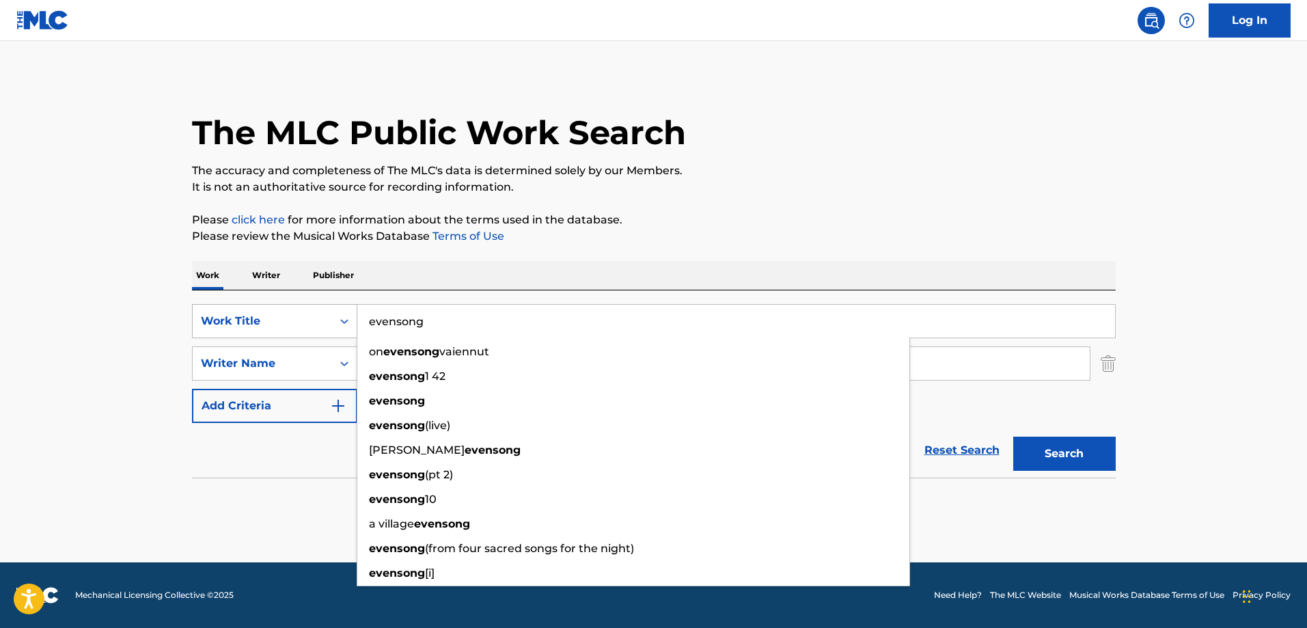
drag, startPoint x: 452, startPoint y: 319, endPoint x: 314, endPoint y: 322, distance: 138.1
click at [314, 322] on div "SearchWithCriteria28bd290a-8c67-419c-ae7b-8c4921d67500 Work Title evensong on e…" at bounding box center [654, 321] width 924 height 34
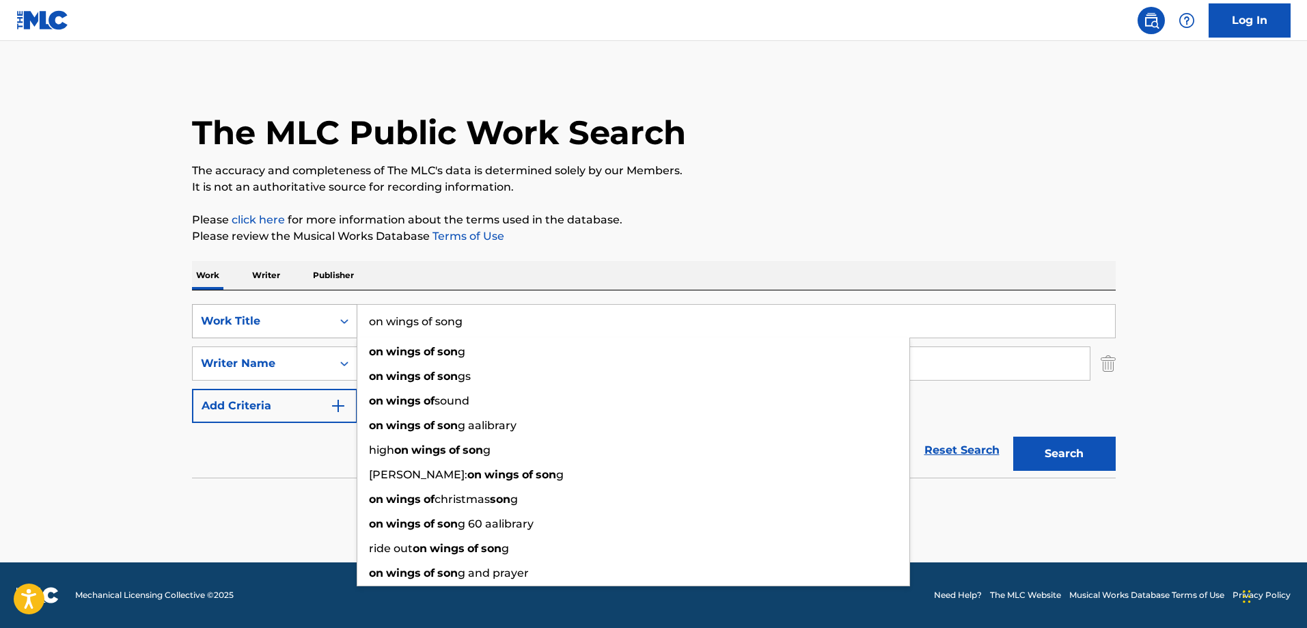
type input "on wings of song"
click at [1013, 437] on button "Search" at bounding box center [1064, 454] width 103 height 34
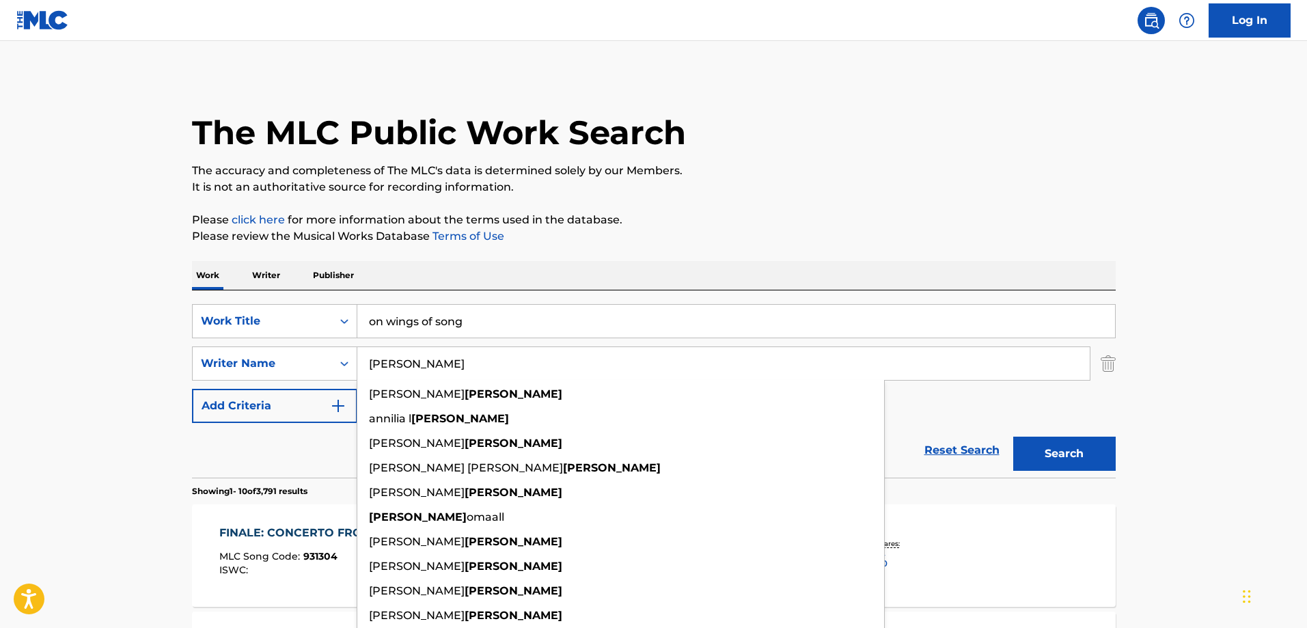
drag, startPoint x: 411, startPoint y: 365, endPoint x: 370, endPoint y: 364, distance: 41.0
click at [370, 364] on input "[PERSON_NAME]" at bounding box center [723, 363] width 733 height 33
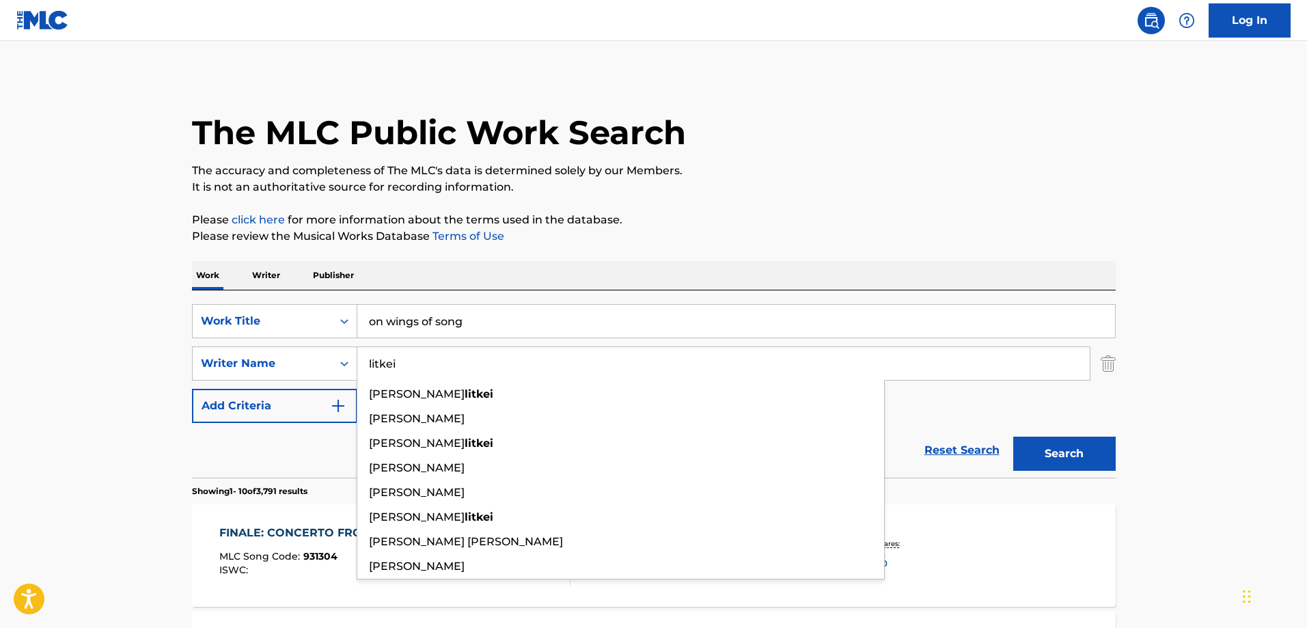
click at [1013, 437] on button "Search" at bounding box center [1064, 454] width 103 height 34
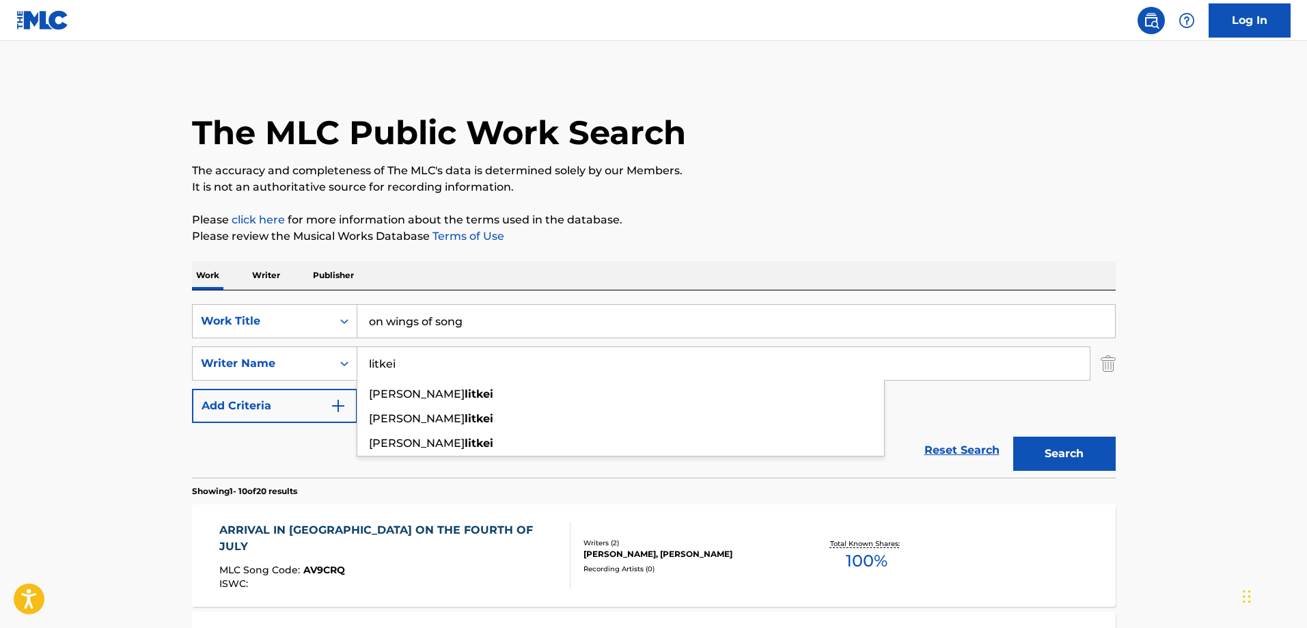
click at [1052, 455] on button "Search" at bounding box center [1064, 454] width 103 height 34
drag, startPoint x: 408, startPoint y: 365, endPoint x: 346, endPoint y: 357, distance: 62.6
click at [346, 357] on div "SearchWithCriteriab0628909-0c6a-4575-b60f-74bd305791ec Writer Name litkei [PERS…" at bounding box center [654, 363] width 924 height 34
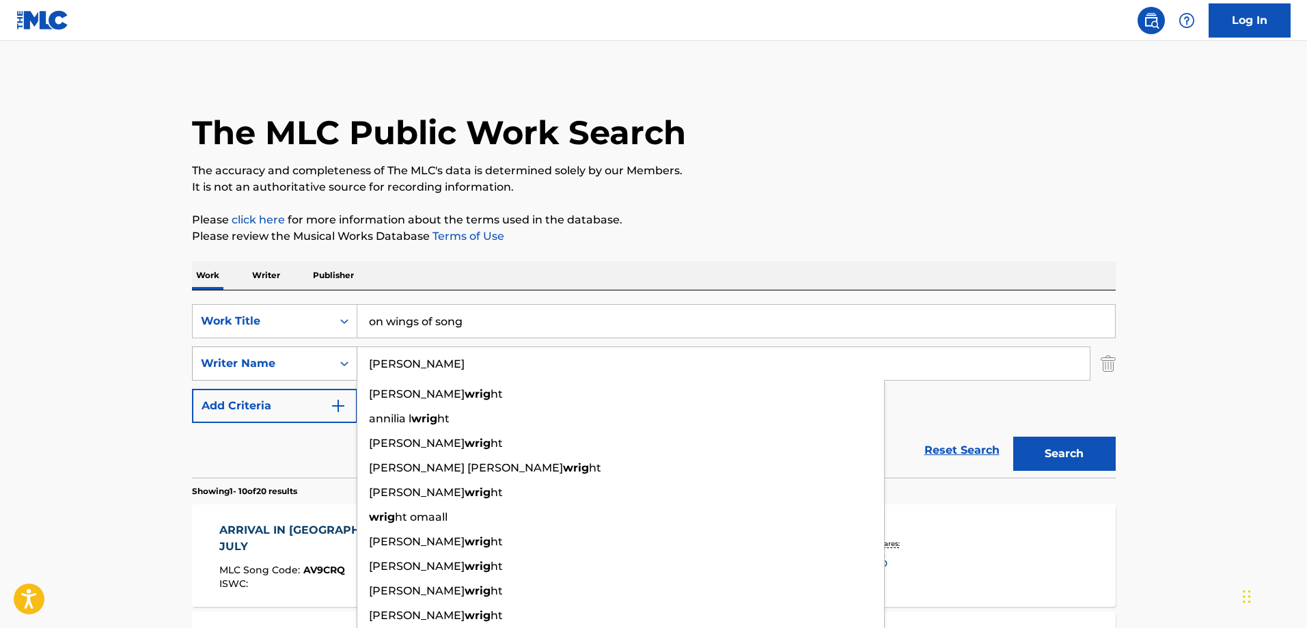
type input "[PERSON_NAME]"
click at [1013, 437] on button "Search" at bounding box center [1064, 454] width 103 height 34
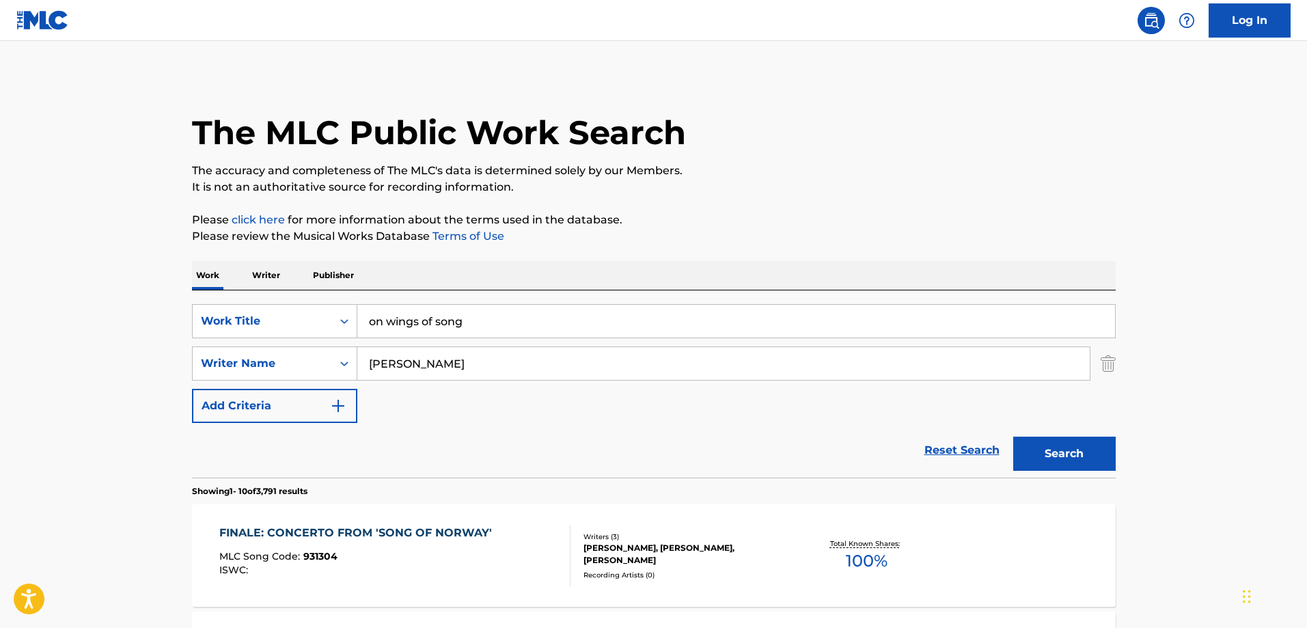
click at [610, 412] on div "SearchWithCriteria28bd290a-8c67-419c-ae7b-8c4921d67500 Work Title on wings of s…" at bounding box center [654, 363] width 924 height 119
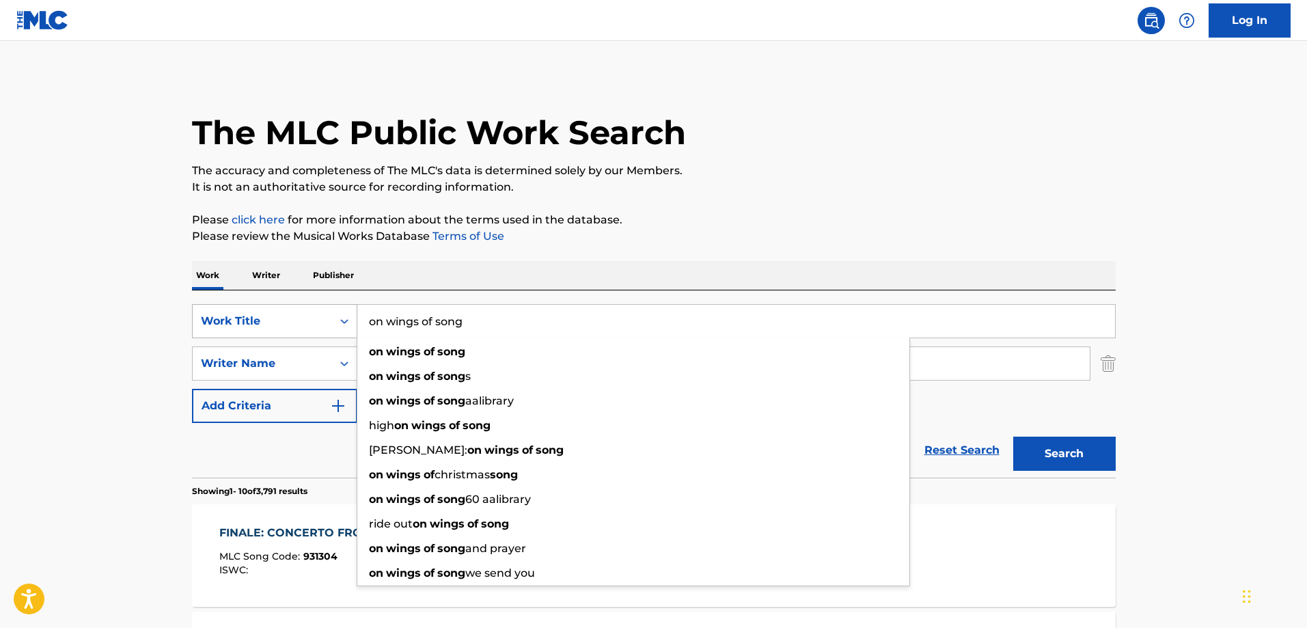
drag, startPoint x: 467, startPoint y: 320, endPoint x: 312, endPoint y: 321, distance: 155.1
click at [312, 321] on div "SearchWithCriteria28bd290a-8c67-419c-ae7b-8c4921d67500 Work Title on wings of s…" at bounding box center [654, 321] width 924 height 34
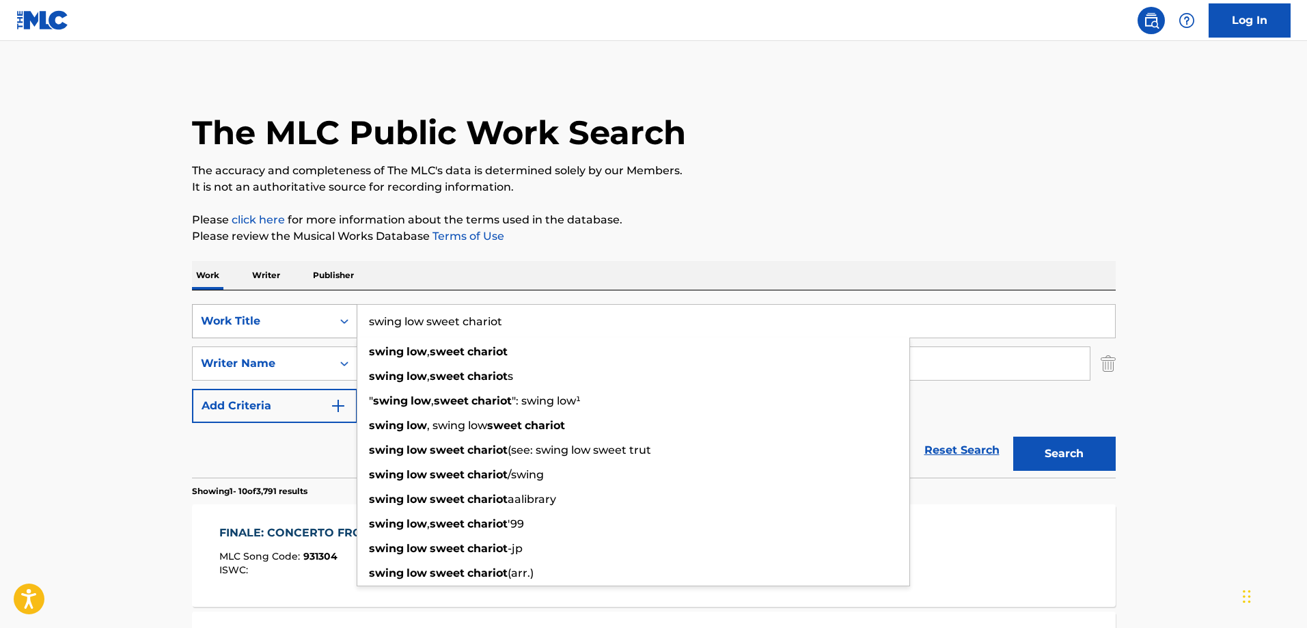
type input "swing low sweet chariot"
click at [1013, 437] on button "Search" at bounding box center [1064, 454] width 103 height 34
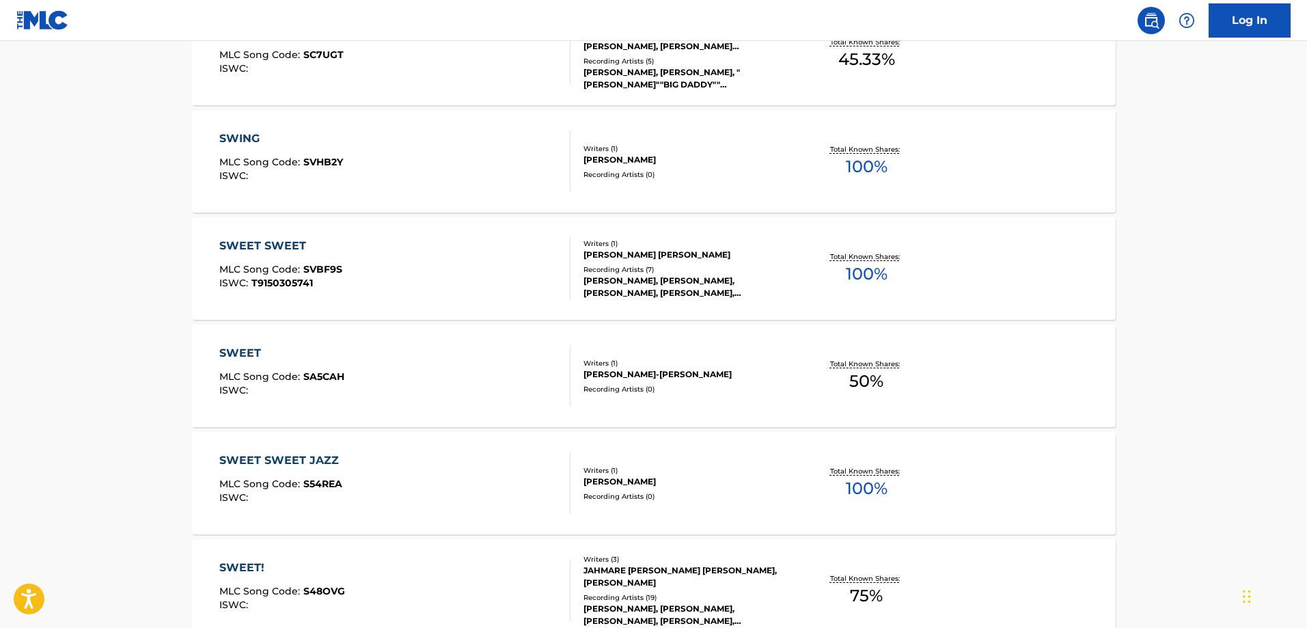
scroll to position [199, 0]
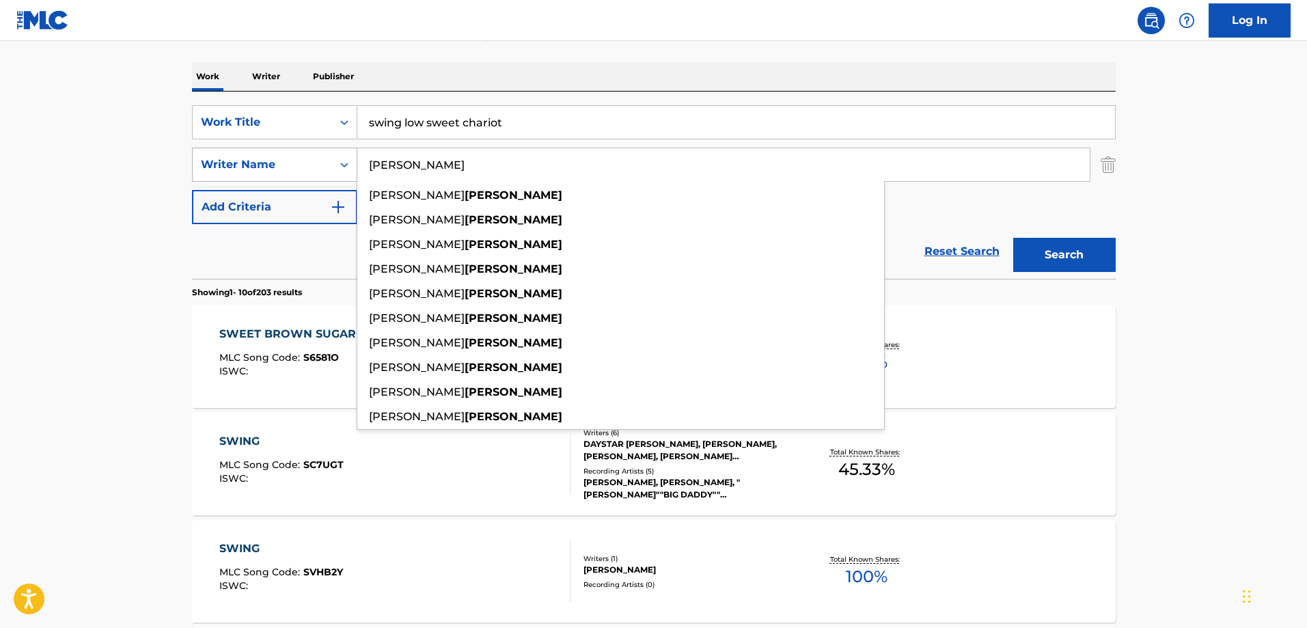
drag, startPoint x: 459, startPoint y: 164, endPoint x: 329, endPoint y: 153, distance: 131.0
click at [329, 153] on div "SearchWithCriteriab0628909-0c6a-4575-b60f-74bd305791ec Writer Name [PERSON_NAME…" at bounding box center [654, 165] width 924 height 34
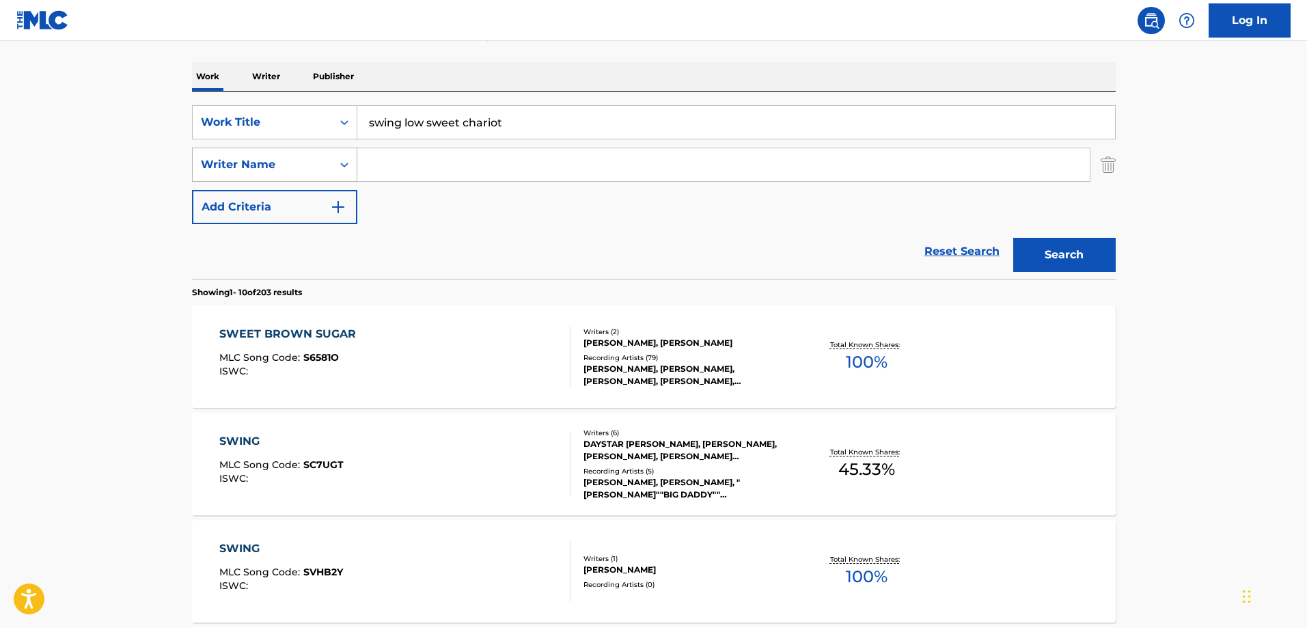
click at [1013, 238] on button "Search" at bounding box center [1064, 255] width 103 height 34
